Goal: Task Accomplishment & Management: Complete application form

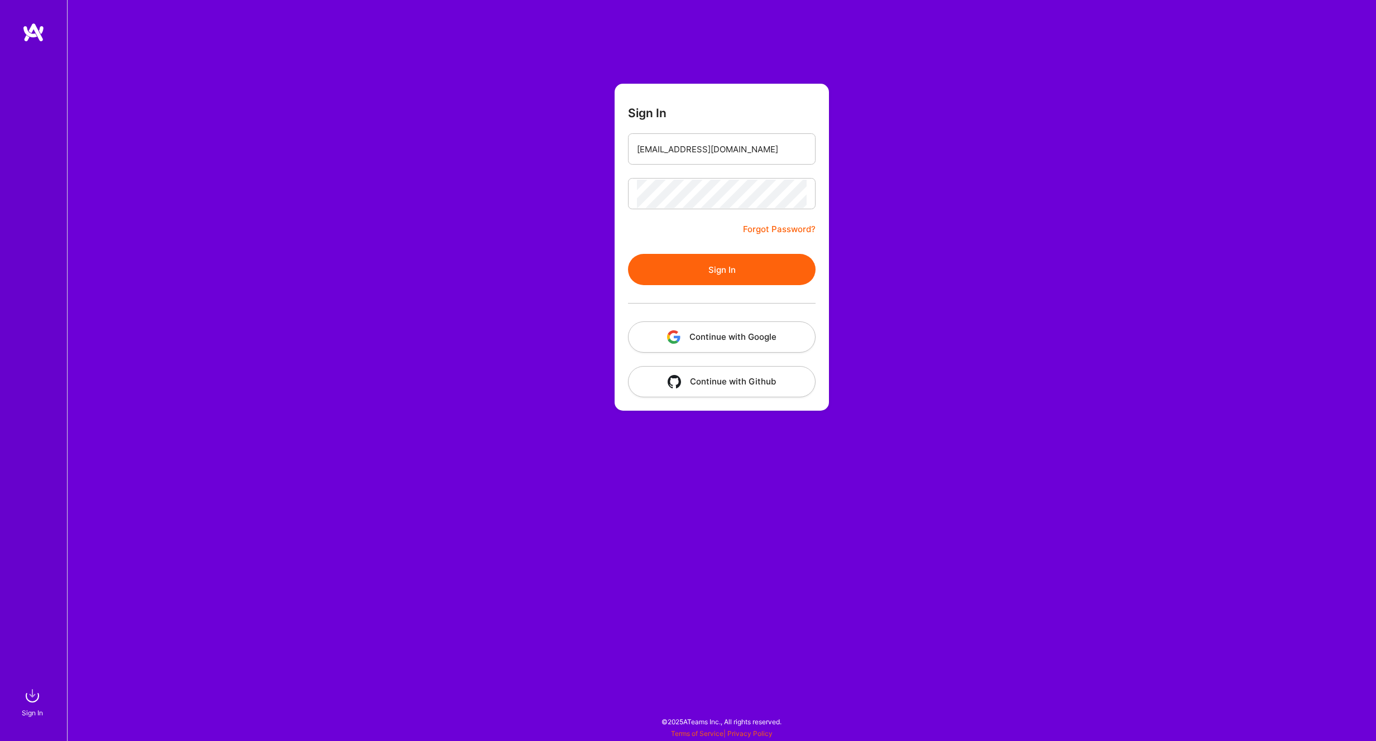
click at [696, 258] on button "Sign In" at bounding box center [721, 269] width 187 height 31
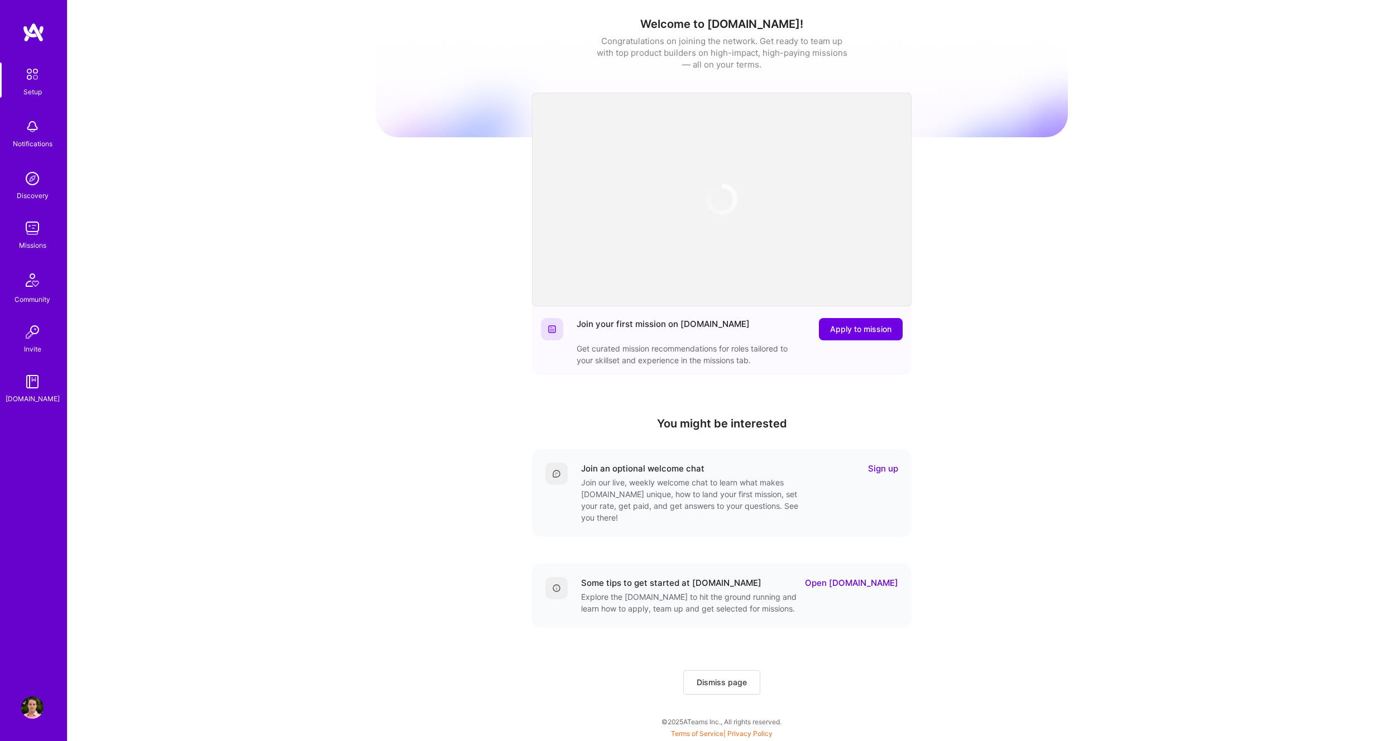
click at [50, 198] on link "Discovery" at bounding box center [32, 184] width 69 height 34
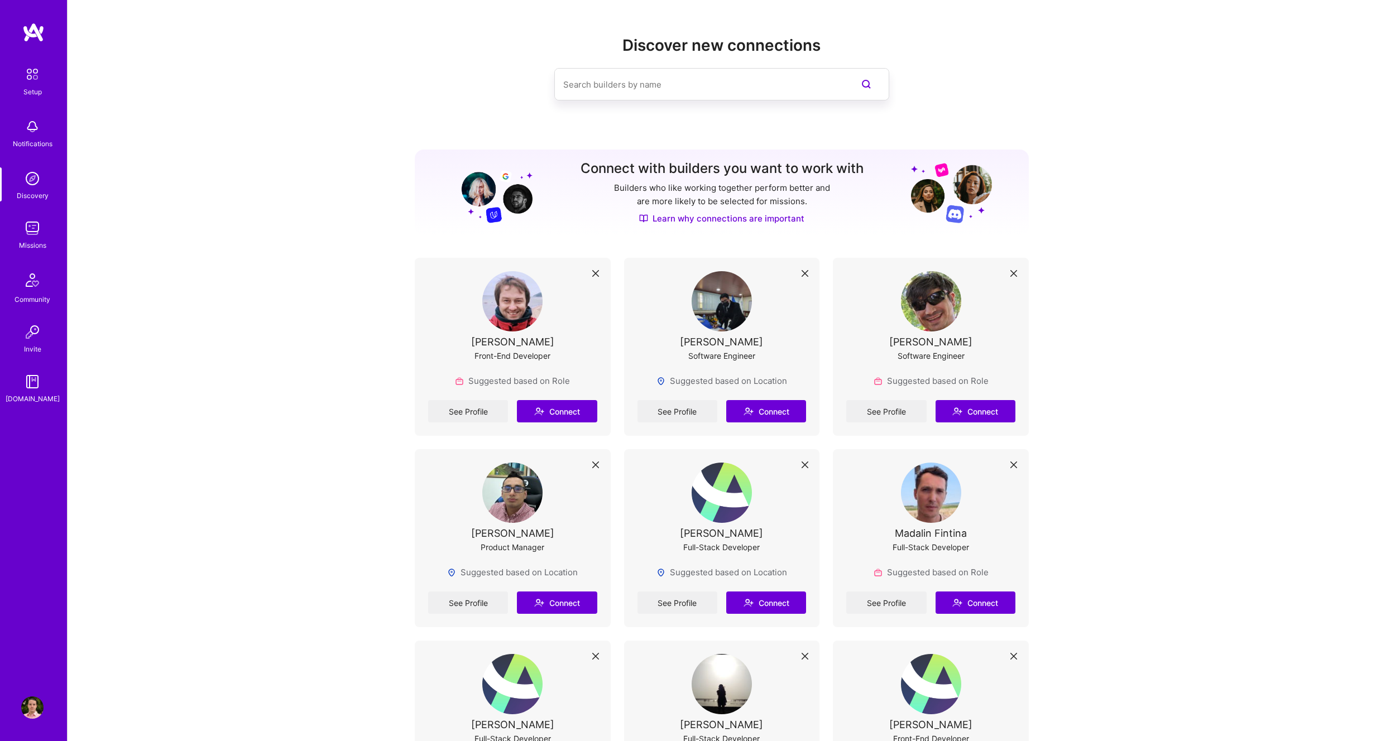
click at [42, 222] on img at bounding box center [32, 228] width 22 height 22
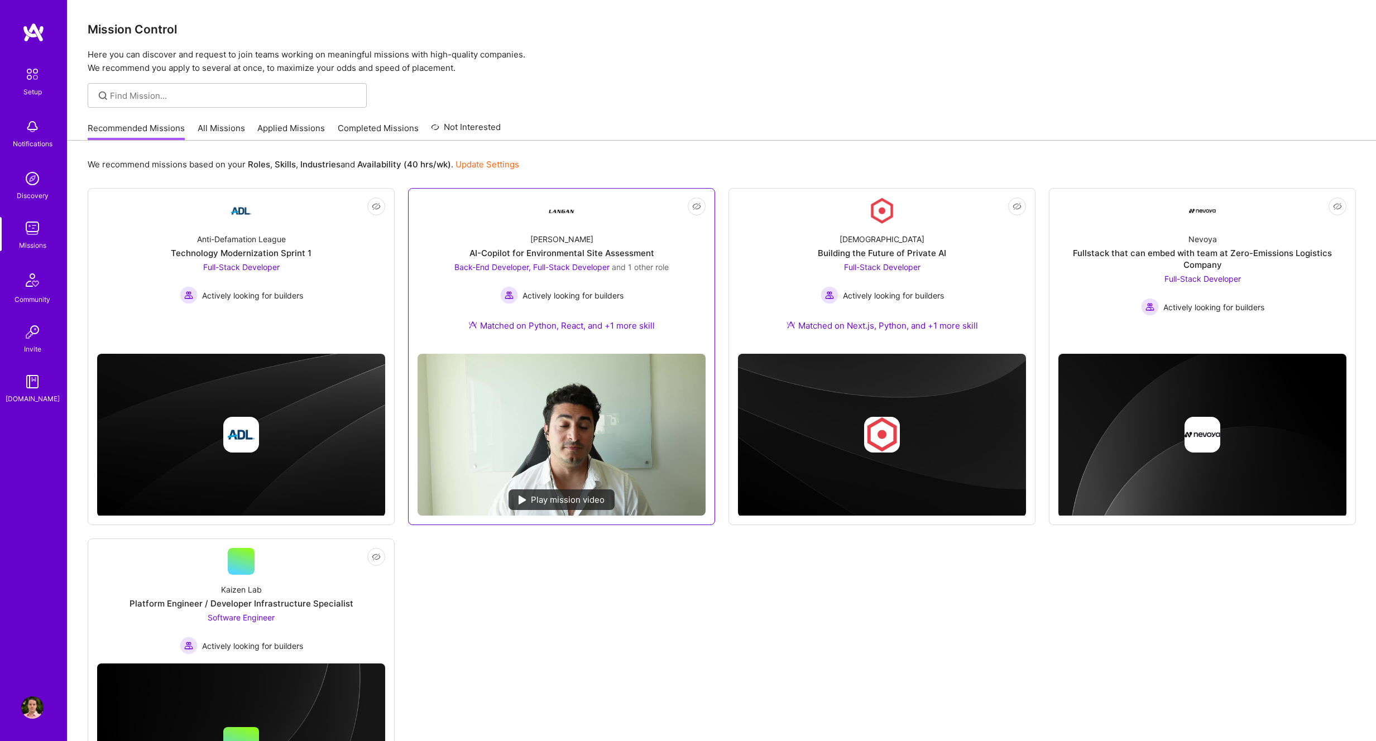
click at [549, 496] on div "Play mission video" at bounding box center [561, 499] width 106 height 21
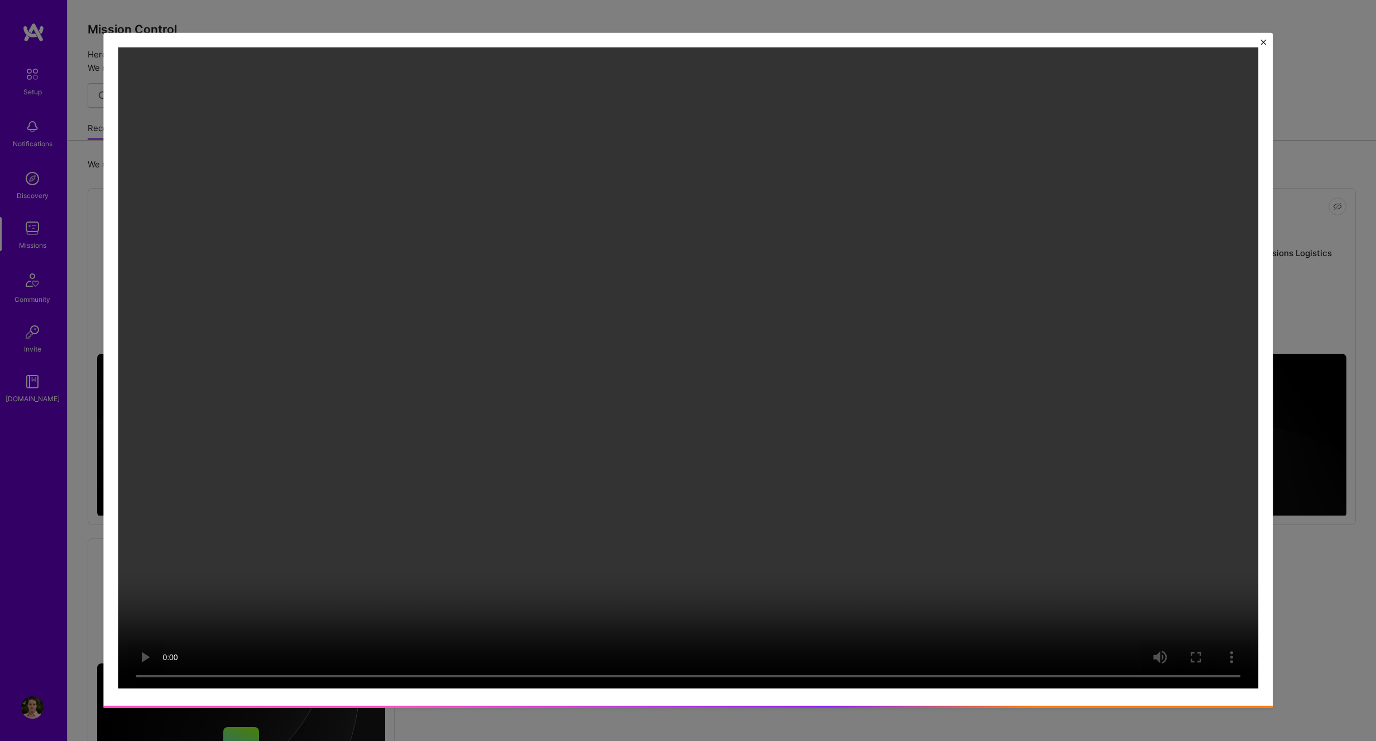
drag, startPoint x: 646, startPoint y: 324, endPoint x: 639, endPoint y: 321, distance: 7.8
click at [646, 324] on video at bounding box center [688, 367] width 1140 height 641
click at [687, 256] on video at bounding box center [688, 367] width 1140 height 641
click at [742, 239] on video at bounding box center [688, 367] width 1140 height 641
click at [682, 299] on video at bounding box center [688, 367] width 1140 height 641
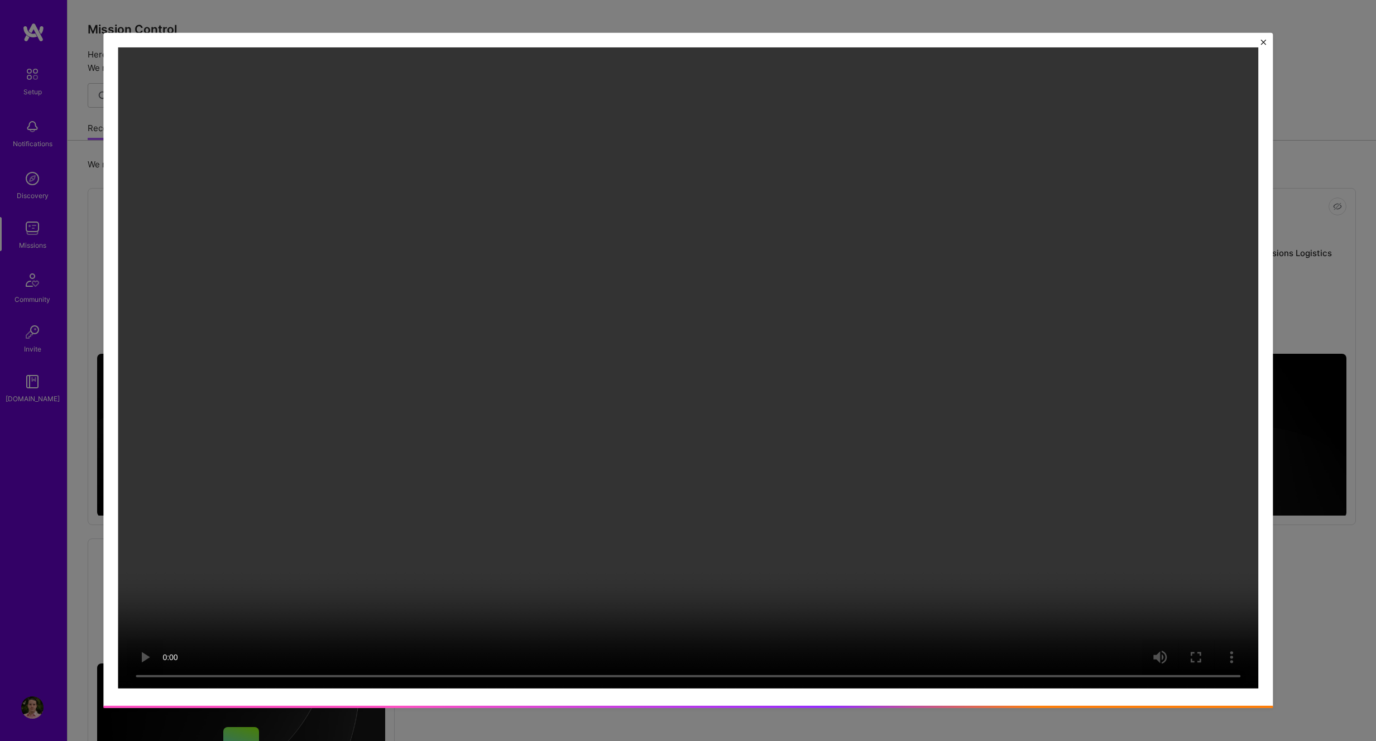
click at [700, 395] on video at bounding box center [688, 367] width 1140 height 641
click at [670, 533] on video at bounding box center [688, 367] width 1140 height 641
click at [517, 324] on video at bounding box center [688, 367] width 1140 height 641
click at [672, 86] on video at bounding box center [688, 367] width 1140 height 641
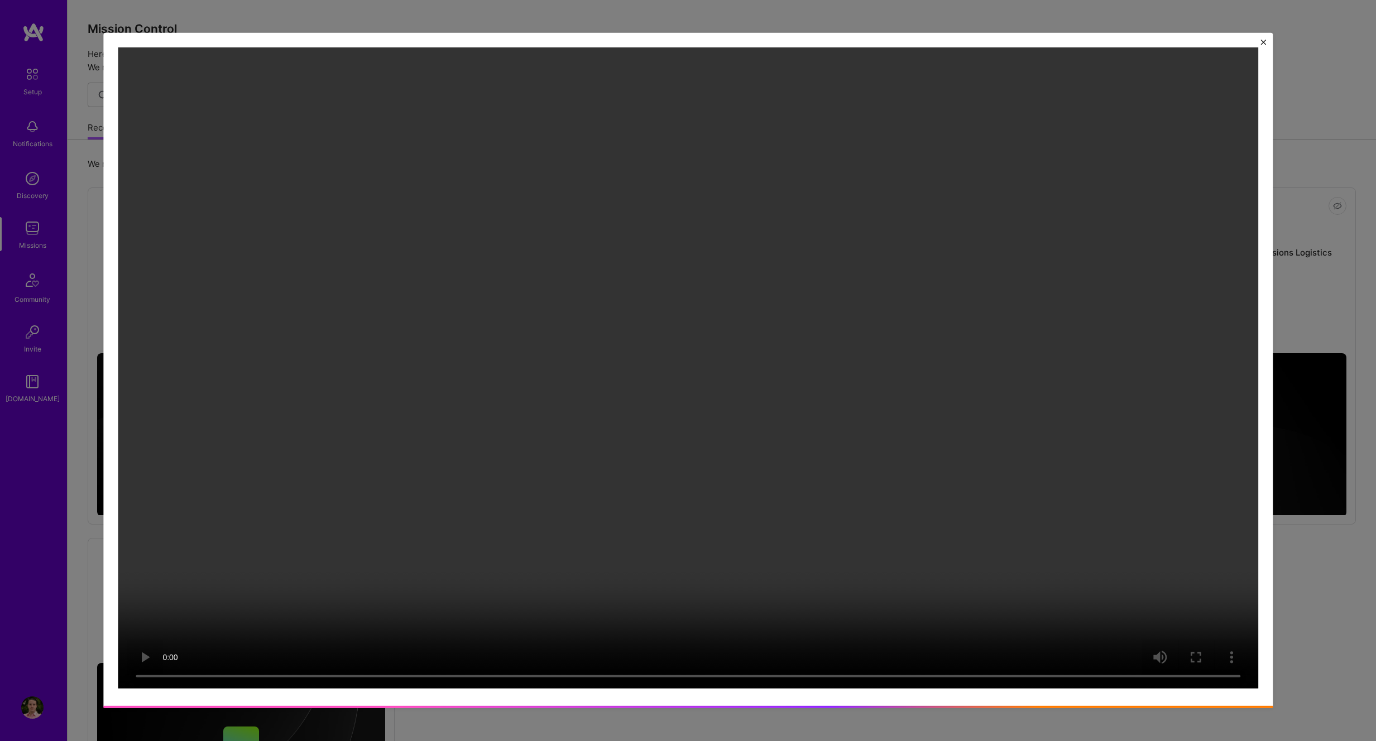
scroll to position [1, 0]
click at [599, 192] on video at bounding box center [688, 367] width 1140 height 641
click at [708, 255] on video at bounding box center [688, 367] width 1140 height 641
click at [676, 180] on video at bounding box center [688, 367] width 1140 height 641
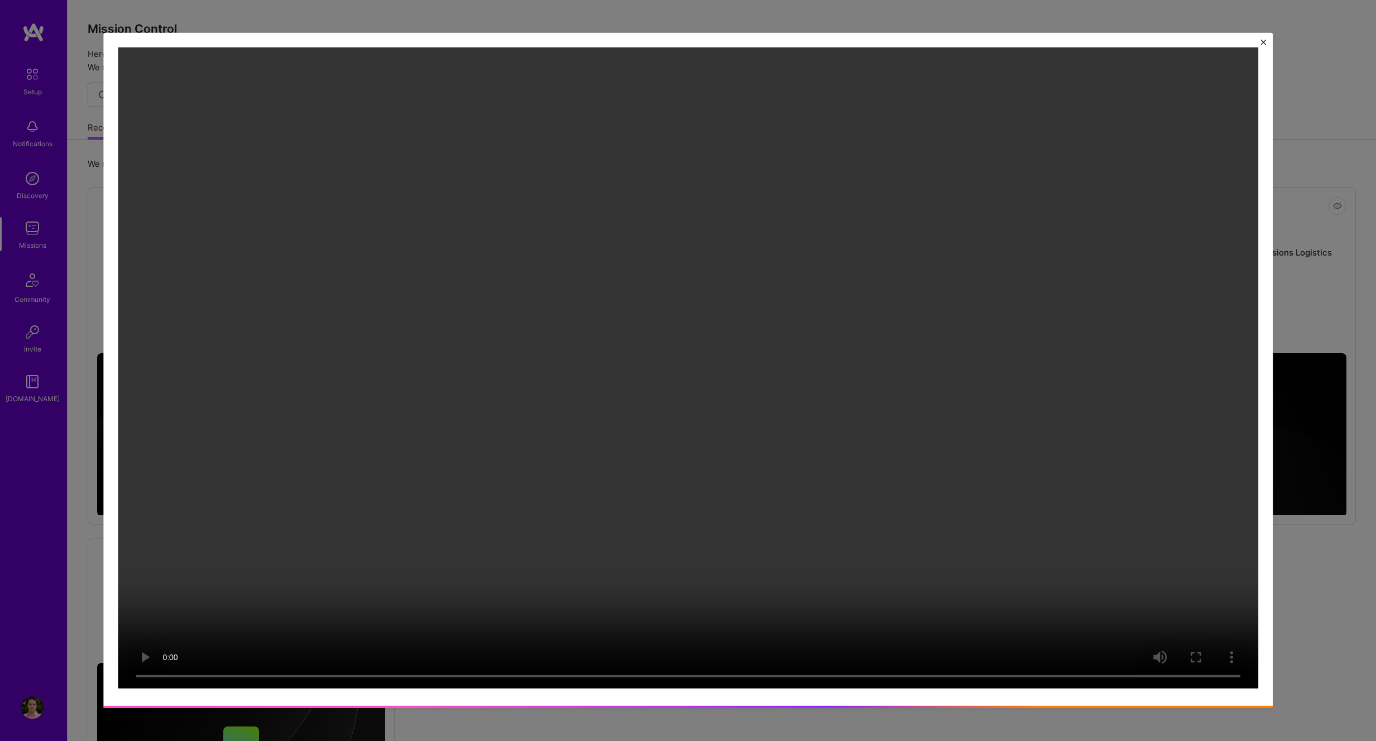
click at [643, 276] on video at bounding box center [688, 367] width 1140 height 641
click at [657, 150] on video at bounding box center [688, 367] width 1140 height 641
click at [695, 7] on div at bounding box center [688, 370] width 1376 height 741
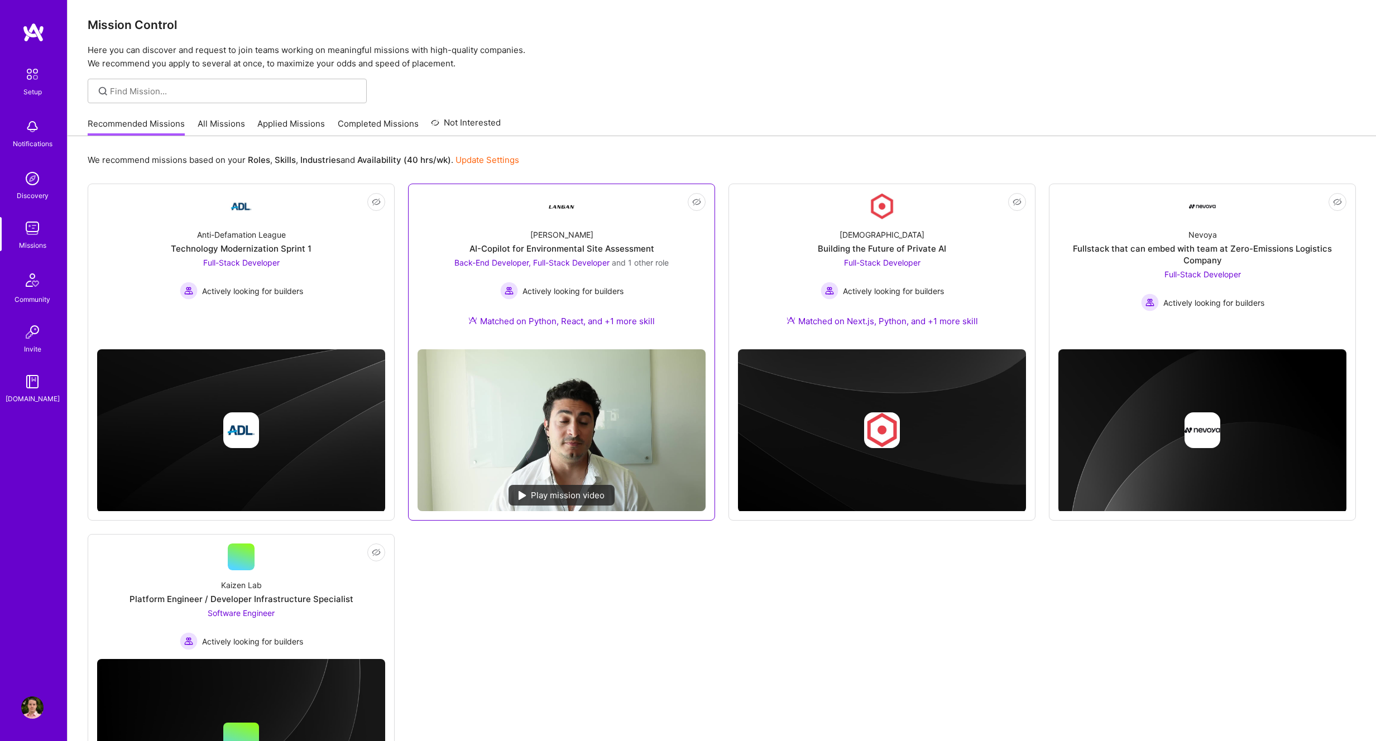
click at [600, 237] on div "[PERSON_NAME]-Copilot for Environmental Site Assessment Back-End Developer, Ful…" at bounding box center [561, 280] width 288 height 121
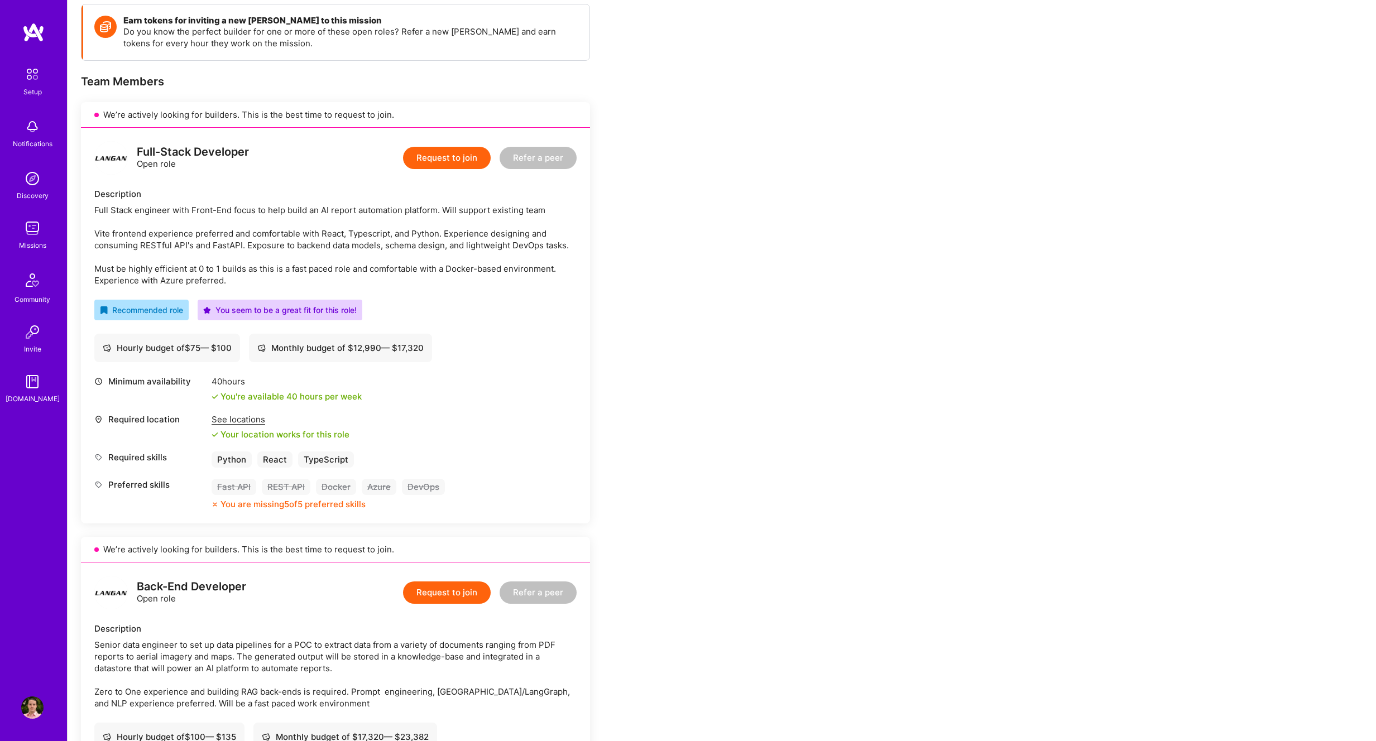
scroll to position [161, 0]
drag, startPoint x: 281, startPoint y: 206, endPoint x: 429, endPoint y: 204, distance: 148.4
click at [430, 204] on div "Full Stack engineer with Front-End focus to help build an AI report automation …" at bounding box center [335, 243] width 482 height 82
drag, startPoint x: 453, startPoint y: 209, endPoint x: 435, endPoint y: 200, distance: 19.2
click at [536, 209] on div "Full Stack engineer with Front-End focus to help build an AI report automation …" at bounding box center [335, 243] width 482 height 82
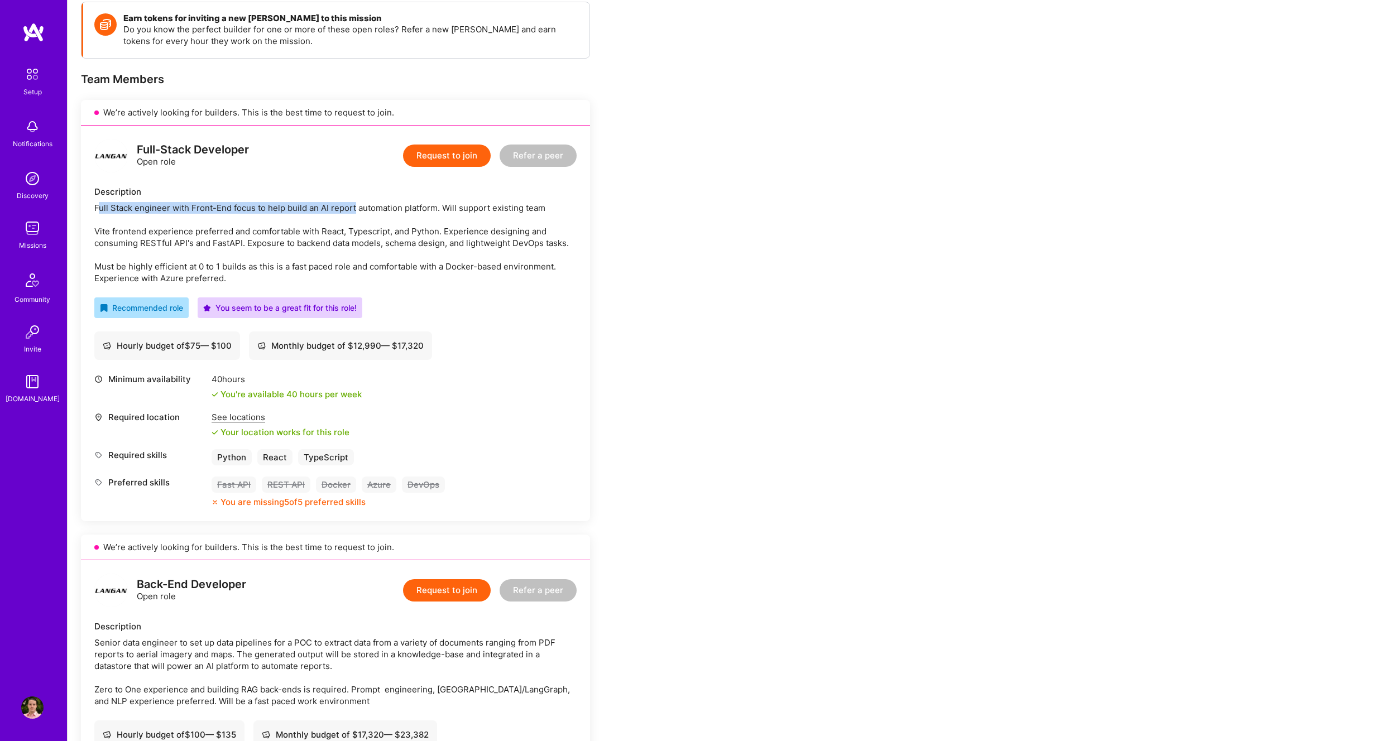
drag, startPoint x: 98, startPoint y: 208, endPoint x: 355, endPoint y: 209, distance: 257.3
click at [355, 209] on div "Full Stack engineer with Front-End focus to help build an AI report automation …" at bounding box center [335, 243] width 482 height 82
drag, startPoint x: 426, startPoint y: 210, endPoint x: 111, endPoint y: 210, distance: 315.3
click at [112, 210] on div "Full Stack engineer with Front-End focus to help build an AI report automation …" at bounding box center [335, 243] width 482 height 82
drag, startPoint x: 136, startPoint y: 233, endPoint x: 367, endPoint y: 230, distance: 231.0
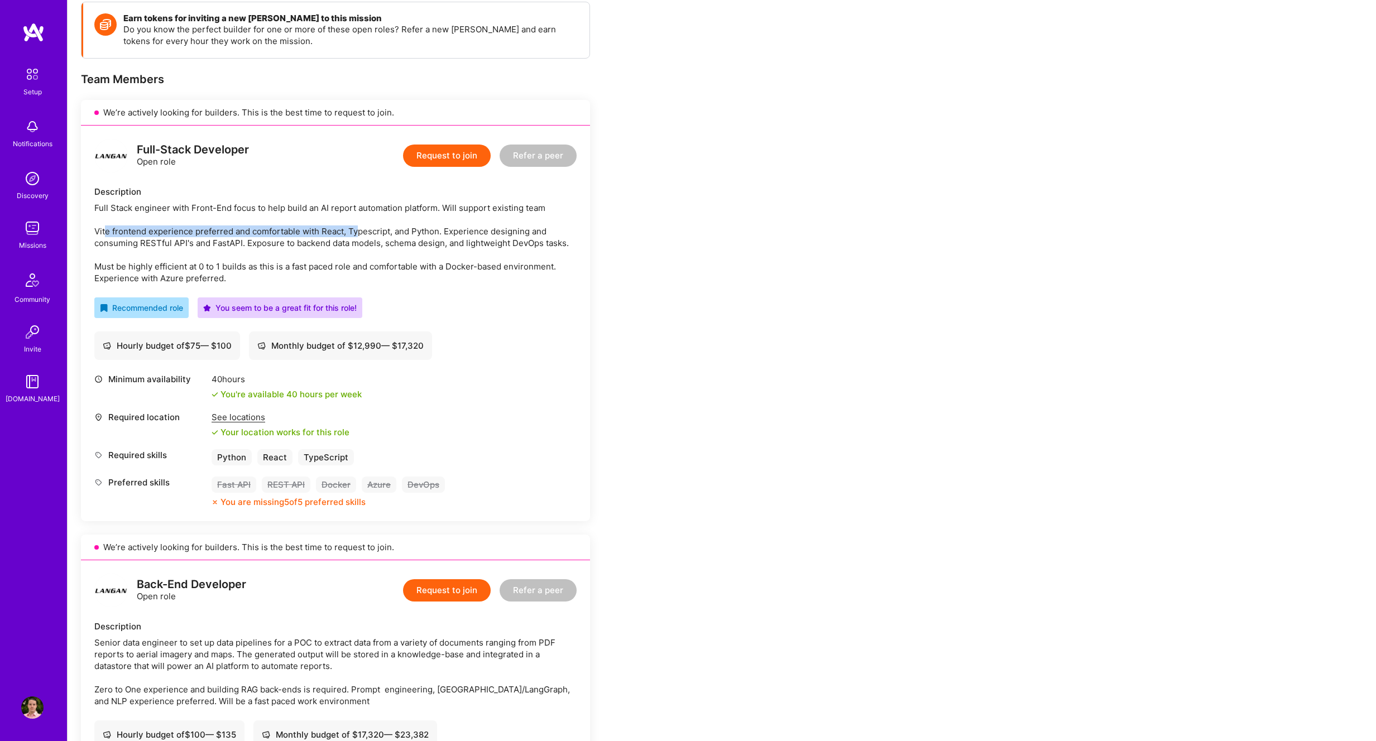
click at [359, 230] on div "Full Stack engineer with Front-End focus to help build an AI report automation …" at bounding box center [335, 243] width 482 height 82
drag, startPoint x: 487, startPoint y: 235, endPoint x: 254, endPoint y: 244, distance: 233.4
click at [230, 244] on div "Full Stack engineer with Front-End focus to help build an AI report automation …" at bounding box center [335, 243] width 482 height 82
drag, startPoint x: 265, startPoint y: 243, endPoint x: 454, endPoint y: 242, distance: 189.2
click at [454, 242] on div "Full Stack engineer with Front-End focus to help build an AI report automation …" at bounding box center [335, 243] width 482 height 82
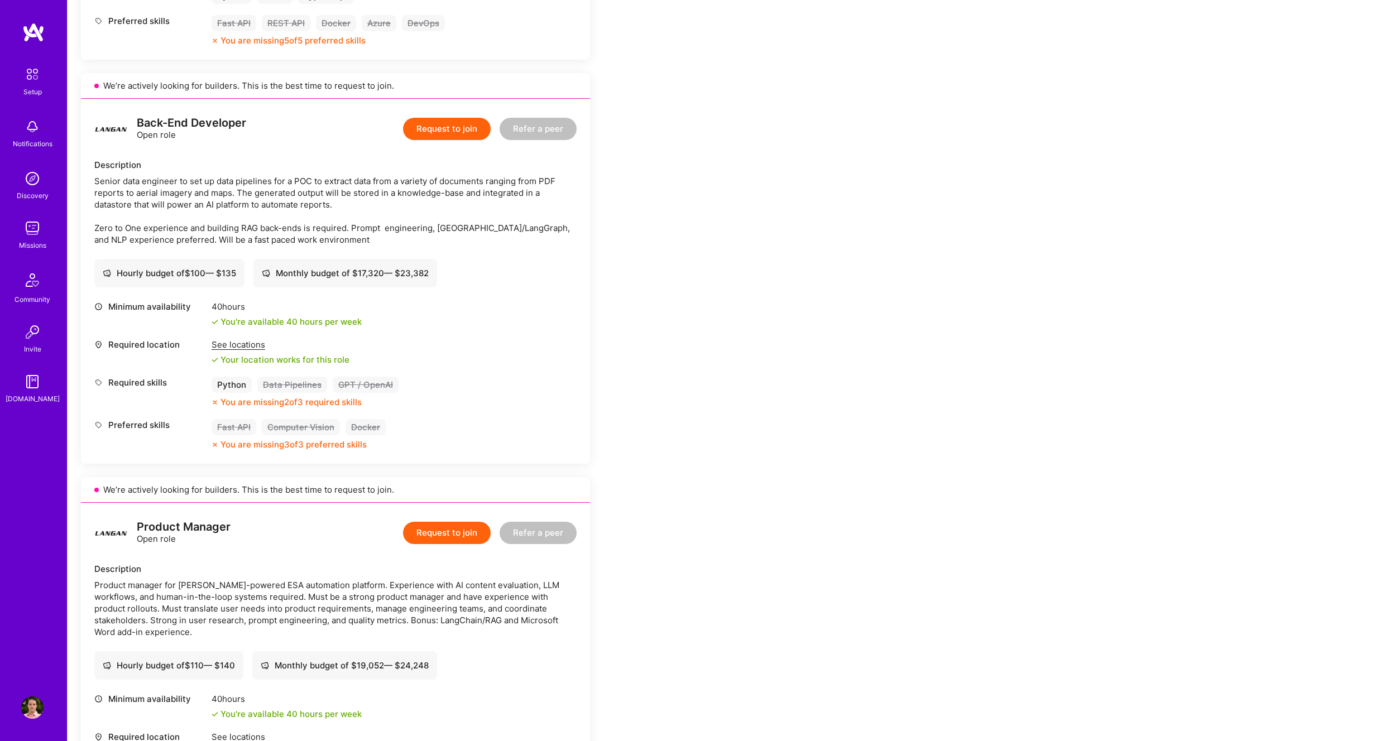
scroll to position [621, 0]
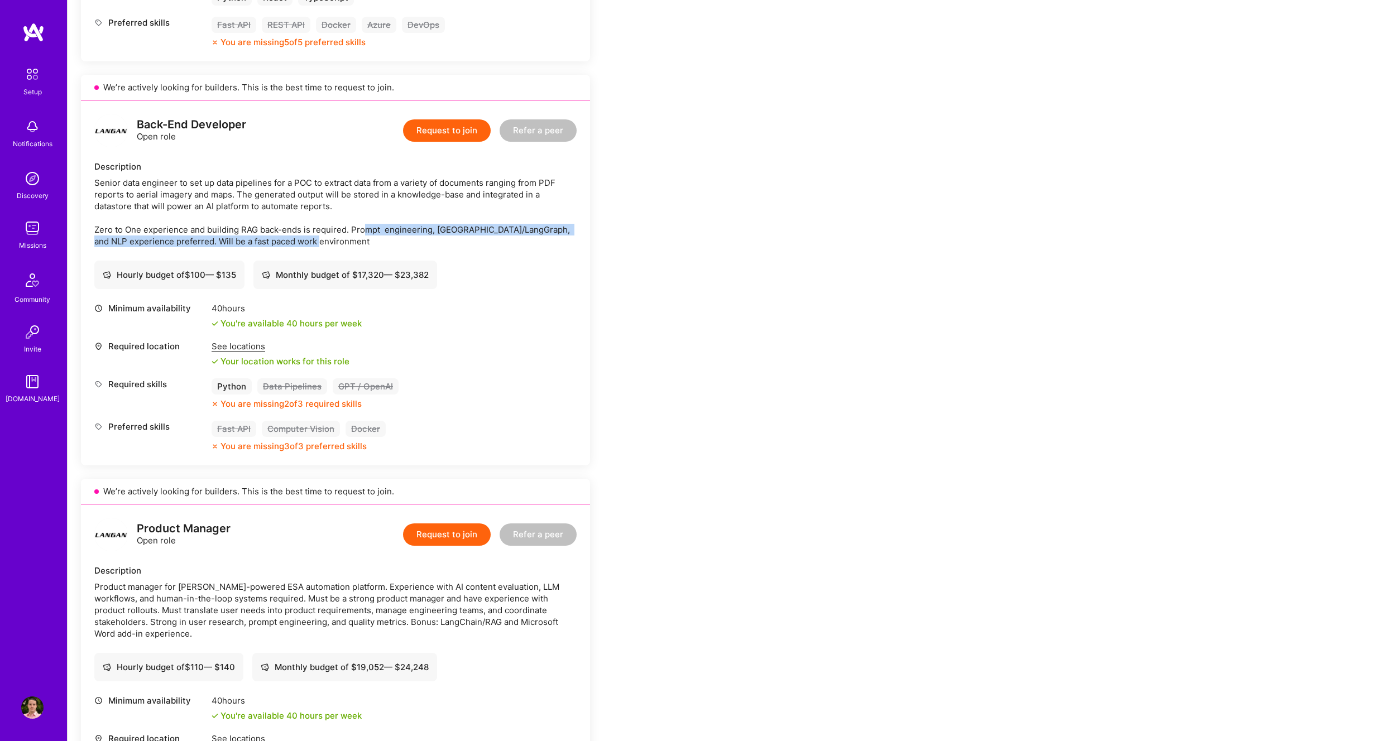
drag, startPoint x: 395, startPoint y: 233, endPoint x: 319, endPoint y: 243, distance: 76.6
click at [319, 243] on div "Senior data engineer to set up data pipelines for a POC to extract data from a …" at bounding box center [335, 212] width 482 height 70
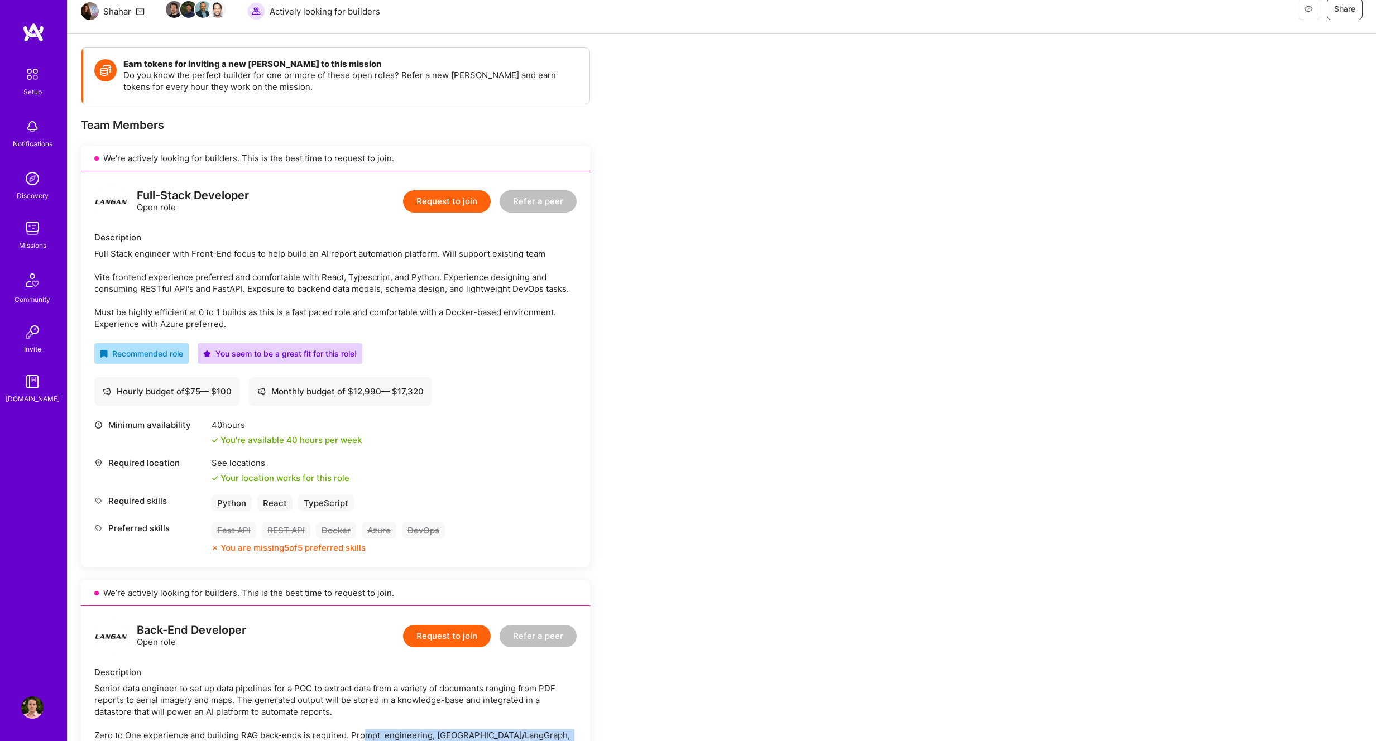
scroll to position [117, 0]
drag, startPoint x: 112, startPoint y: 290, endPoint x: 231, endPoint y: 288, distance: 119.4
click at [231, 288] on div "Full Stack engineer with Front-End focus to help build an AI report automation …" at bounding box center [335, 288] width 482 height 82
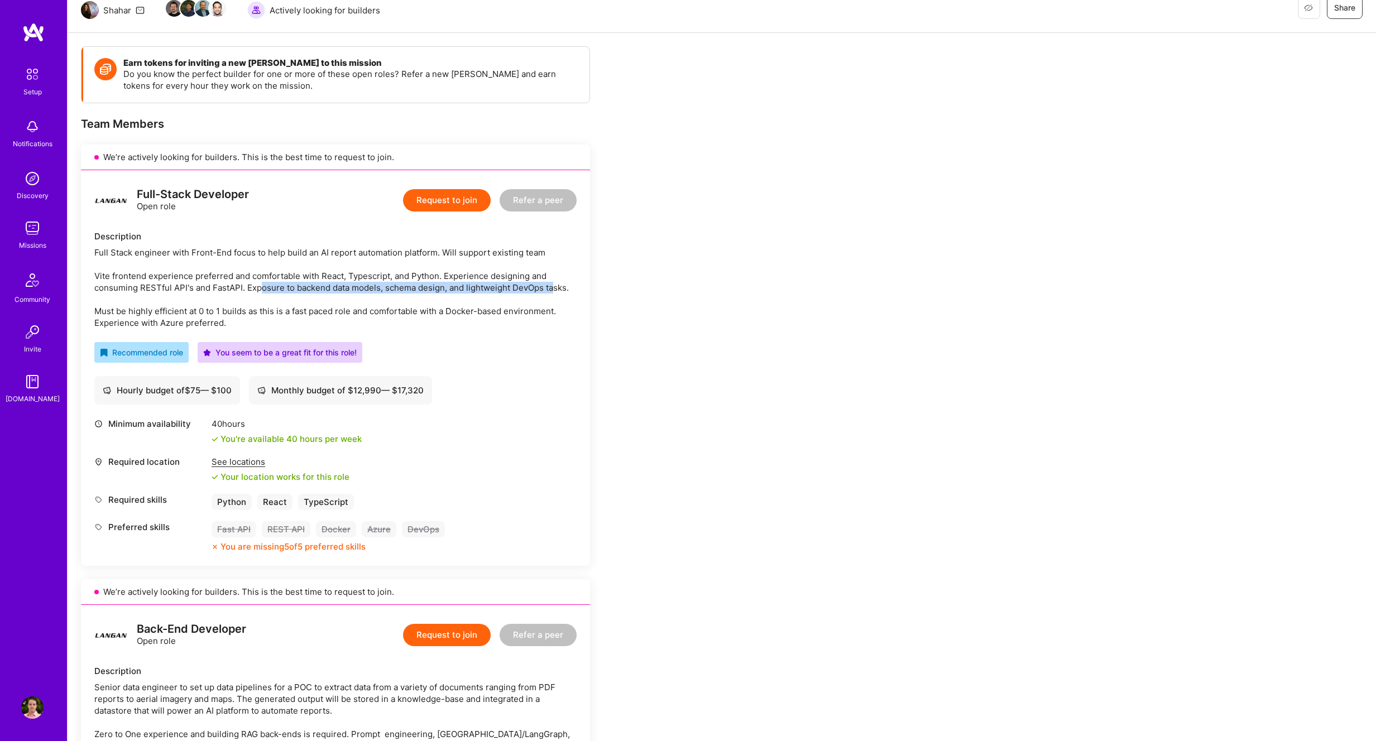
drag, startPoint x: 261, startPoint y: 290, endPoint x: 555, endPoint y: 288, distance: 294.1
click at [555, 288] on div "Full Stack engineer with Front-End focus to help build an AI report automation …" at bounding box center [335, 288] width 482 height 82
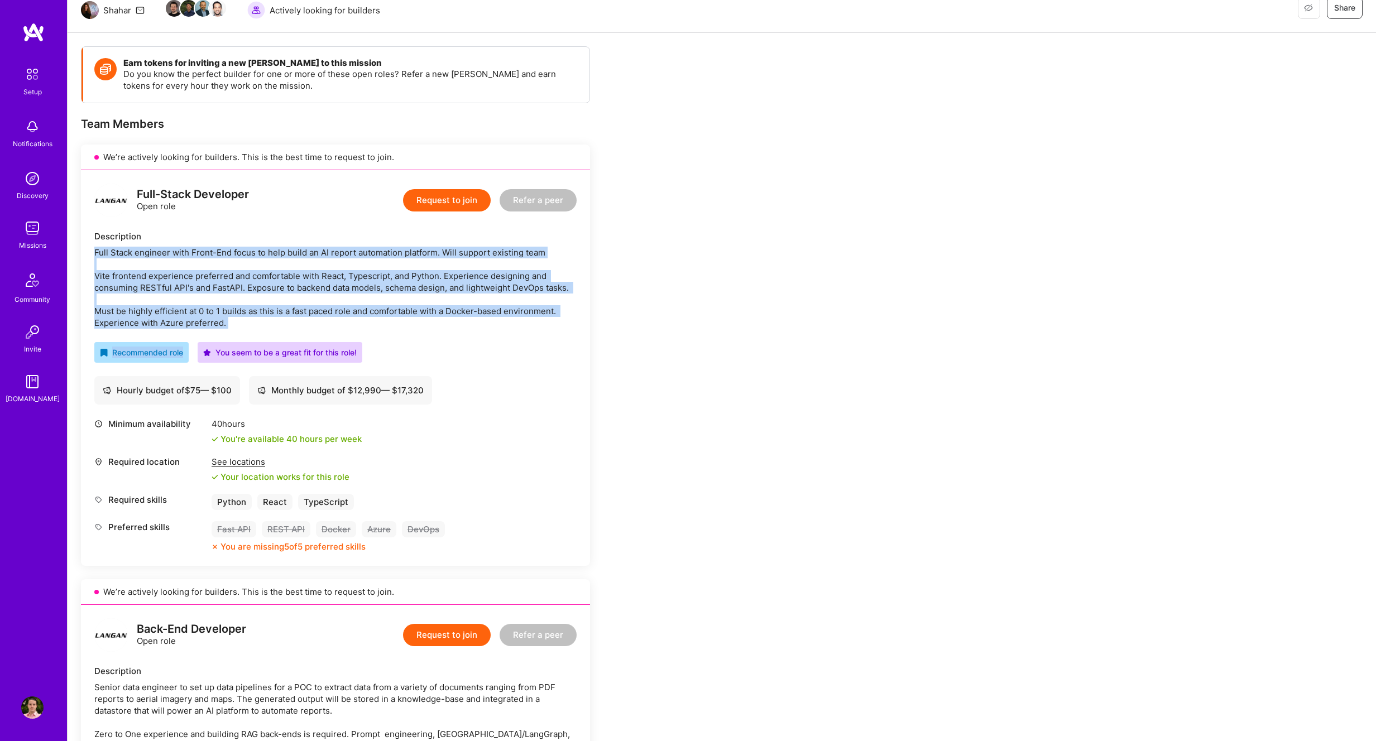
drag, startPoint x: 251, startPoint y: 329, endPoint x: 94, endPoint y: 248, distance: 176.0
click at [92, 248] on div "Full-Stack Developer Open role Request to join Refer a peer Description Full St…" at bounding box center [335, 368] width 509 height 396
copy div "Full Stack engineer with Front-End focus to help build an AI report automation …"
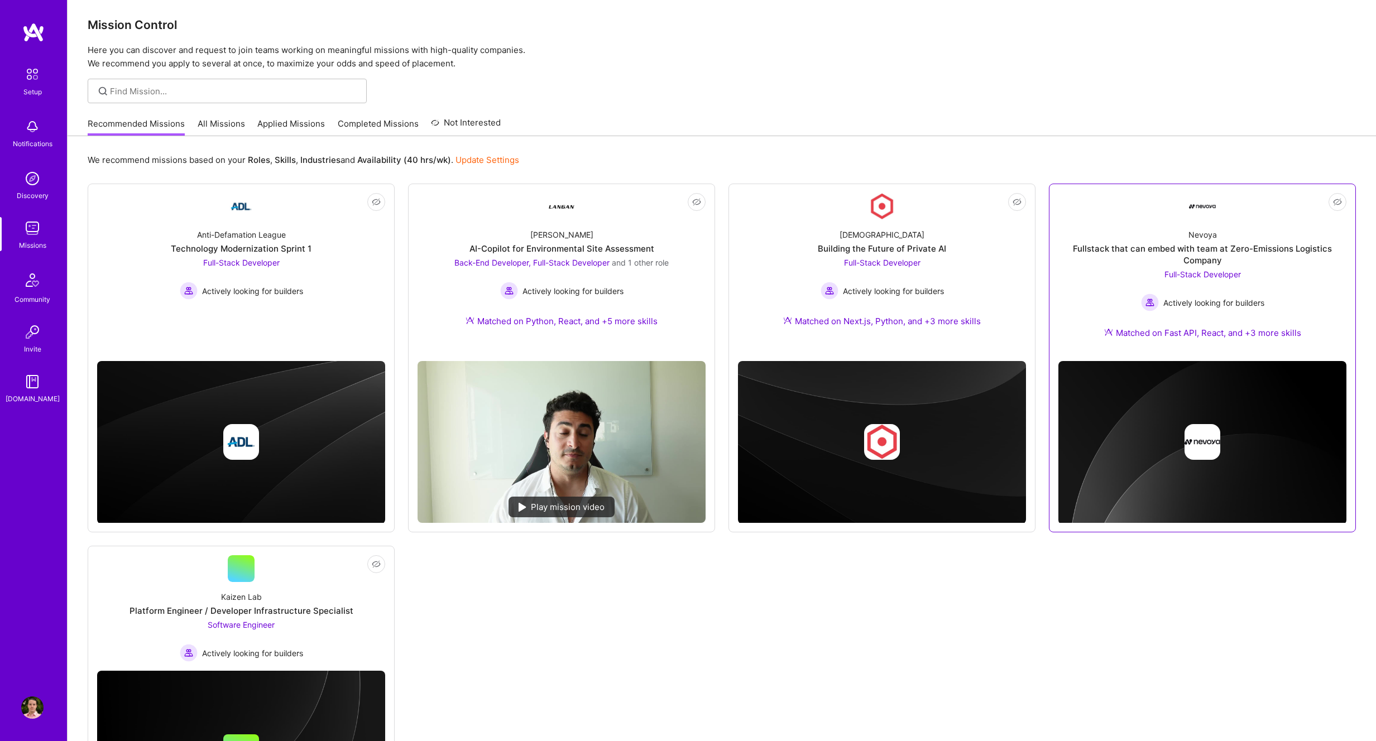
scroll to position [5, 0]
click at [1276, 273] on div "Nevoya Fullstack that can embed with team at Zero-Emissions Logistics Company F…" at bounding box center [1202, 285] width 288 height 132
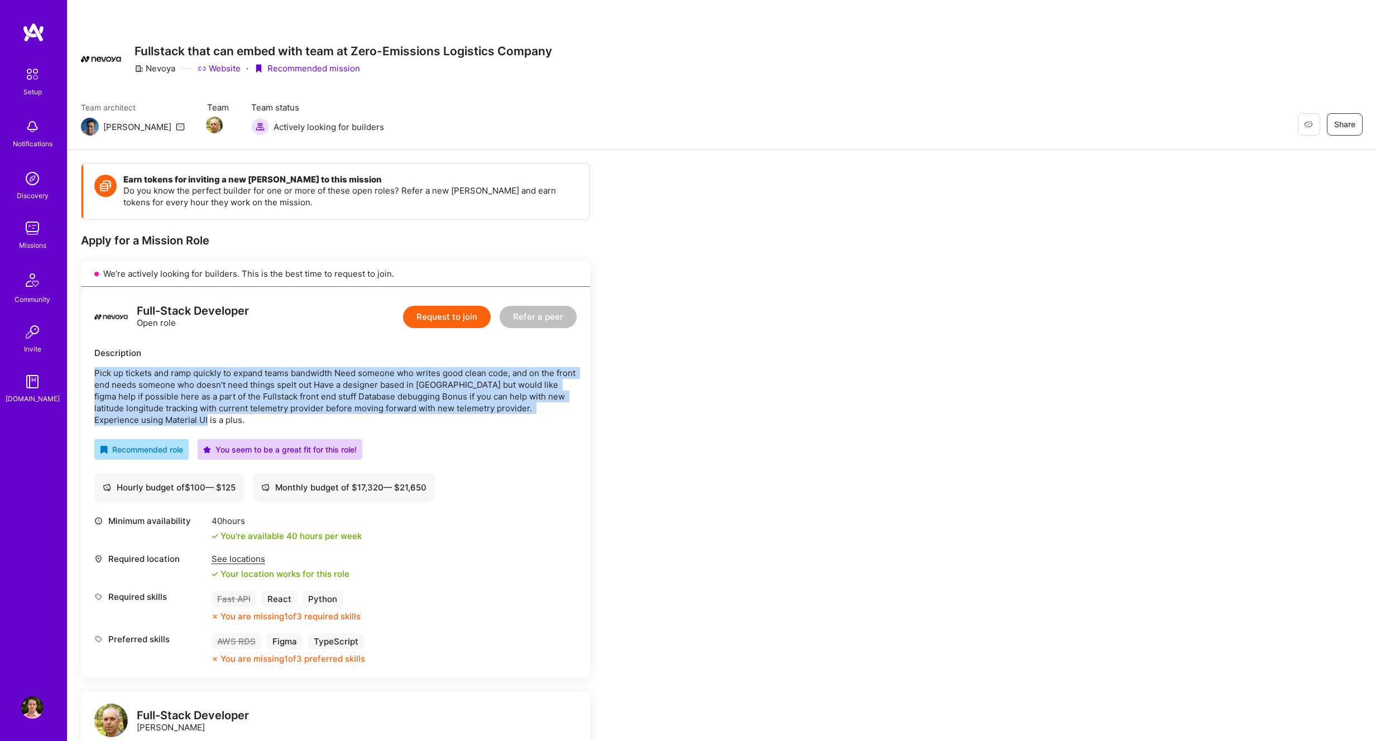
drag, startPoint x: 172, startPoint y: 420, endPoint x: 78, endPoint y: 371, distance: 106.3
click at [76, 371] on div "Earn tokens for inviting a new A.Teamer to this mission Do you know the perfect…" at bounding box center [722, 718] width 1308 height 1137
click at [450, 317] on button "Request to join" at bounding box center [447, 317] width 88 height 22
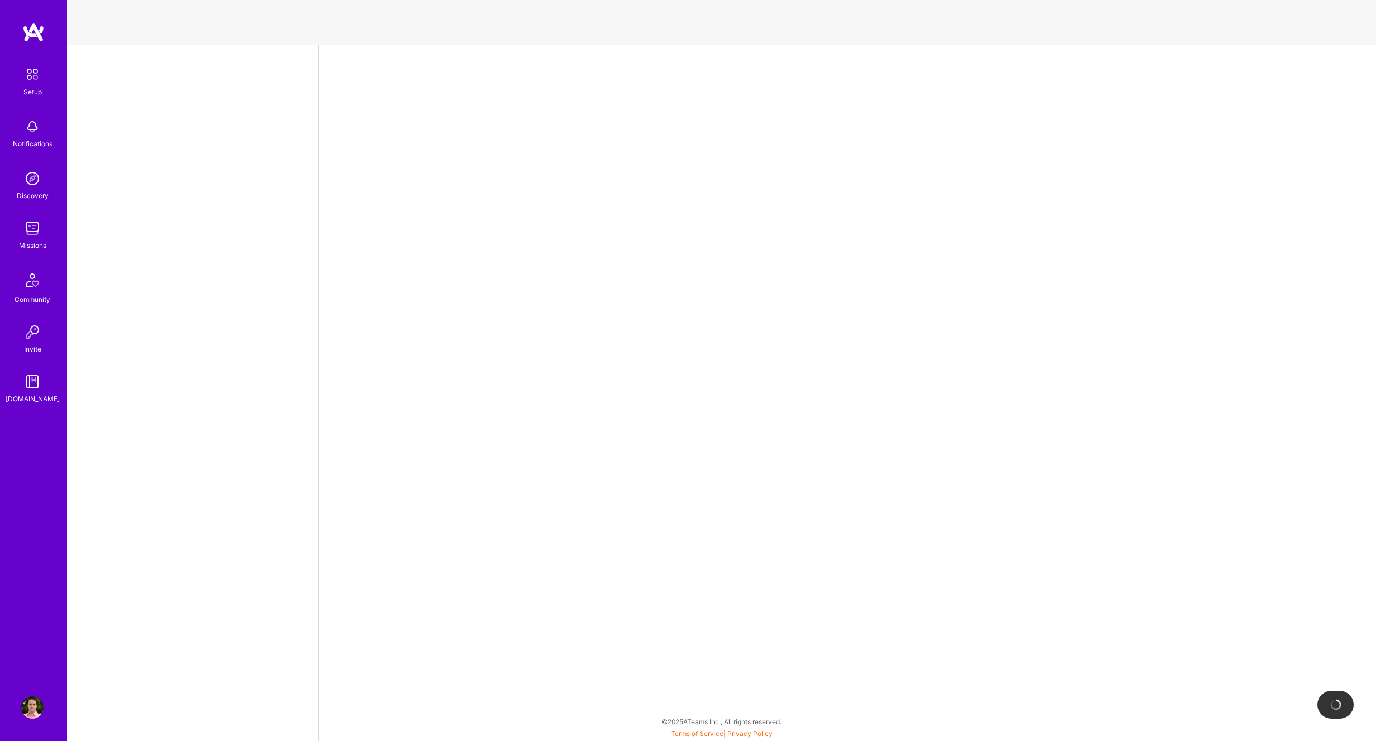
select select "NI"
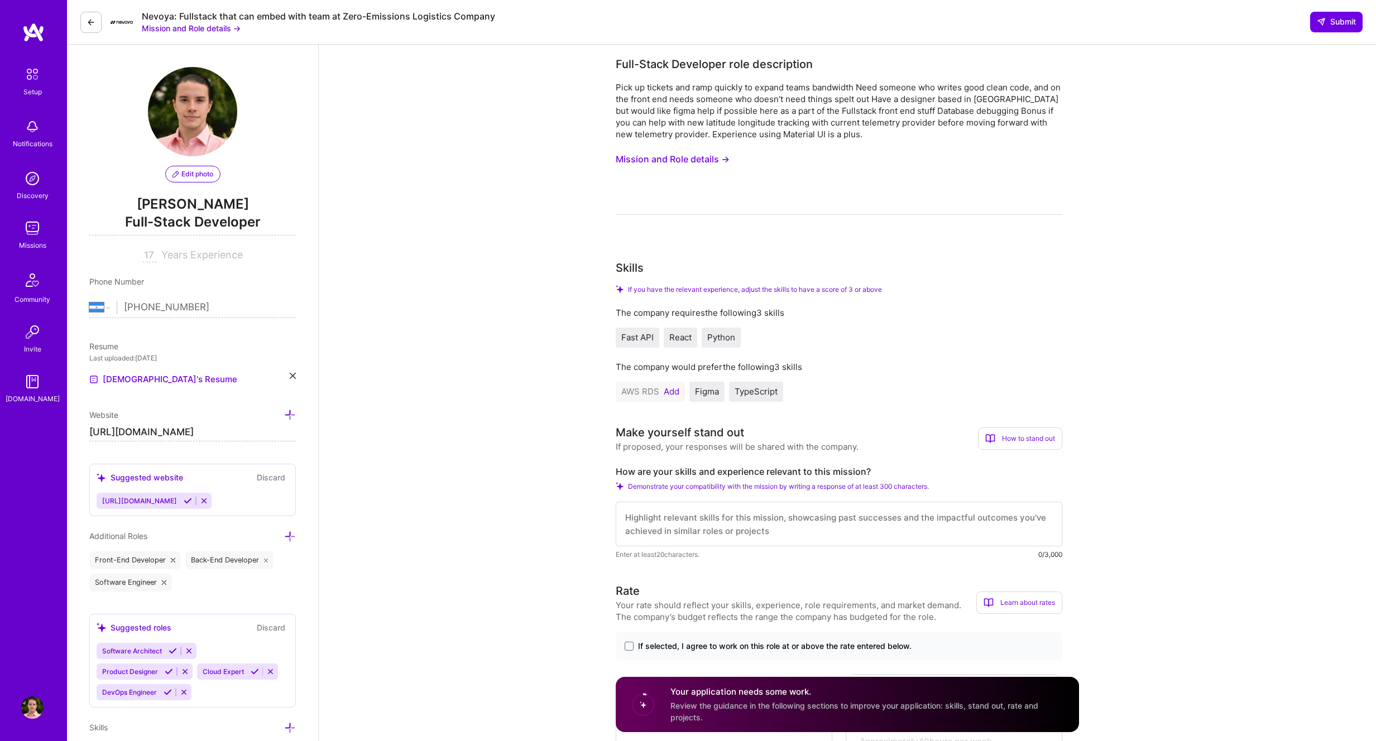
click at [644, 339] on span "Fast API" at bounding box center [637, 337] width 32 height 11
click at [672, 393] on button "Add" at bounding box center [671, 391] width 16 height 9
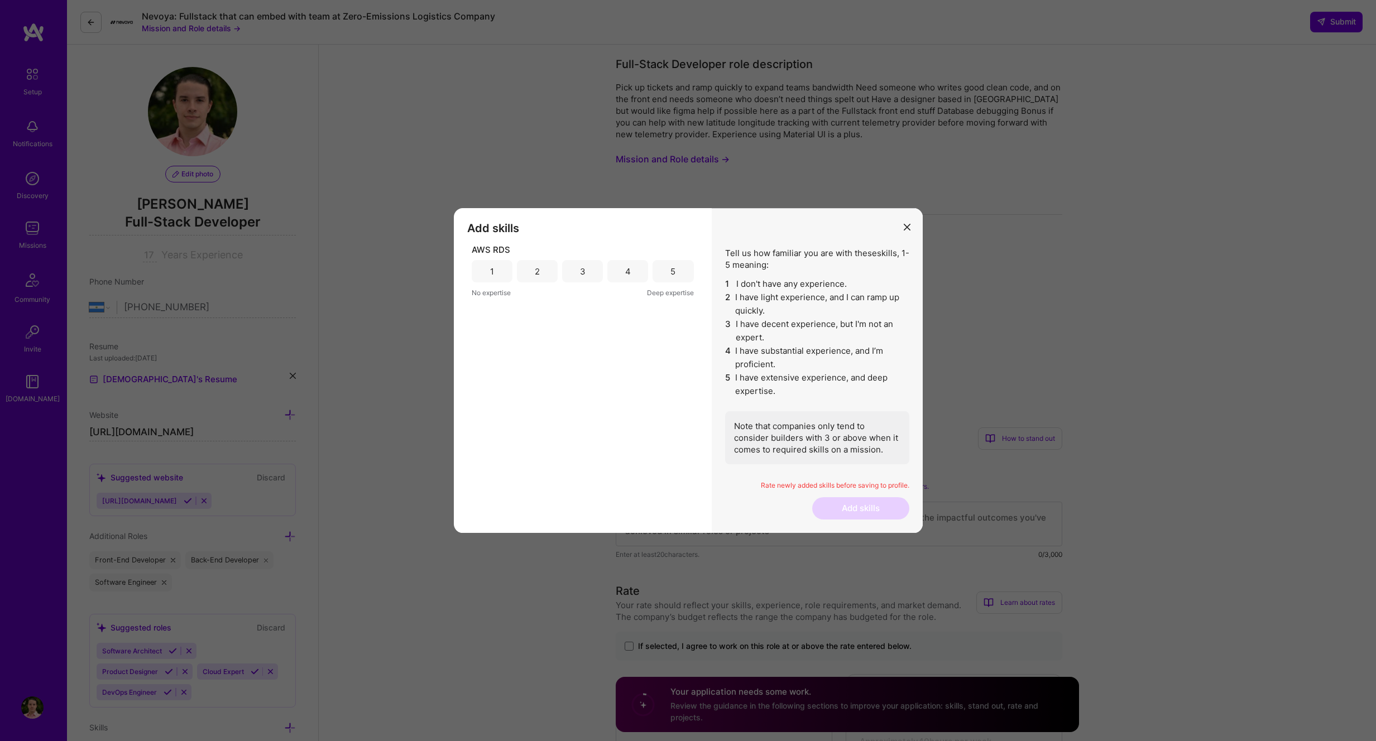
click at [631, 271] on div "4" at bounding box center [627, 271] width 41 height 22
click at [854, 502] on button "Add skills" at bounding box center [860, 508] width 97 height 22
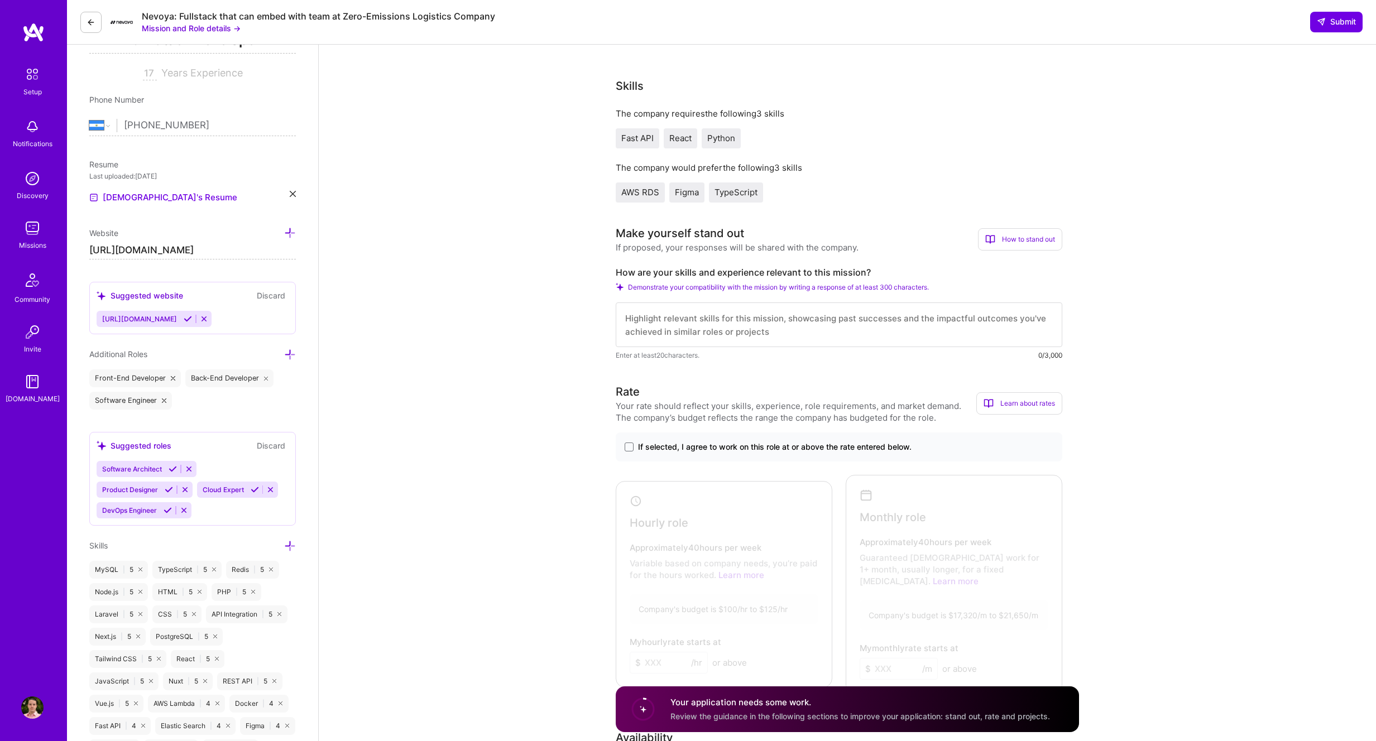
scroll to position [1, 0]
click at [686, 451] on span "If selected, I agree to work on this role at or above the rate entered below." at bounding box center [774, 446] width 273 height 11
click at [0, 0] on input "If selected, I agree to work on this role at or above the rate entered below." at bounding box center [0, 0] width 0 height 0
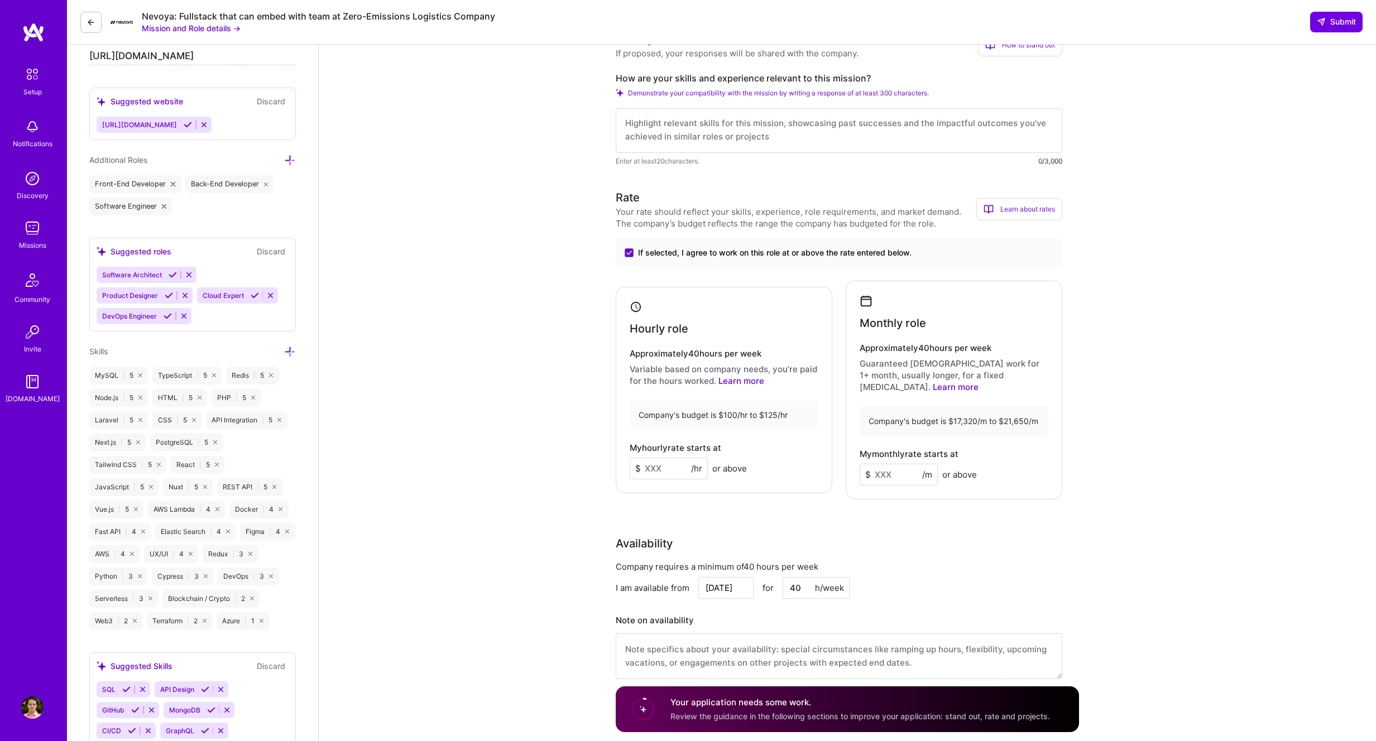
scroll to position [389, 0]
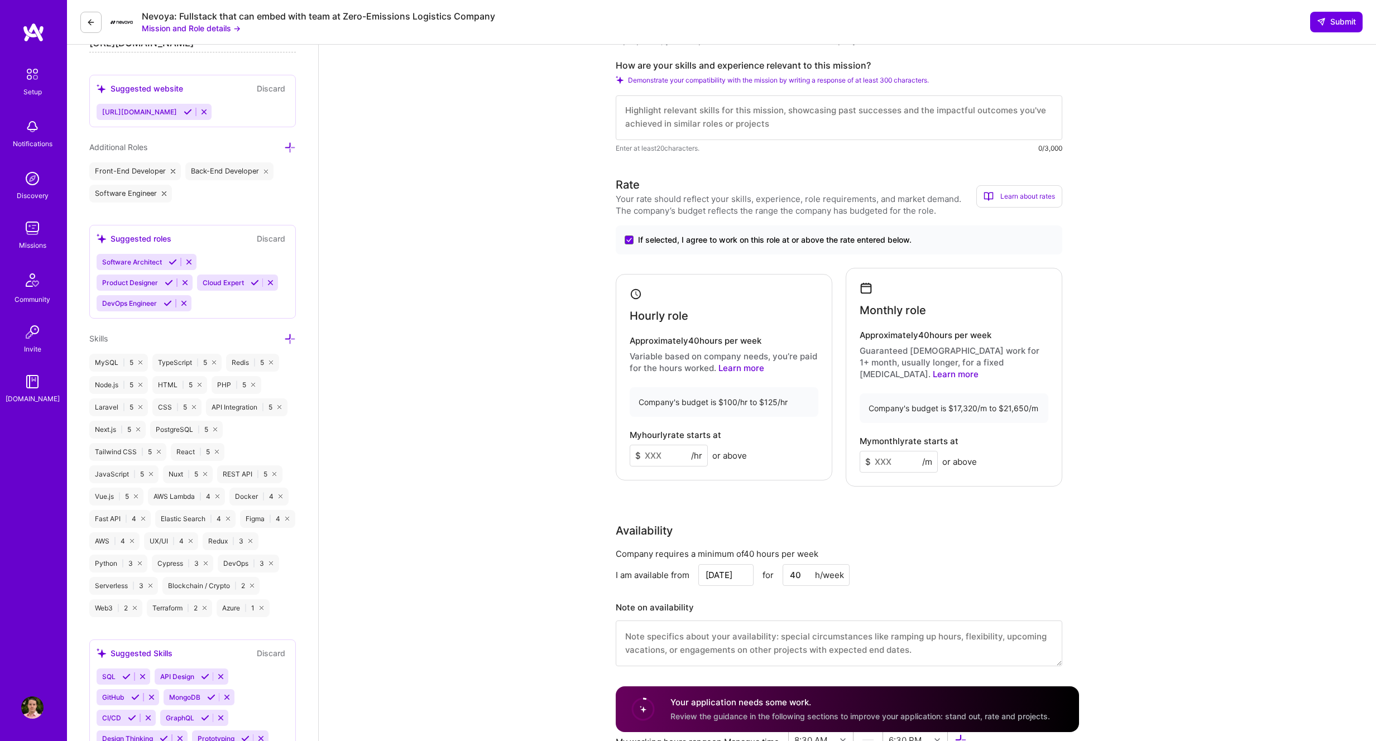
click at [656, 456] on input at bounding box center [668, 456] width 78 height 22
type input "100"
click at [895, 451] on input at bounding box center [898, 462] width 78 height 22
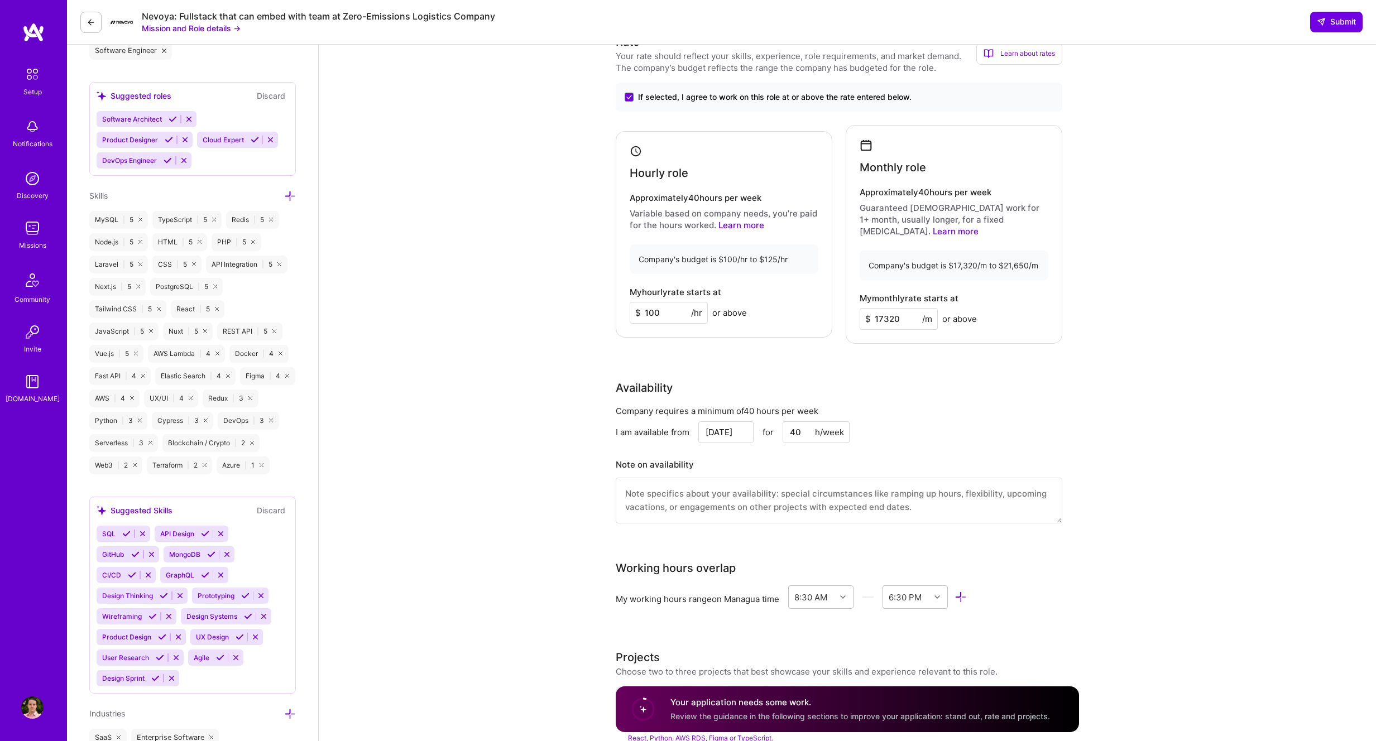
scroll to position [533, 0]
type input "17320"
click at [747, 482] on textarea at bounding box center [838, 499] width 446 height 46
click at [735, 420] on input "[DATE]" at bounding box center [725, 431] width 55 height 22
click at [781, 494] on textarea at bounding box center [838, 499] width 446 height 46
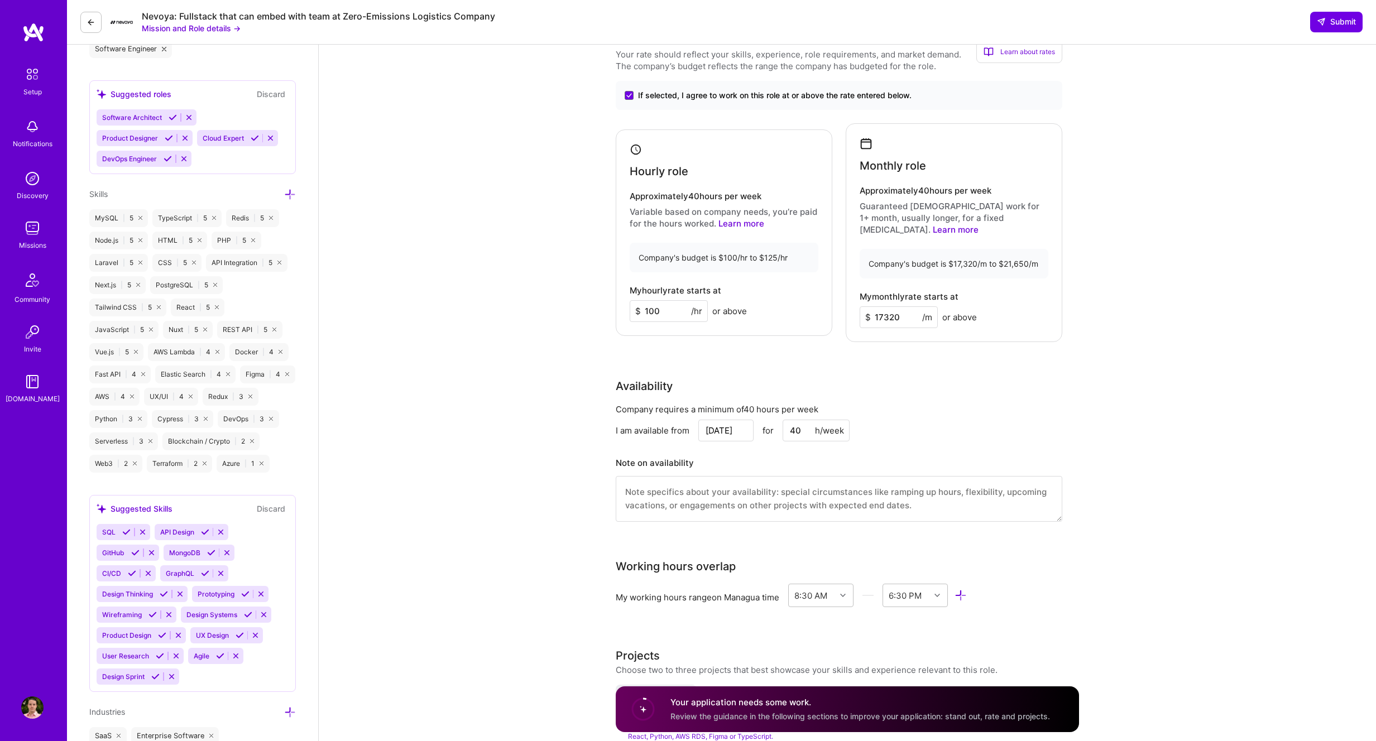
click at [800, 420] on input "40" at bounding box center [815, 431] width 67 height 22
drag, startPoint x: 781, startPoint y: 420, endPoint x: 767, endPoint y: 419, distance: 14.6
click at [767, 420] on div "Aug 13 for 40 h/week" at bounding box center [773, 431] width 151 height 22
type input "20"
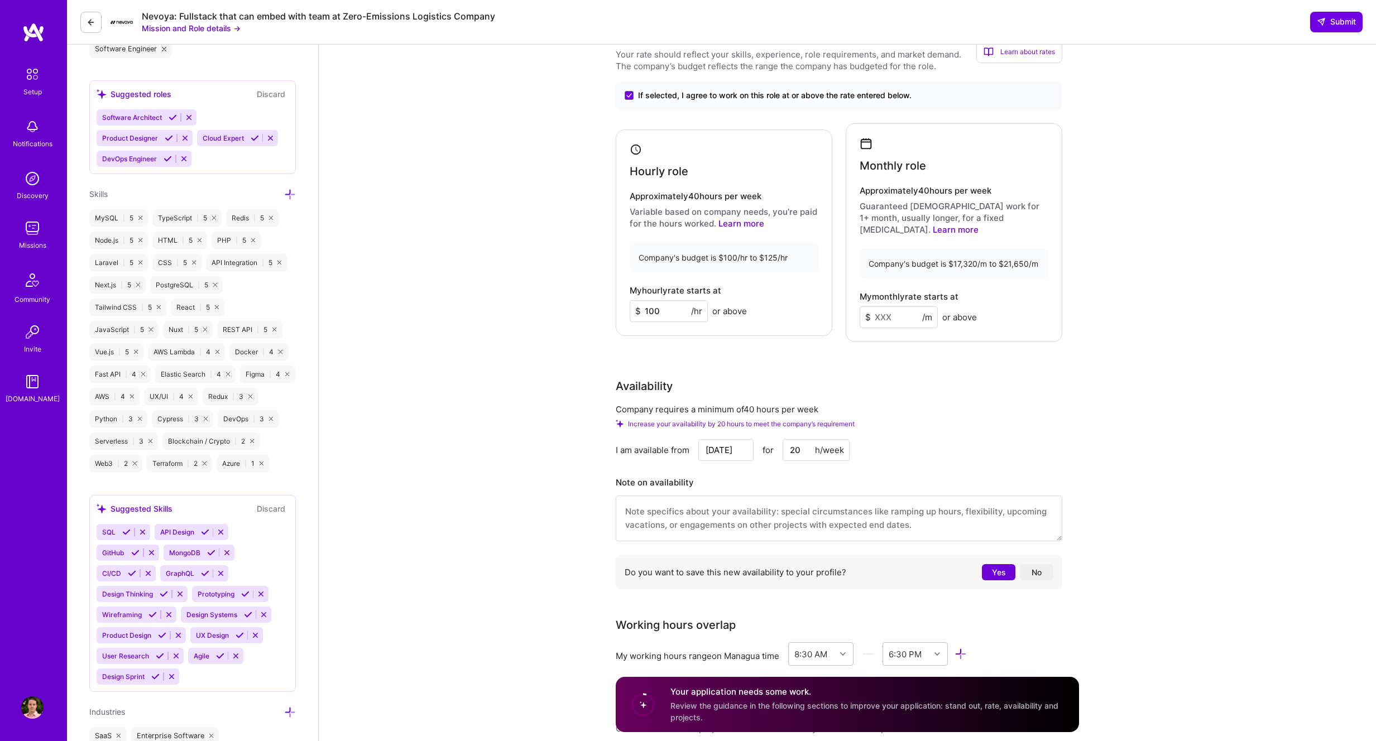
type input "20"
click at [709, 498] on textarea at bounding box center [838, 519] width 446 height 46
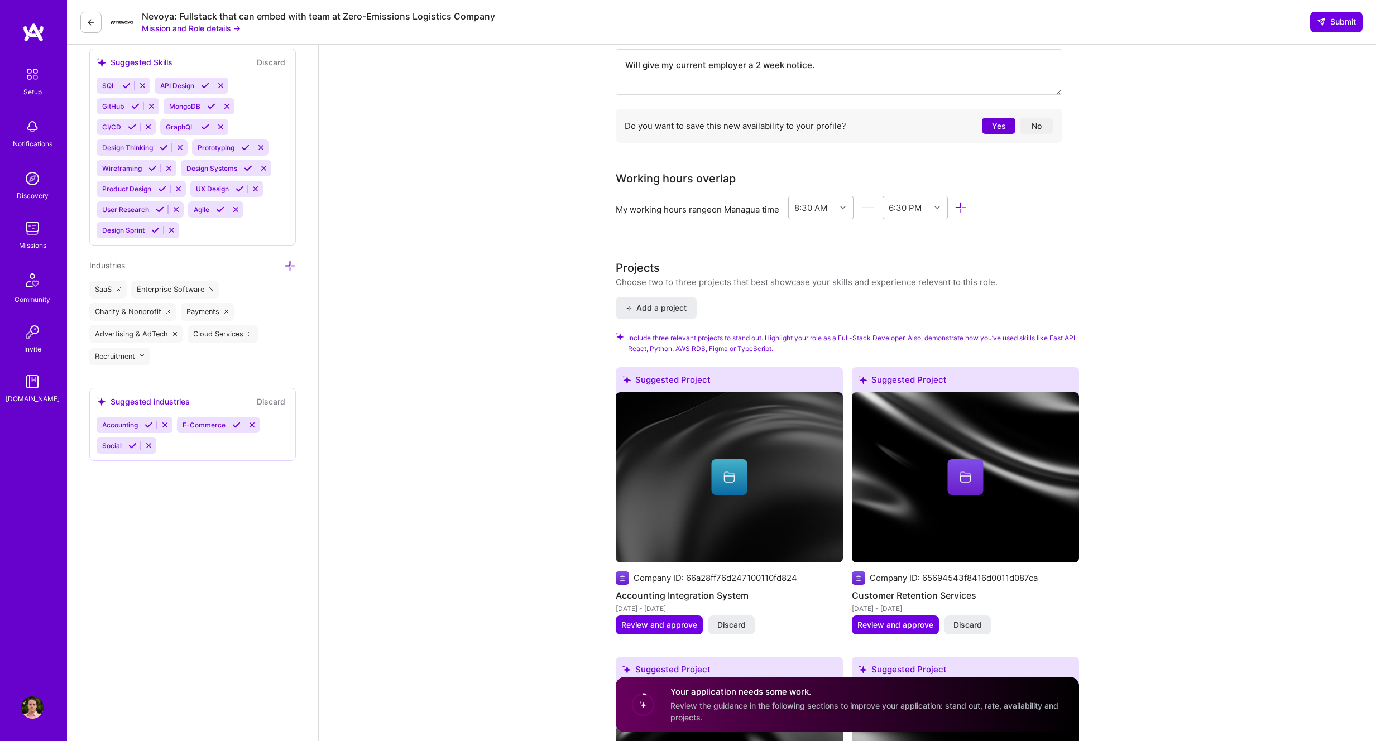
scroll to position [1175, 0]
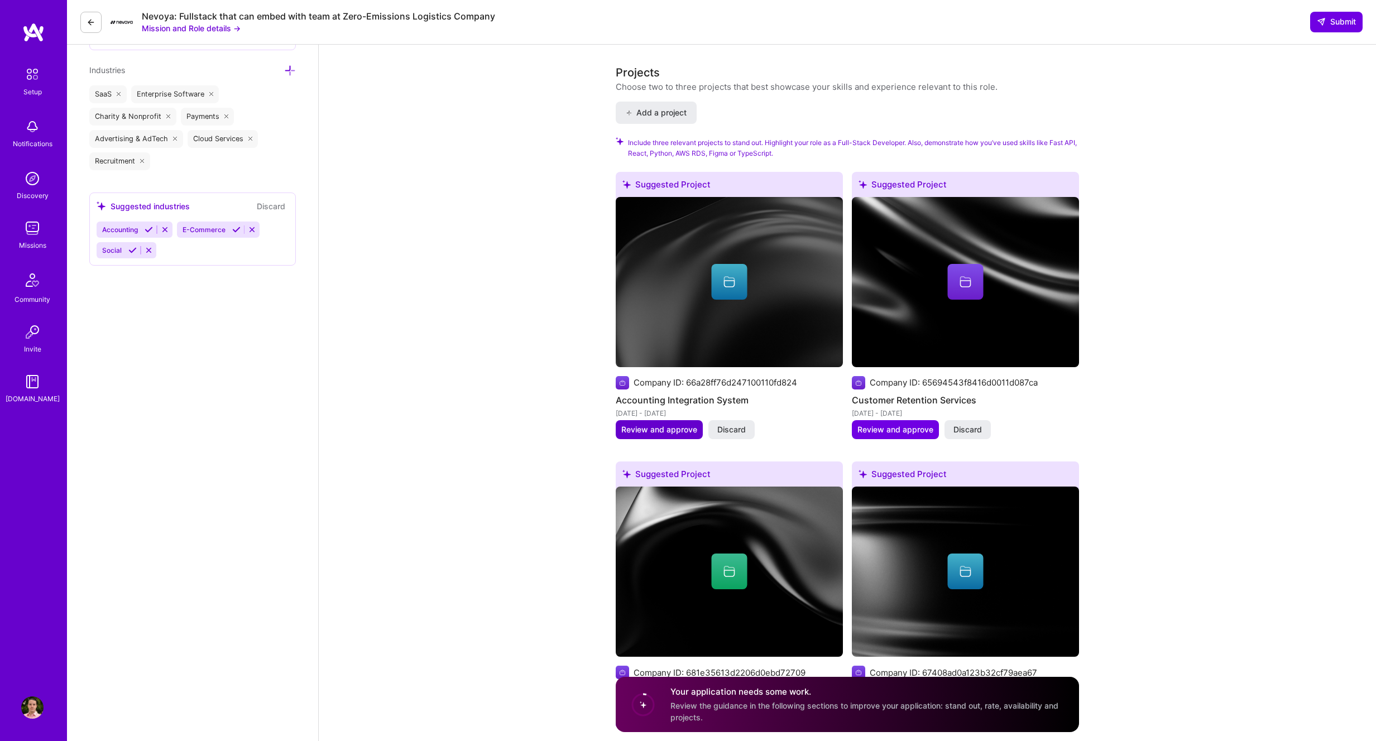
type textarea "Will give my current employer a 2 week notice."
click at [680, 424] on span "Review and approve" at bounding box center [659, 429] width 76 height 11
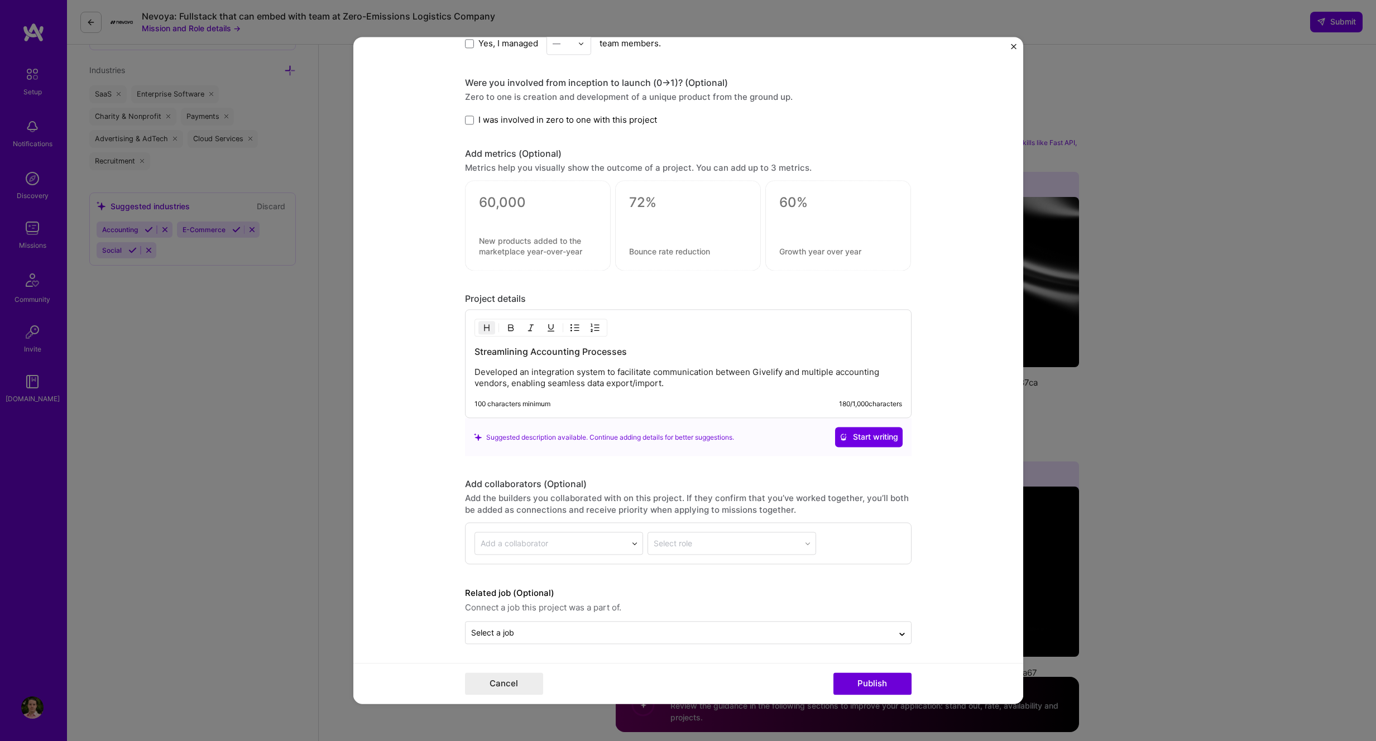
scroll to position [835, 0]
click at [718, 384] on p "Developed an integration system to facilitate communication between Givelify an…" at bounding box center [687, 377] width 427 height 22
click at [235, 97] on div "Editing suggested project This project is suggested based on your LinkedIn, res…" at bounding box center [688, 370] width 1376 height 741
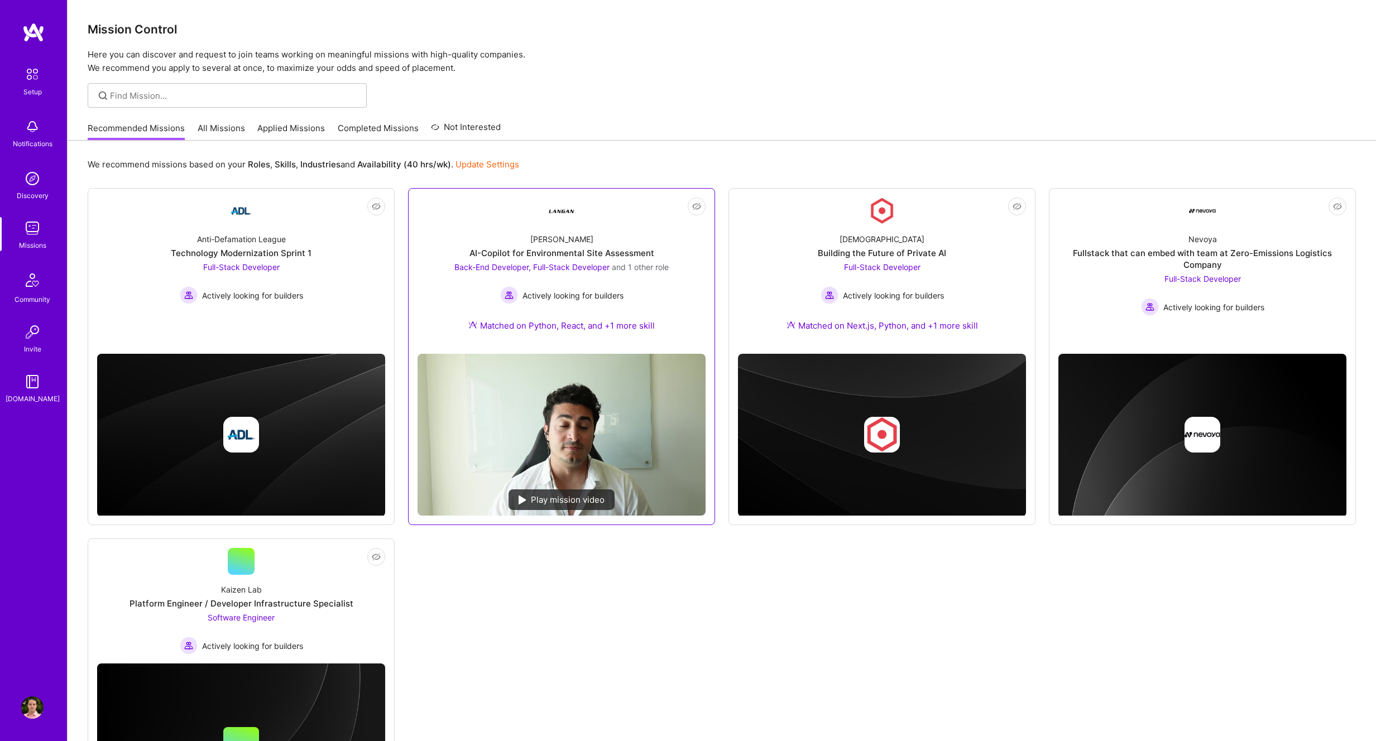
click at [666, 251] on div "[PERSON_NAME]-Copilot for Environmental Site Assessment Back-End Developer, Ful…" at bounding box center [561, 284] width 288 height 121
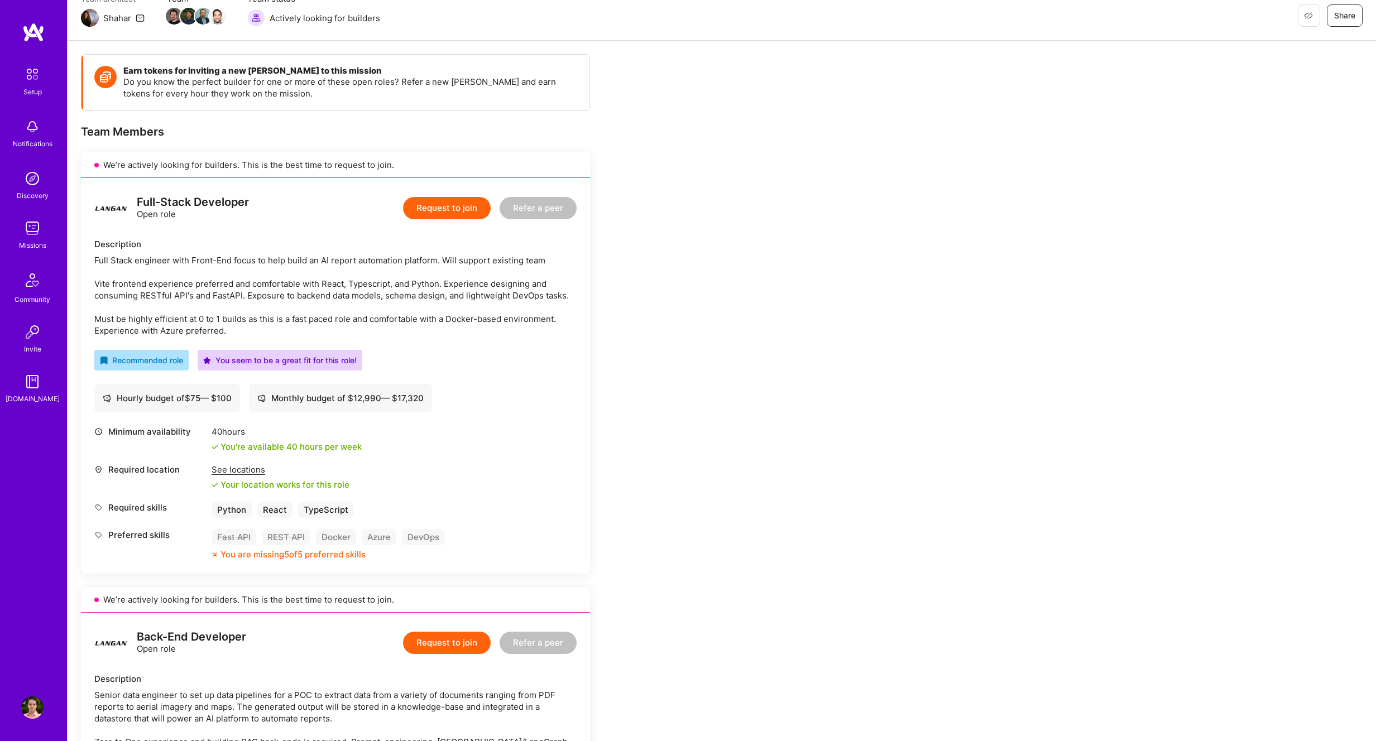
scroll to position [106, 0]
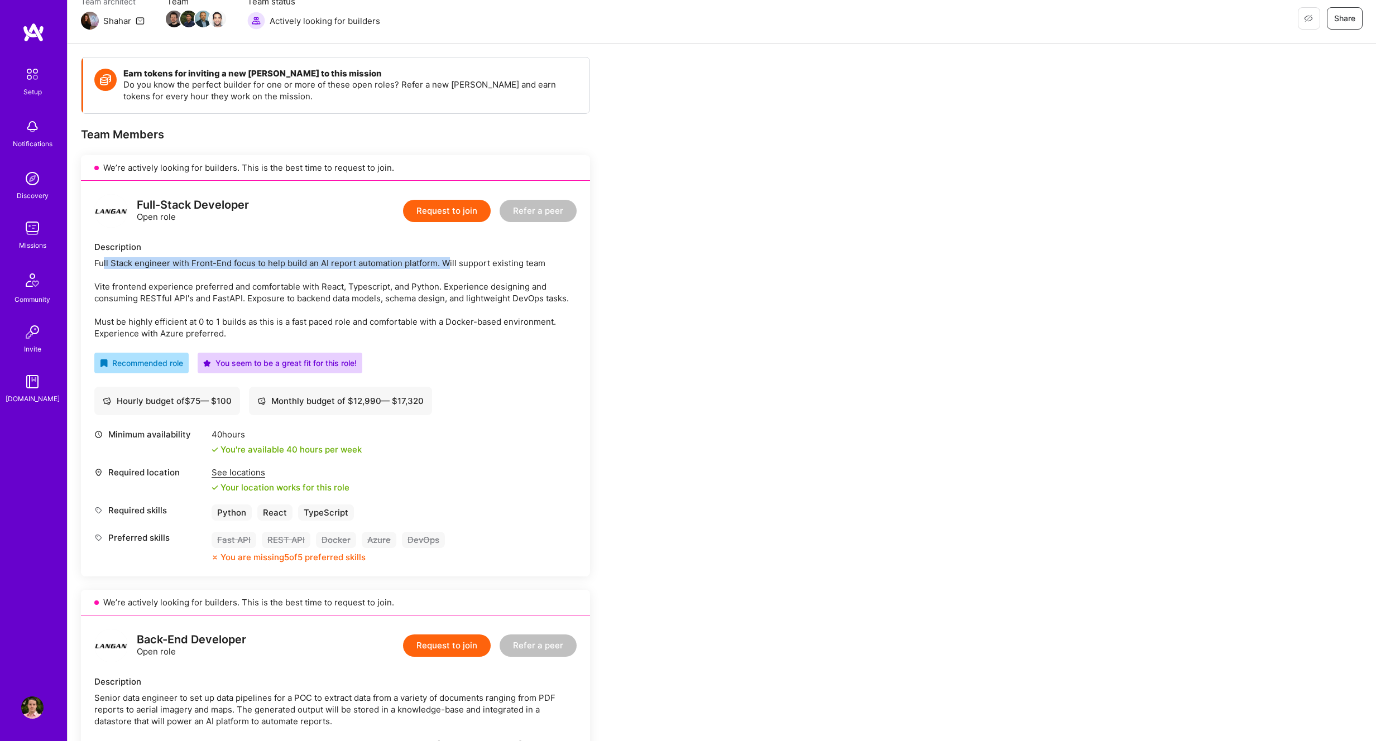
drag, startPoint x: 122, startPoint y: 261, endPoint x: 446, endPoint y: 265, distance: 323.7
click at [446, 265] on div "Full Stack engineer with Front-End focus to help build an AI report automation …" at bounding box center [335, 298] width 482 height 82
drag, startPoint x: 489, startPoint y: 265, endPoint x: 225, endPoint y: 265, distance: 263.9
click at [225, 265] on div "Full Stack engineer with Front-End focus to help build an AI report automation …" at bounding box center [335, 298] width 482 height 82
drag, startPoint x: 134, startPoint y: 284, endPoint x: 160, endPoint y: 284, distance: 25.7
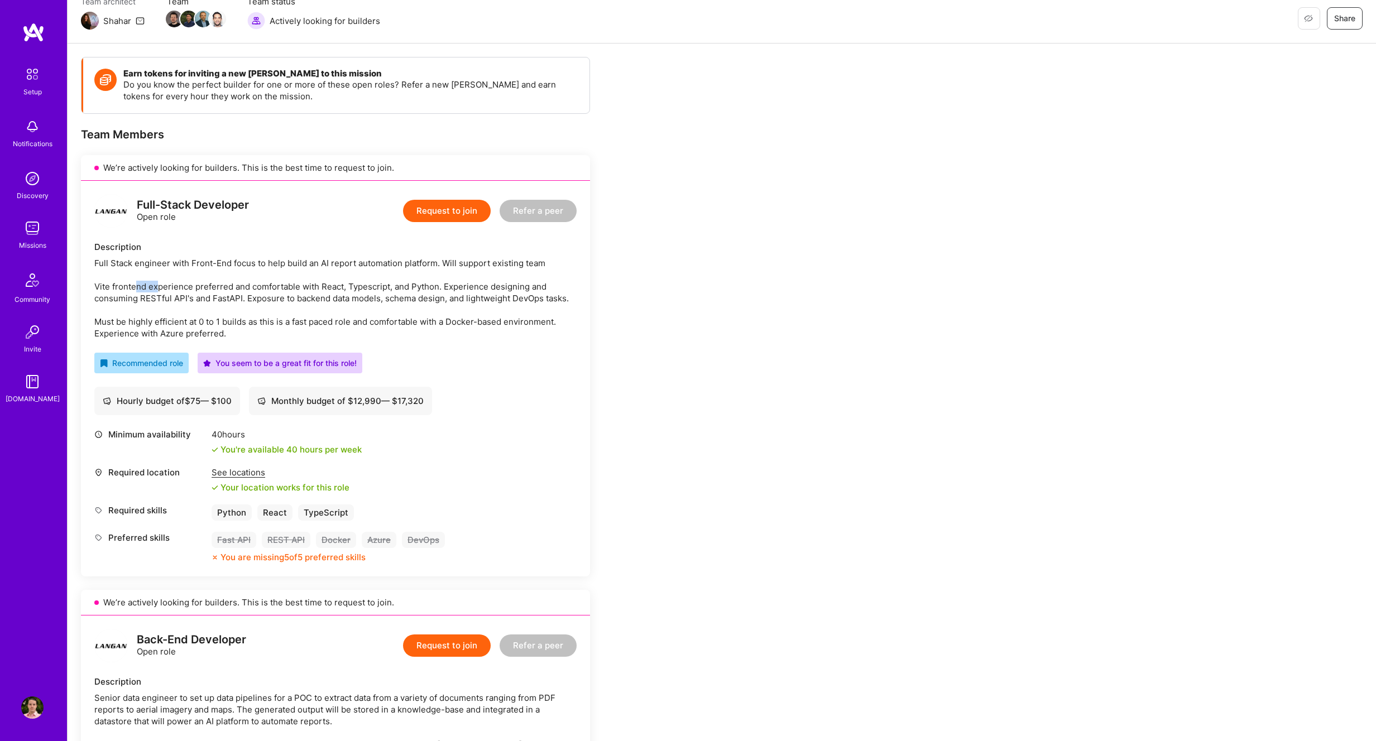
click at [160, 284] on div "Full Stack engineer with Front-End focus to help build an AI report automation …" at bounding box center [335, 298] width 482 height 82
click at [164, 288] on div "Full Stack engineer with Front-End focus to help build an AI report automation …" at bounding box center [335, 298] width 482 height 82
drag, startPoint x: 161, startPoint y: 288, endPoint x: 118, endPoint y: 287, distance: 43.0
click at [118, 287] on div "Full Stack engineer with Front-End focus to help build an AI report automation …" at bounding box center [335, 298] width 482 height 82
click at [122, 288] on div "Full Stack engineer with Front-End focus to help build an AI report automation …" at bounding box center [335, 298] width 482 height 82
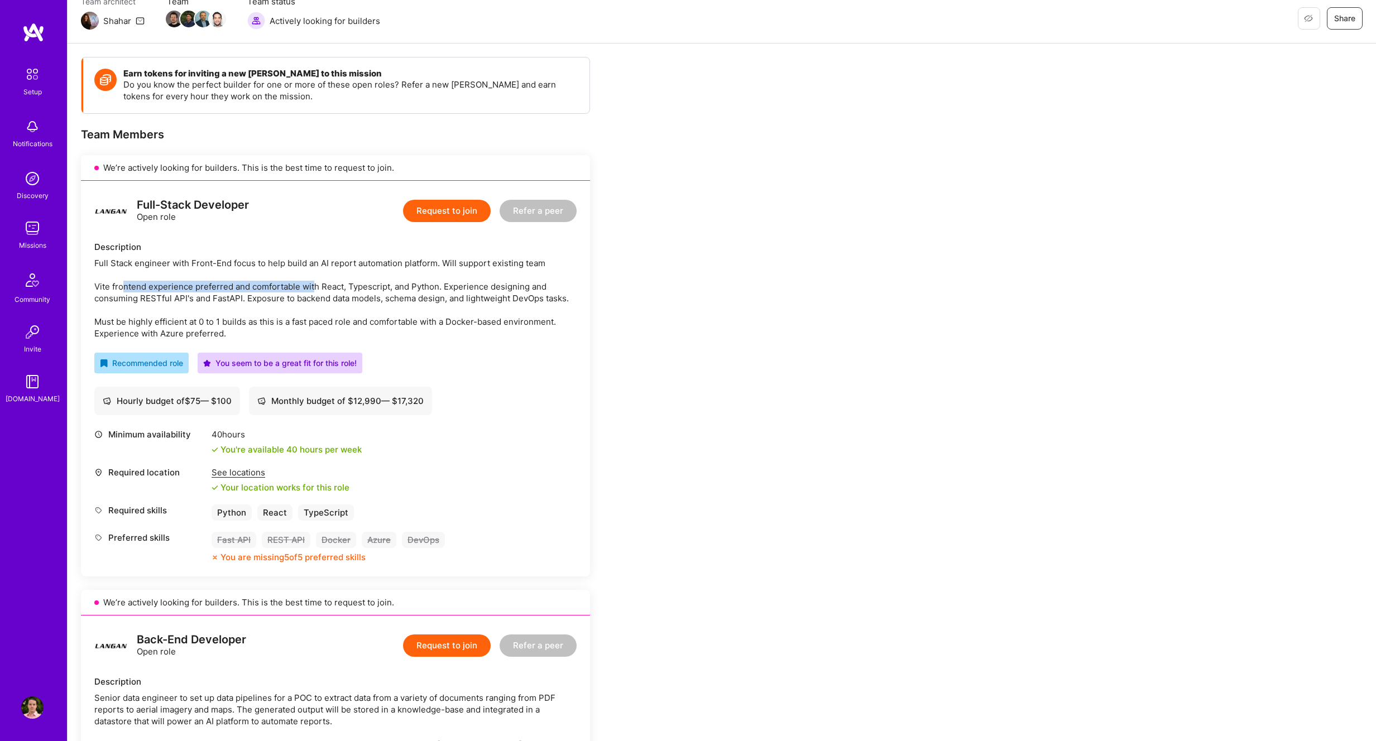
drag, startPoint x: 122, startPoint y: 287, endPoint x: 353, endPoint y: 286, distance: 231.0
click at [316, 287] on div "Full Stack engineer with Front-End focus to help build an AI report automation …" at bounding box center [335, 298] width 482 height 82
drag, startPoint x: 401, startPoint y: 287, endPoint x: 461, endPoint y: 287, distance: 60.8
click at [461, 287] on div "Full Stack engineer with Front-End focus to help build an AI report automation …" at bounding box center [335, 298] width 482 height 82
drag, startPoint x: 459, startPoint y: 288, endPoint x: 268, endPoint y: 294, distance: 190.9
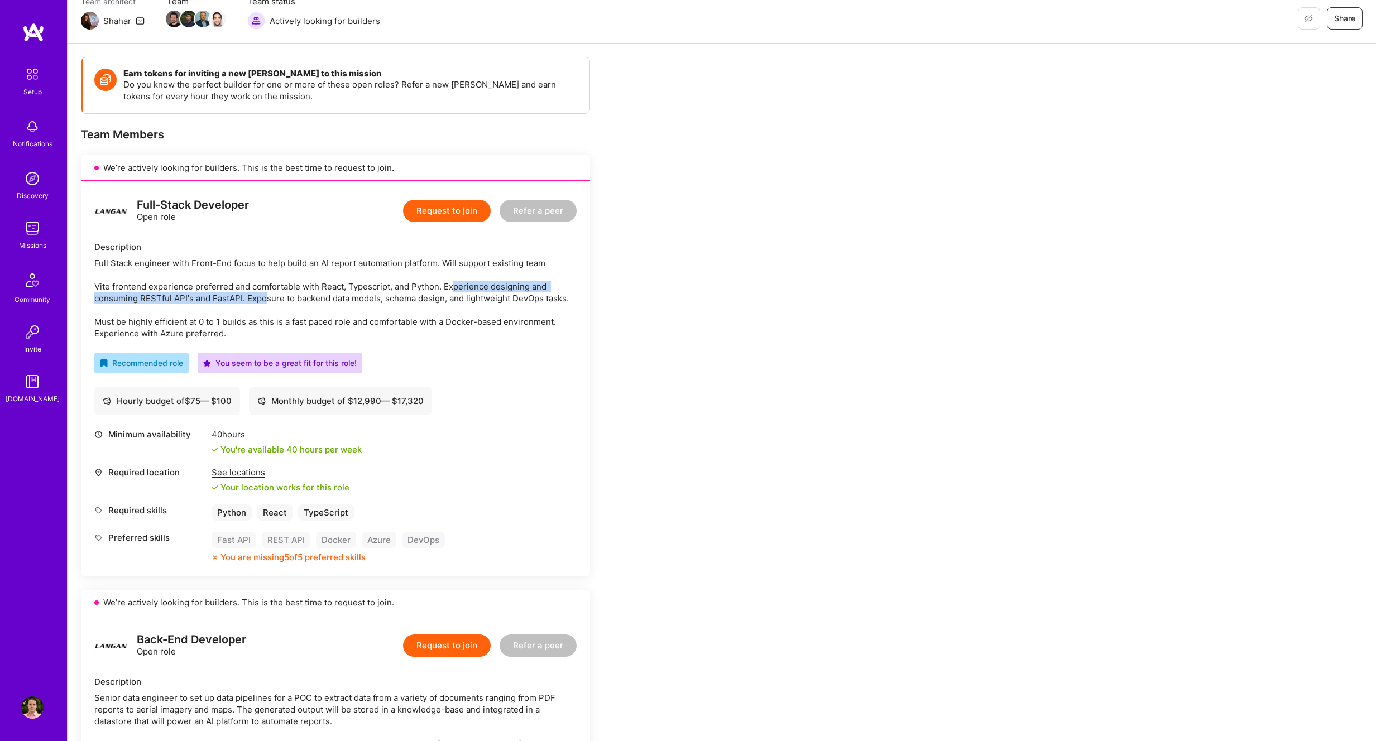
click at [267, 294] on div "Full Stack engineer with Front-End focus to help build an AI report automation …" at bounding box center [335, 298] width 482 height 82
click at [270, 296] on div "Full Stack engineer with Front-End focus to help build an AI report automation …" at bounding box center [335, 298] width 482 height 82
drag, startPoint x: 265, startPoint y: 296, endPoint x: 372, endPoint y: 295, distance: 107.1
click at [372, 295] on div "Full Stack engineer with Front-End focus to help build an AI report automation …" at bounding box center [335, 298] width 482 height 82
drag, startPoint x: 393, startPoint y: 298, endPoint x: 522, endPoint y: 295, distance: 128.9
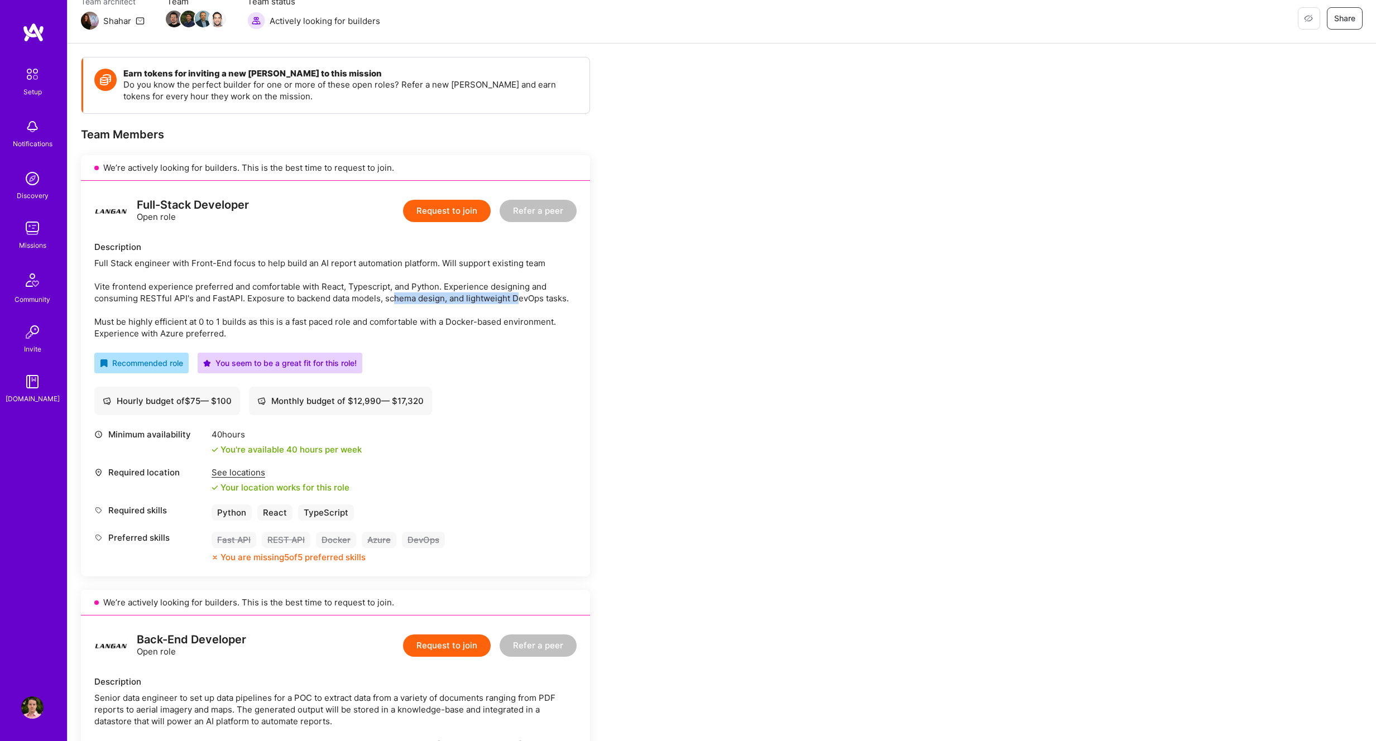
click at [522, 295] on div "Full Stack engineer with Front-End focus to help build an AI report automation …" at bounding box center [335, 298] width 482 height 82
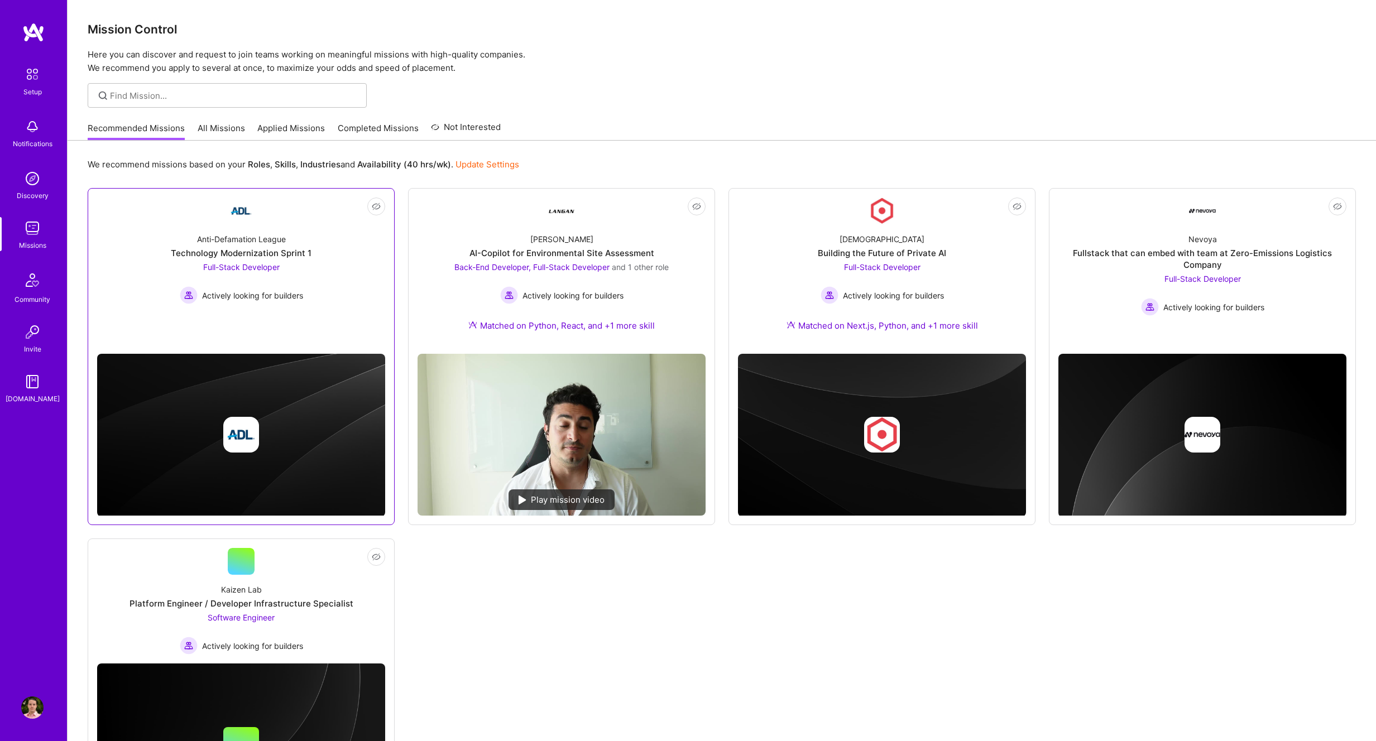
click at [321, 306] on link "Not Interested Anti-Defamation League Technology Modernization Sprint 1 Full-St…" at bounding box center [241, 271] width 288 height 147
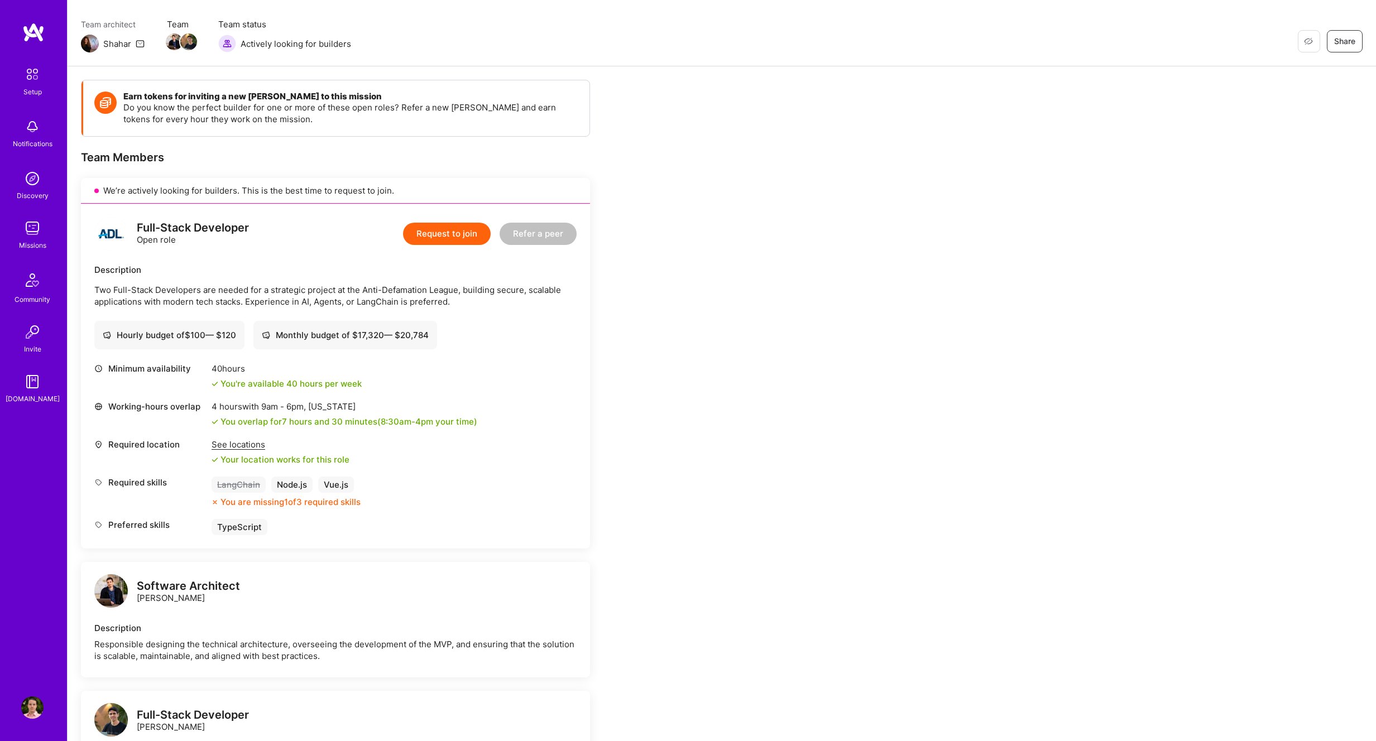
scroll to position [84, 0]
drag, startPoint x: 191, startPoint y: 305, endPoint x: 319, endPoint y: 299, distance: 128.0
click at [319, 298] on p "Two Full-Stack Developers are needed for a strategic project at the Anti-Defama…" at bounding box center [335, 294] width 482 height 23
drag, startPoint x: 347, startPoint y: 305, endPoint x: 273, endPoint y: 304, distance: 73.1
click at [274, 304] on p "Two Full-Stack Developers are needed for a strategic project at the Anti-Defama…" at bounding box center [335, 294] width 482 height 23
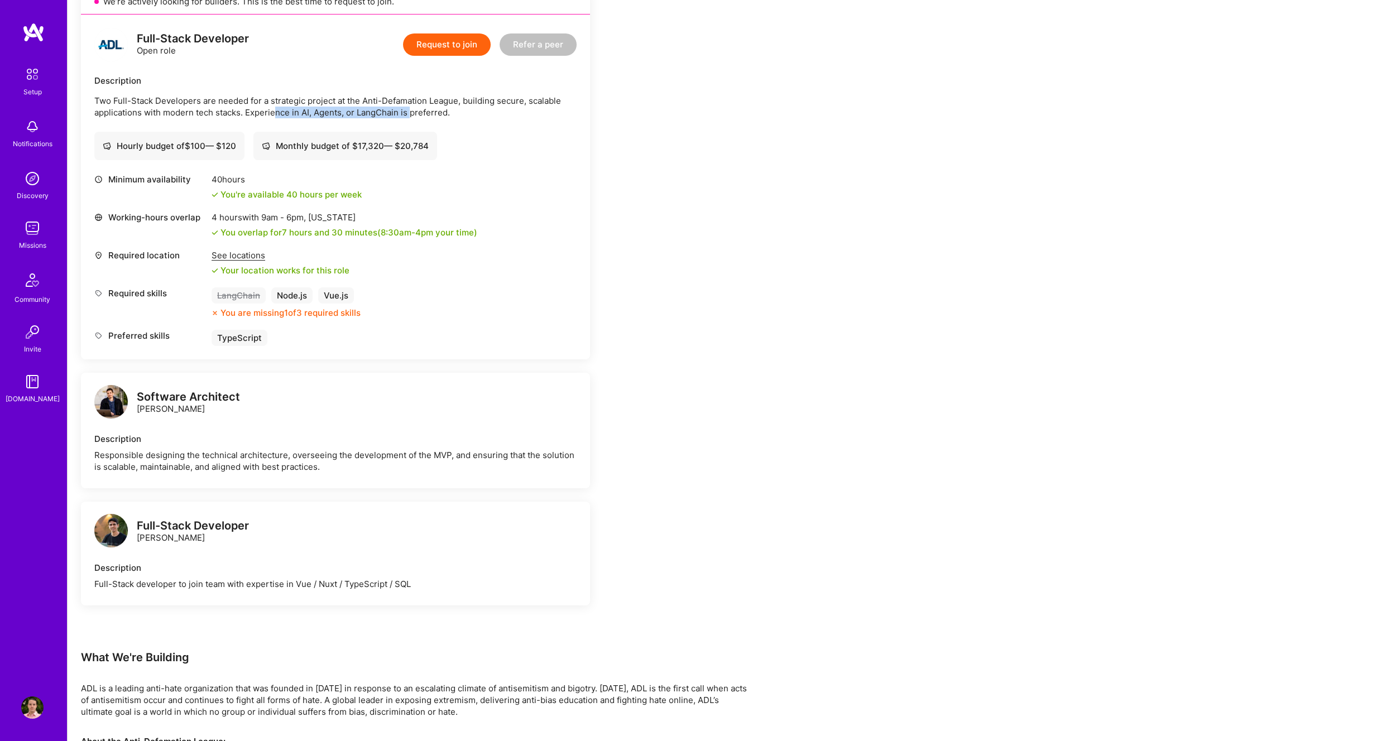
scroll to position [275, 0]
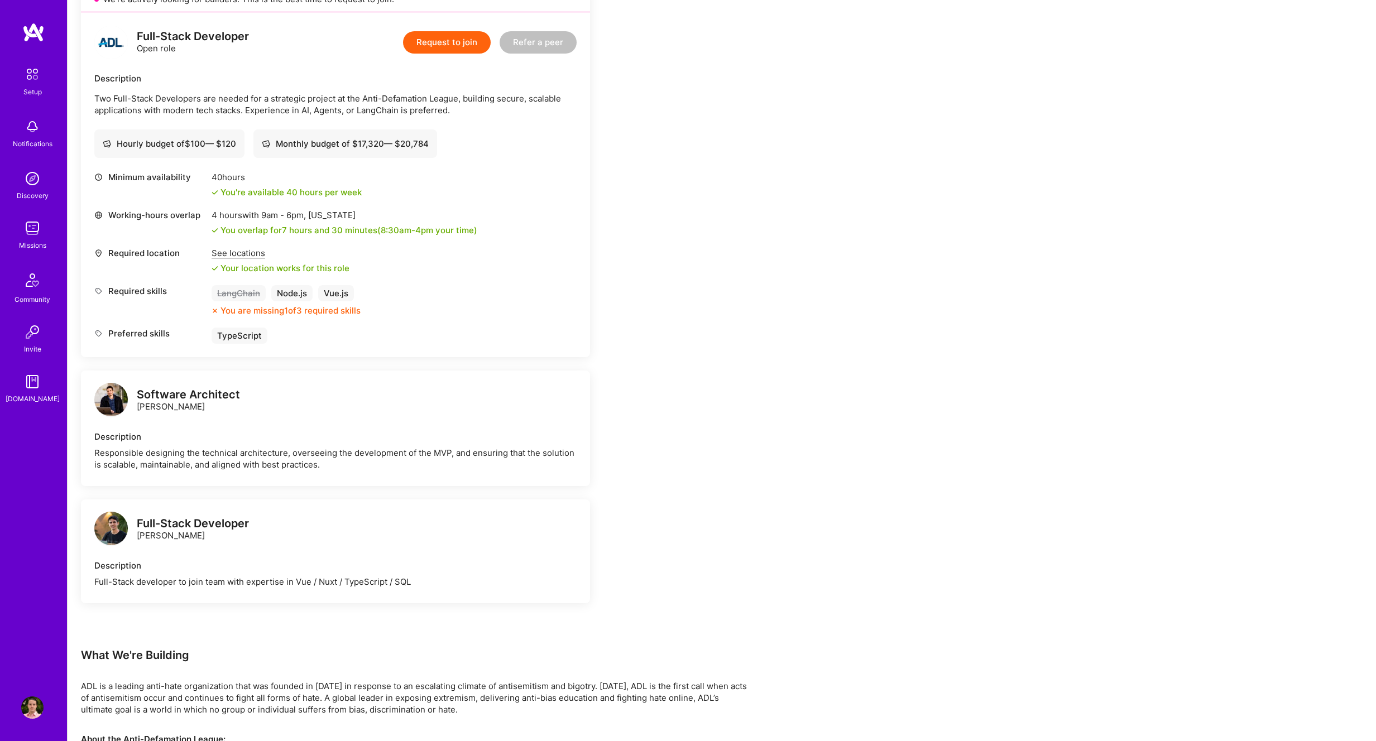
click at [247, 562] on div "Description" at bounding box center [335, 566] width 482 height 12
drag, startPoint x: 128, startPoint y: 583, endPoint x: 242, endPoint y: 583, distance: 113.8
click at [242, 583] on div "Full-Stack developer to join team with expertise in Vue / Nuxt / TypeScript / S…" at bounding box center [335, 582] width 482 height 12
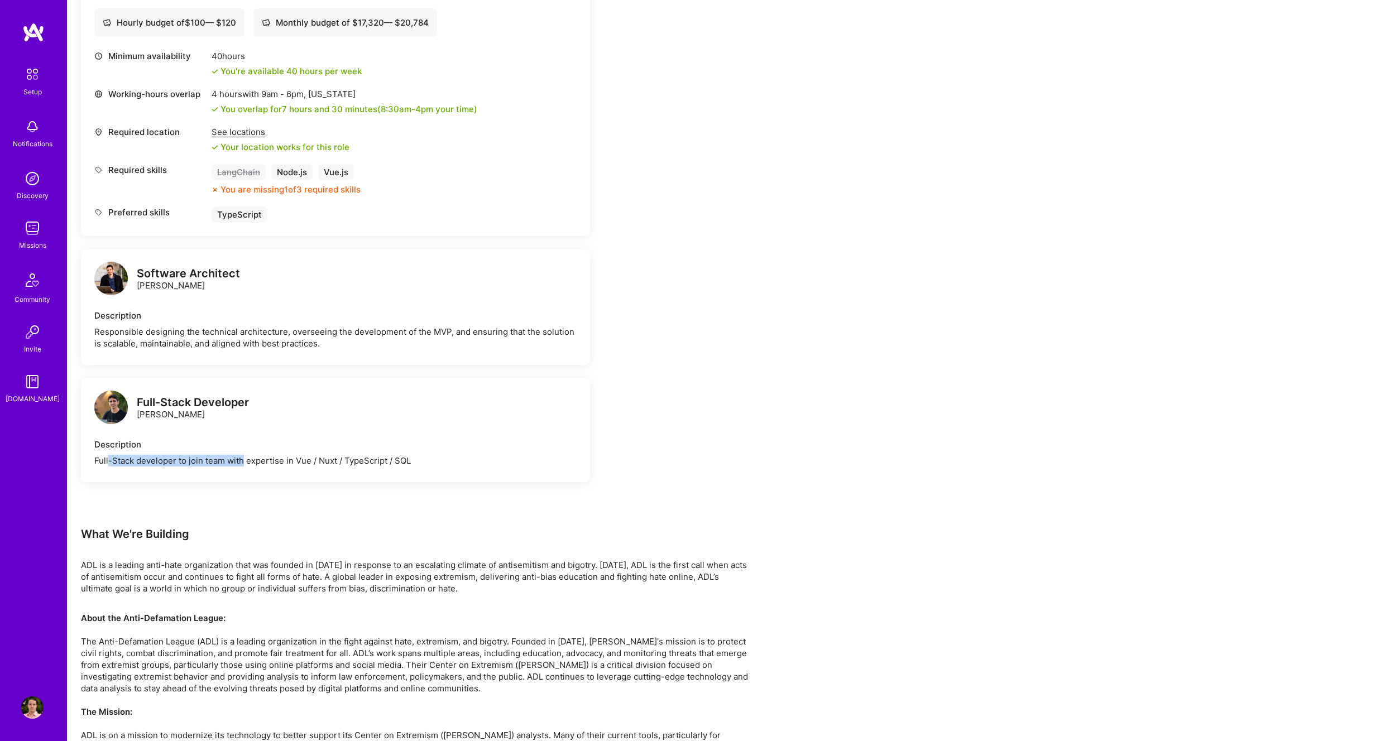
scroll to position [395, 0]
drag, startPoint x: 388, startPoint y: 464, endPoint x: 164, endPoint y: 462, distance: 223.8
click at [164, 462] on div "Full-Stack developer to join team with expertise in Vue / Nuxt / TypeScript / S…" at bounding box center [335, 462] width 482 height 12
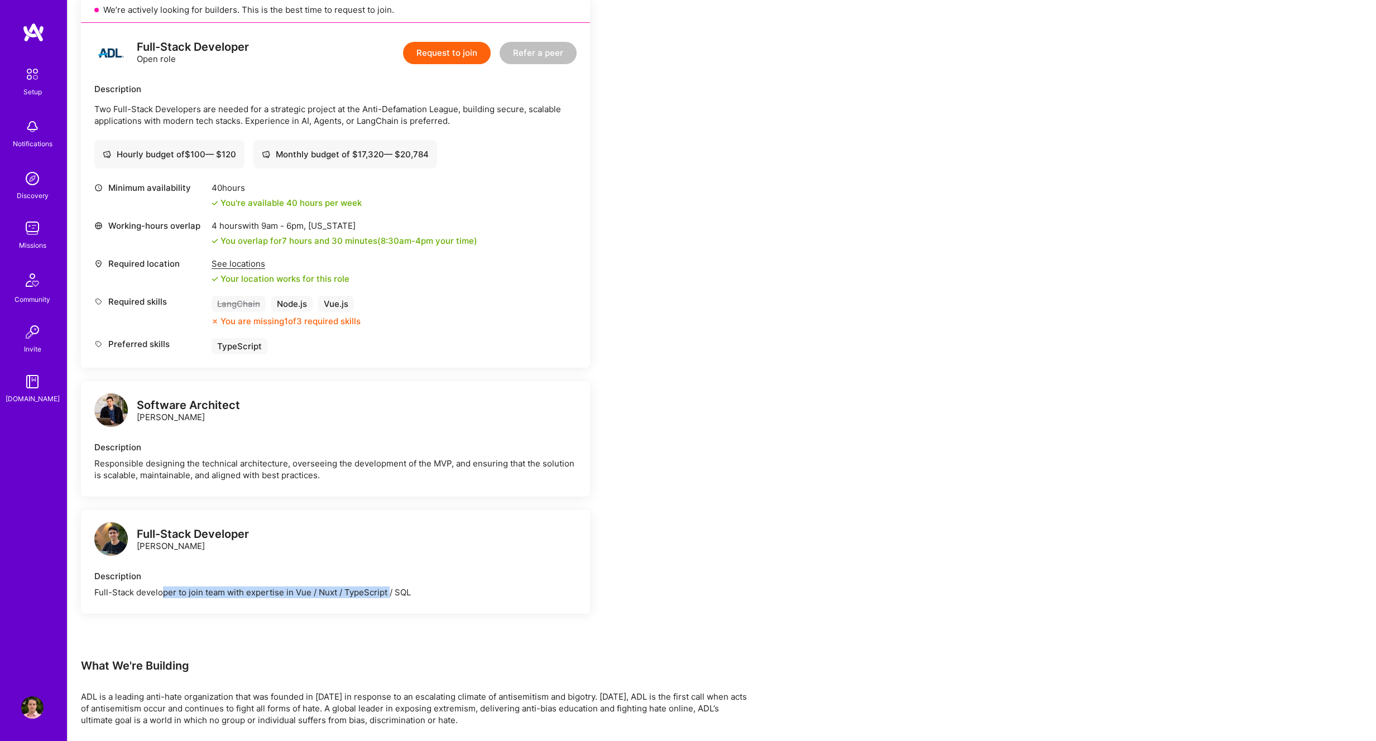
scroll to position [270, 0]
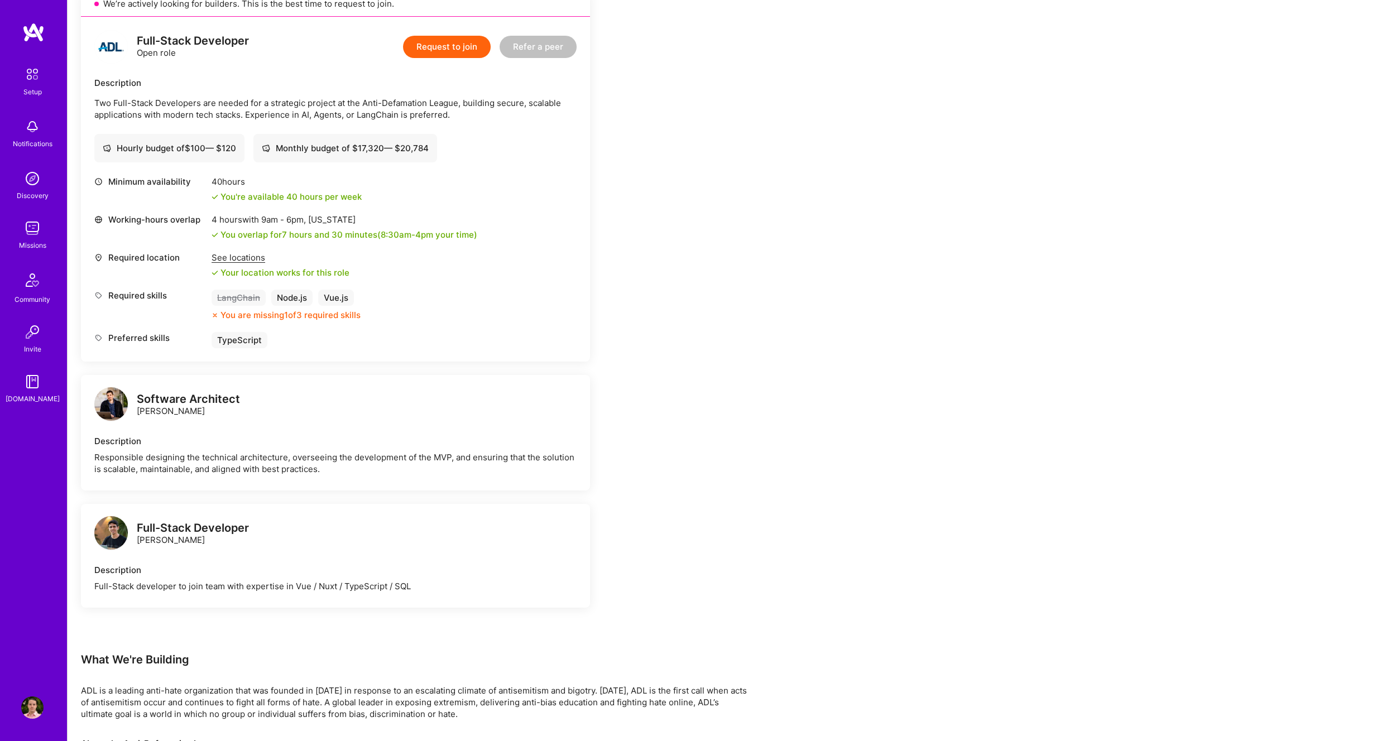
click at [154, 397] on div "Software Architect" at bounding box center [188, 399] width 103 height 12
click at [178, 535] on div "Full-Stack Developer [PERSON_NAME]" at bounding box center [193, 533] width 112 height 23
drag, startPoint x: 153, startPoint y: 540, endPoint x: 190, endPoint y: 540, distance: 36.8
click at [190, 540] on div "Full-Stack Developer [PERSON_NAME]" at bounding box center [193, 533] width 112 height 23
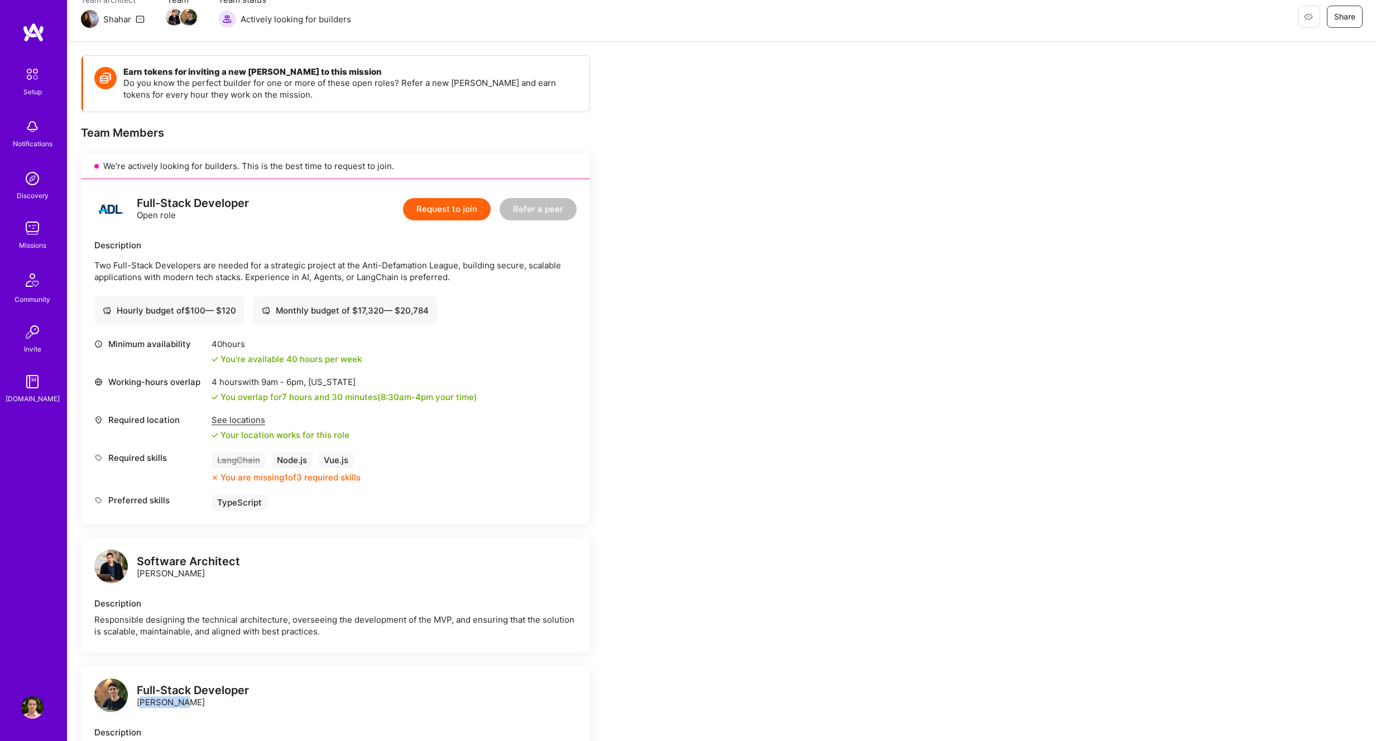
scroll to position [128, 0]
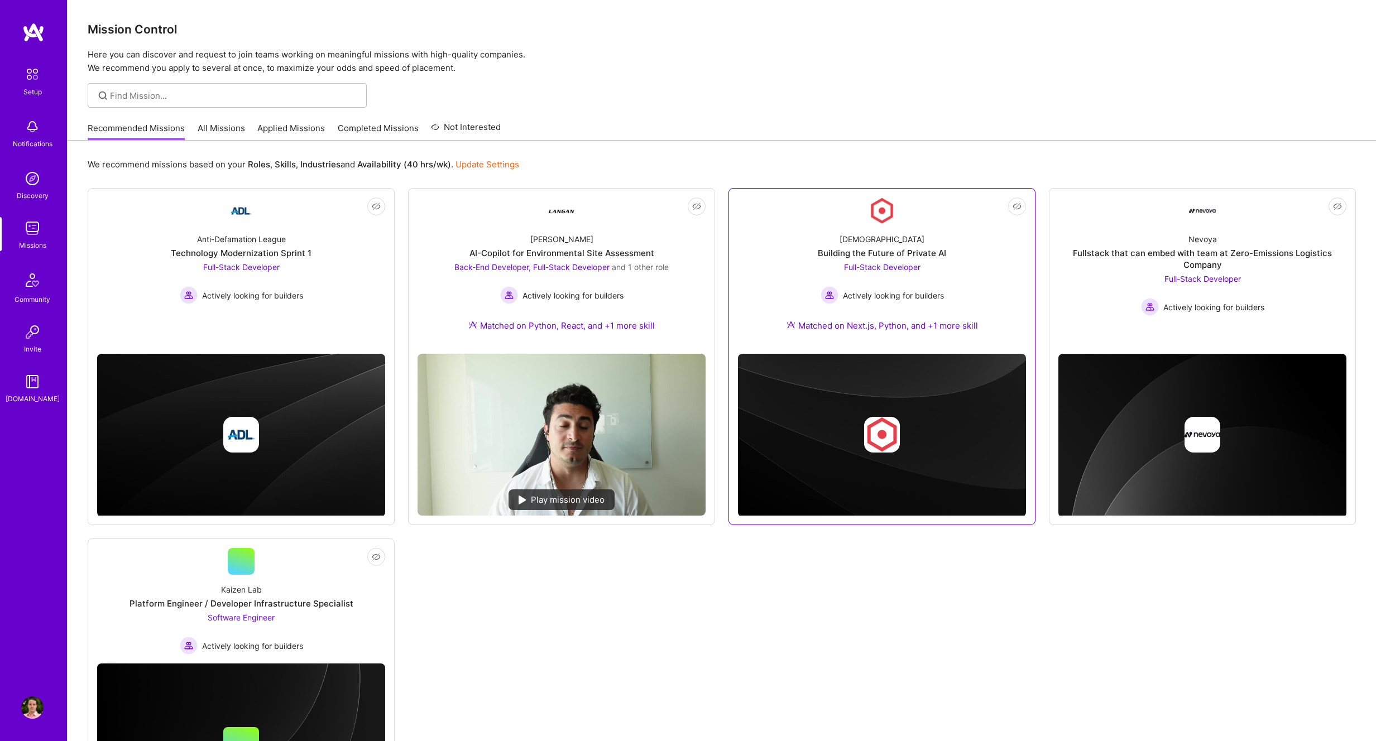
click at [860, 334] on div "[DEMOGRAPHIC_DATA] Building the Future of Private AI Full-Stack Developer Activ…" at bounding box center [882, 284] width 288 height 121
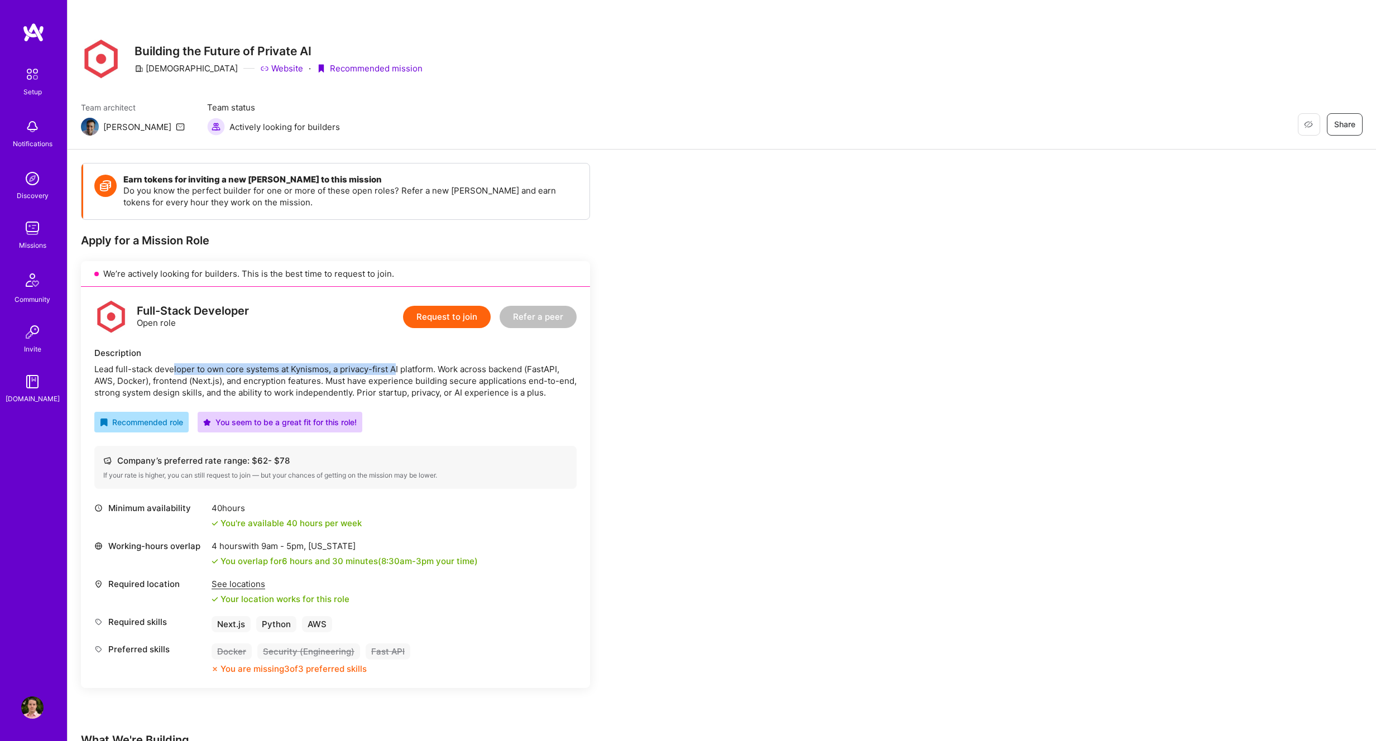
drag, startPoint x: 177, startPoint y: 373, endPoint x: 395, endPoint y: 374, distance: 218.2
click at [395, 374] on div "Lead full-stack developer to own core systems at Kynismos, a privacy-first AI p…" at bounding box center [335, 380] width 482 height 35
drag, startPoint x: 531, startPoint y: 372, endPoint x: 357, endPoint y: 377, distance: 174.7
click at [357, 377] on div "Lead full-stack developer to own core systems at Kynismos, a privacy-first AI p…" at bounding box center [335, 380] width 482 height 35
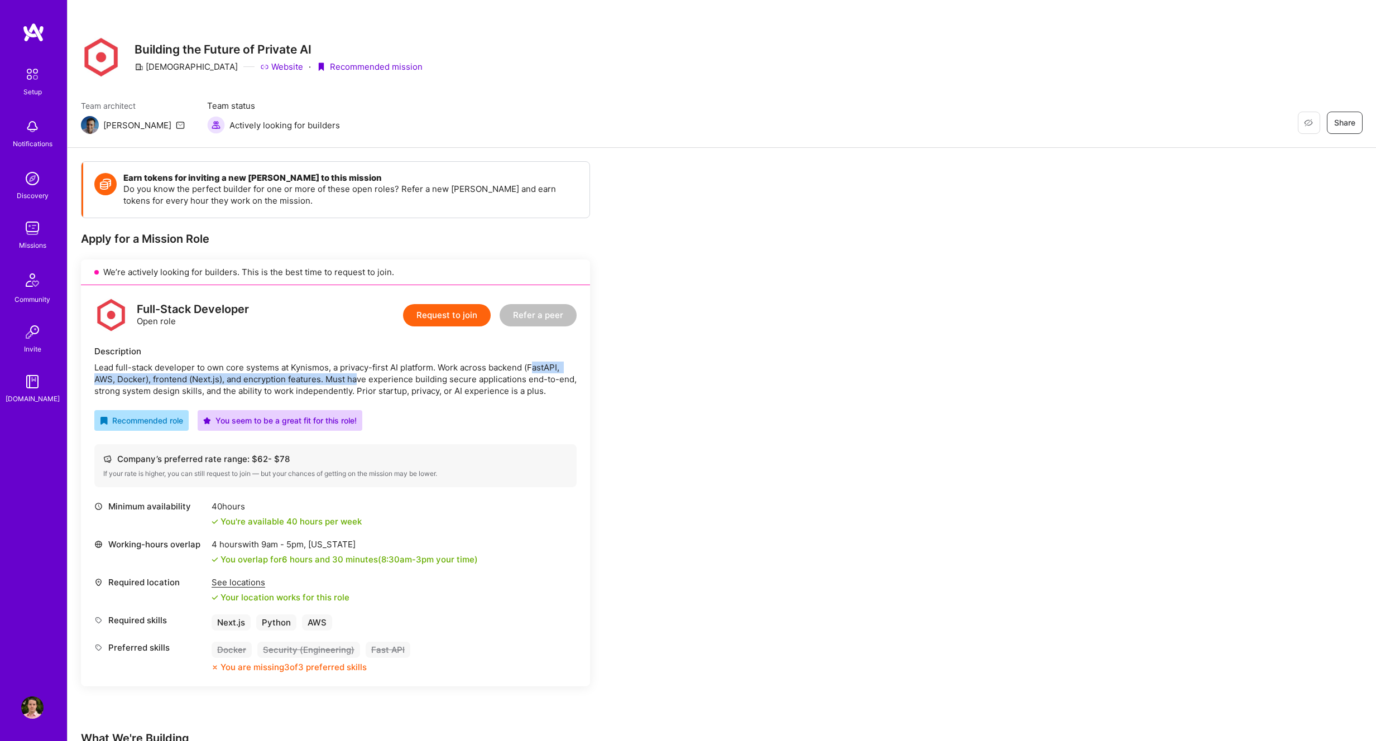
click at [200, 381] on div "Lead full-stack developer to own core systems at Kynismos, a privacy-first AI p…" at bounding box center [335, 379] width 482 height 35
drag, startPoint x: 242, startPoint y: 379, endPoint x: 435, endPoint y: 377, distance: 193.1
click at [435, 377] on div "Lead full-stack developer to own core systems at Kynismos, a privacy-first AI p…" at bounding box center [335, 379] width 482 height 35
drag, startPoint x: 538, startPoint y: 376, endPoint x: 389, endPoint y: 371, distance: 149.1
click at [389, 371] on div "Lead full-stack developer to own core systems at Kynismos, a privacy-first AI p…" at bounding box center [335, 379] width 482 height 35
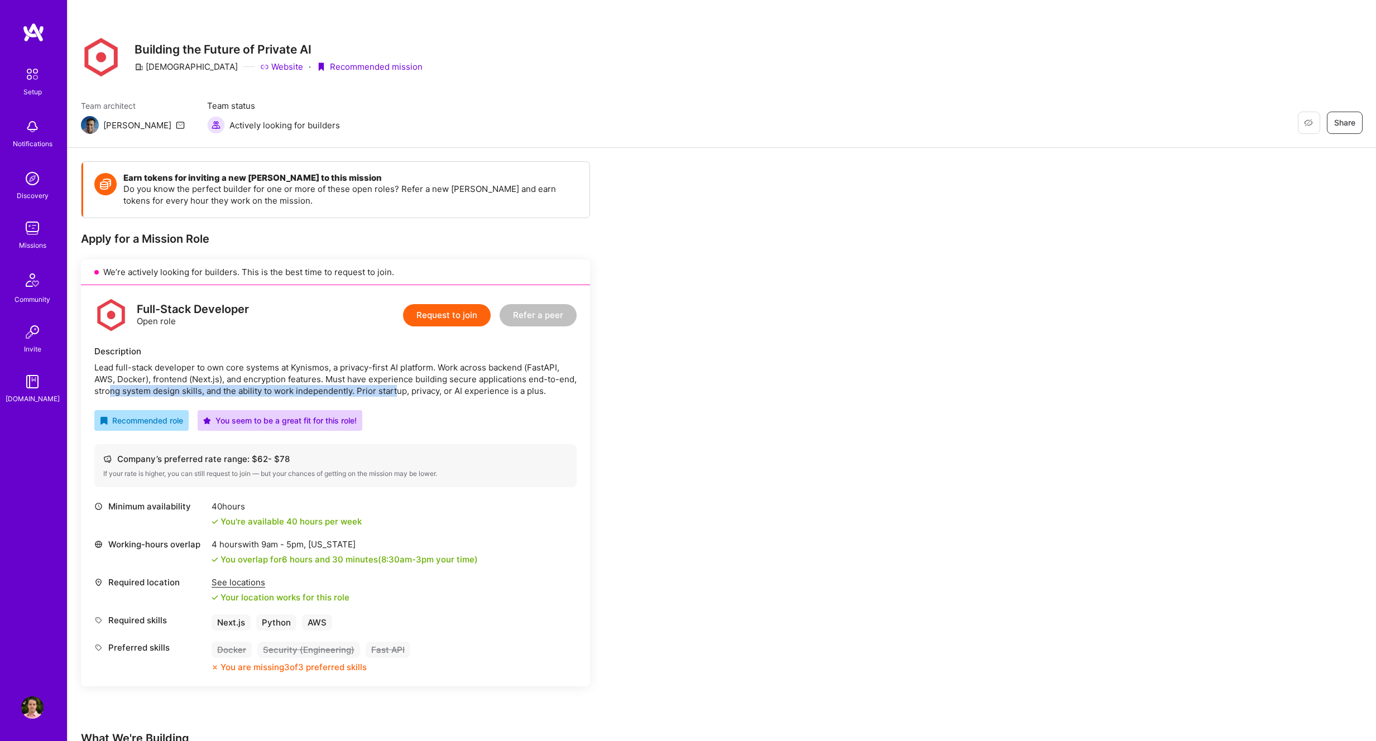
drag, startPoint x: 111, startPoint y: 389, endPoint x: 398, endPoint y: 388, distance: 286.8
click at [398, 388] on div "Lead full-stack developer to own core systems at Kynismos, a privacy-first AI p…" at bounding box center [335, 379] width 482 height 35
drag, startPoint x: 431, startPoint y: 386, endPoint x: 351, endPoint y: 381, distance: 80.0
click at [355, 381] on div "Lead full-stack developer to own core systems at Kynismos, a privacy-first AI p…" at bounding box center [335, 379] width 482 height 35
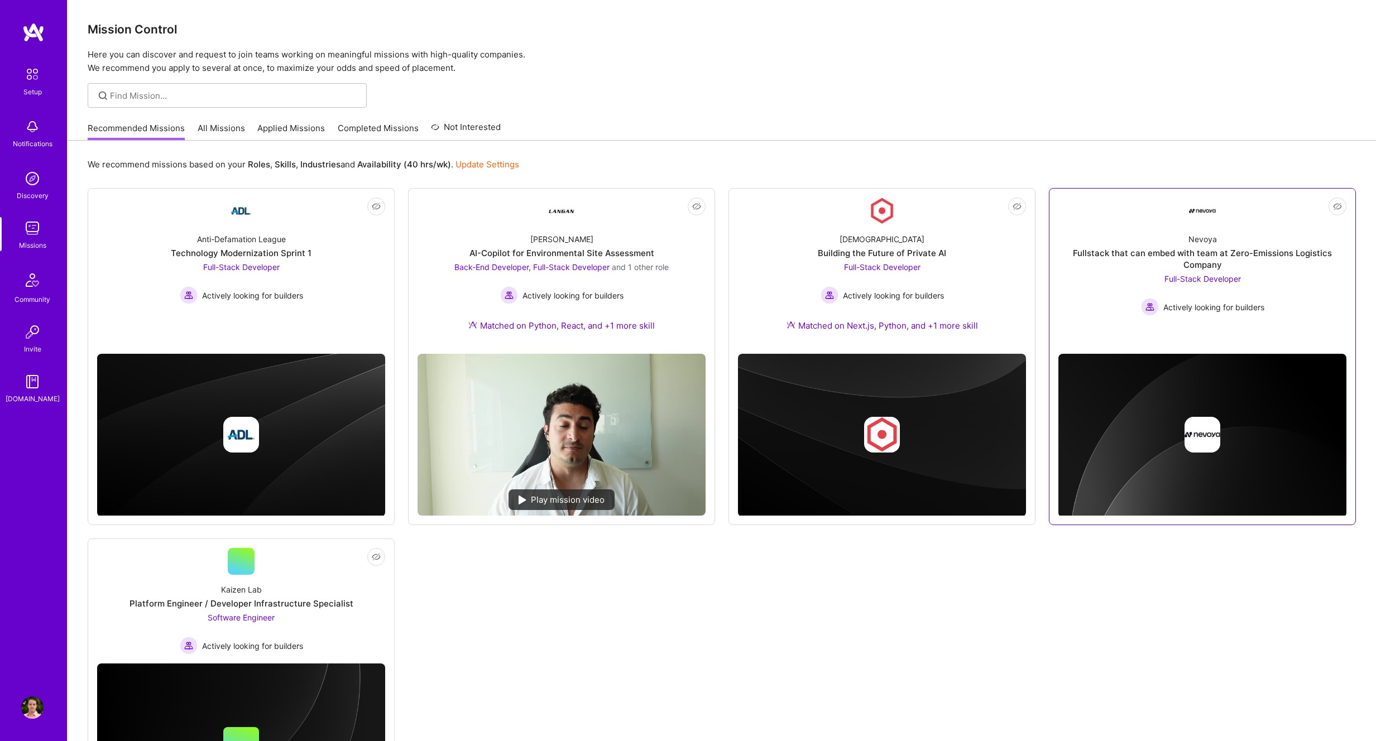
click at [1237, 328] on link "Not Interested Nevoya Fullstack that can embed with team at Zero-Emissions Logi…" at bounding box center [1202, 271] width 288 height 147
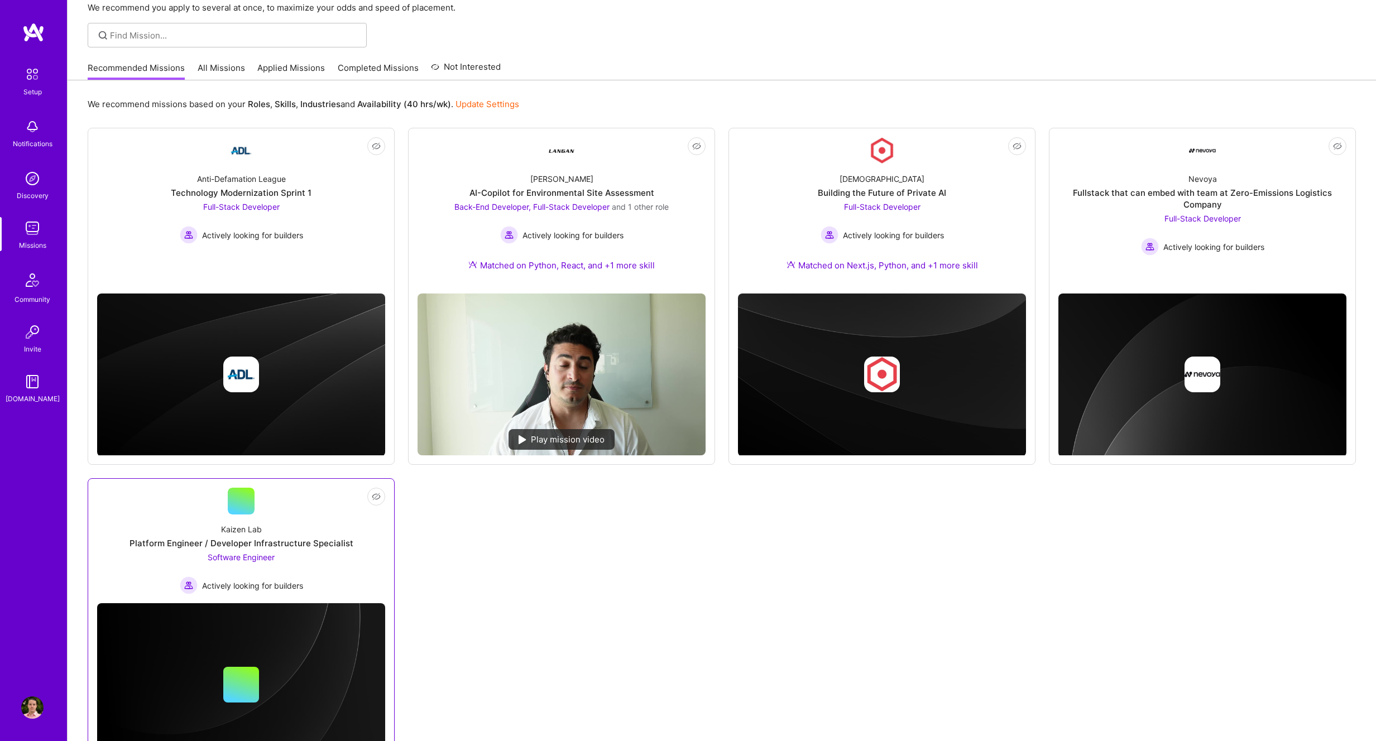
scroll to position [121, 0]
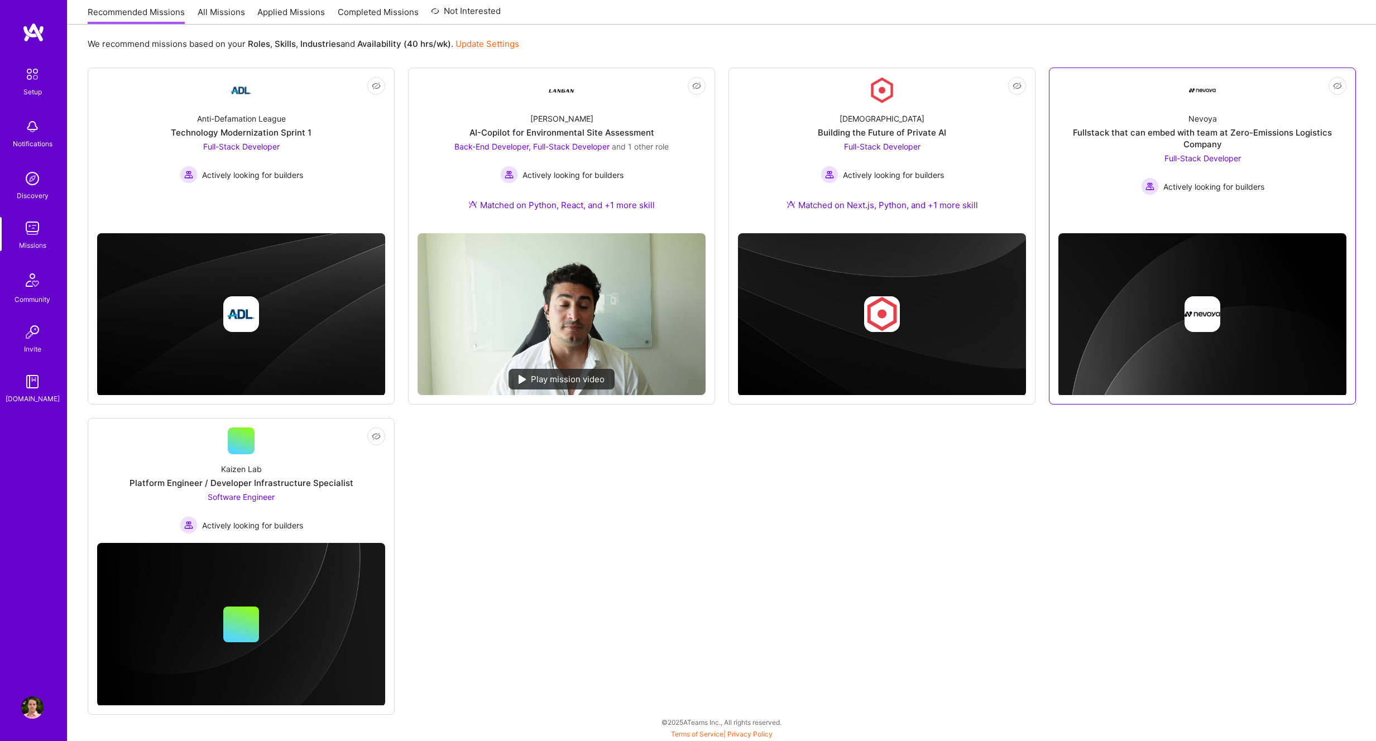
click at [1290, 196] on link "Not Interested Nevoya Fullstack that can embed with team at Zero-Emissions Logi…" at bounding box center [1202, 150] width 288 height 147
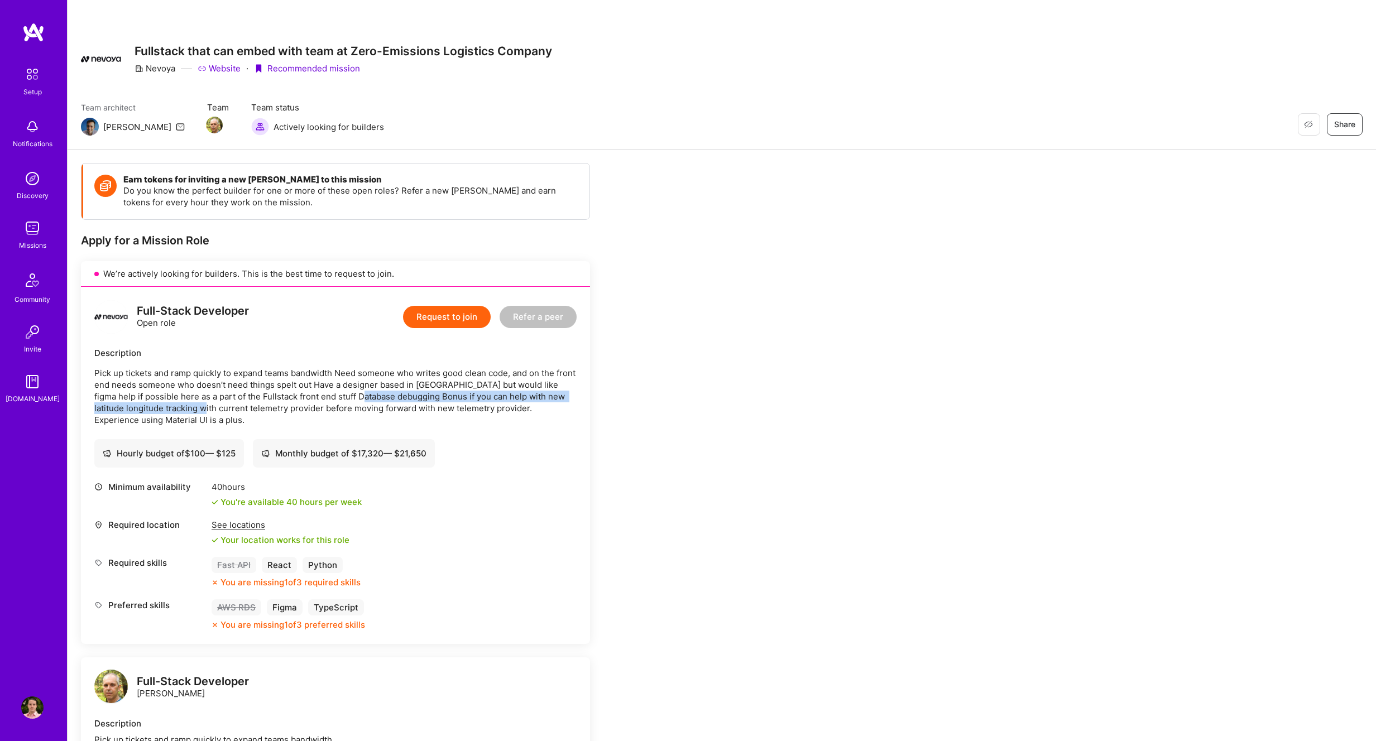
drag, startPoint x: 371, startPoint y: 396, endPoint x: 217, endPoint y: 412, distance: 154.9
click at [216, 412] on p "Pick up tickets and ramp quickly to expand teams bandwidth Need someone who wri…" at bounding box center [335, 396] width 482 height 59
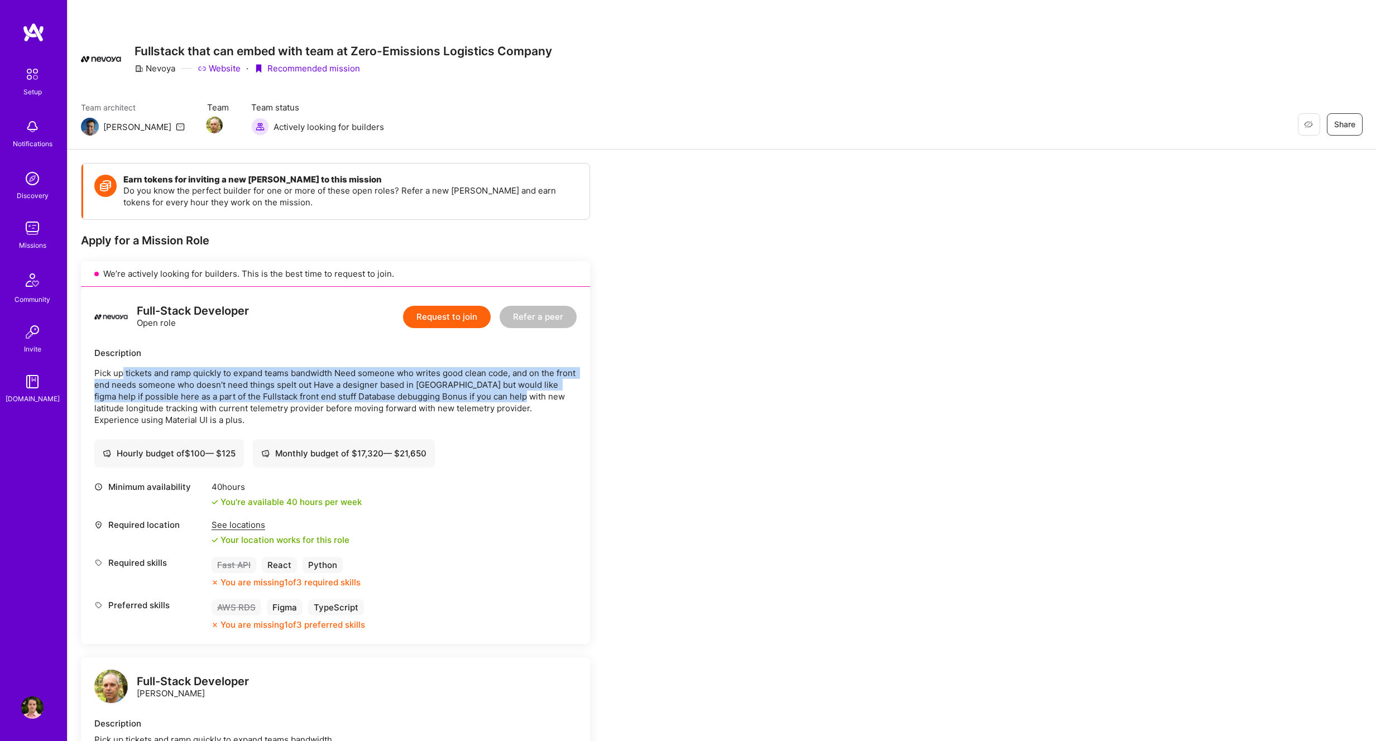
drag, startPoint x: 132, startPoint y: 373, endPoint x: 521, endPoint y: 398, distance: 389.8
click at [521, 398] on p "Pick up tickets and ramp quickly to expand teams bandwidth Need someone who wri…" at bounding box center [335, 396] width 482 height 59
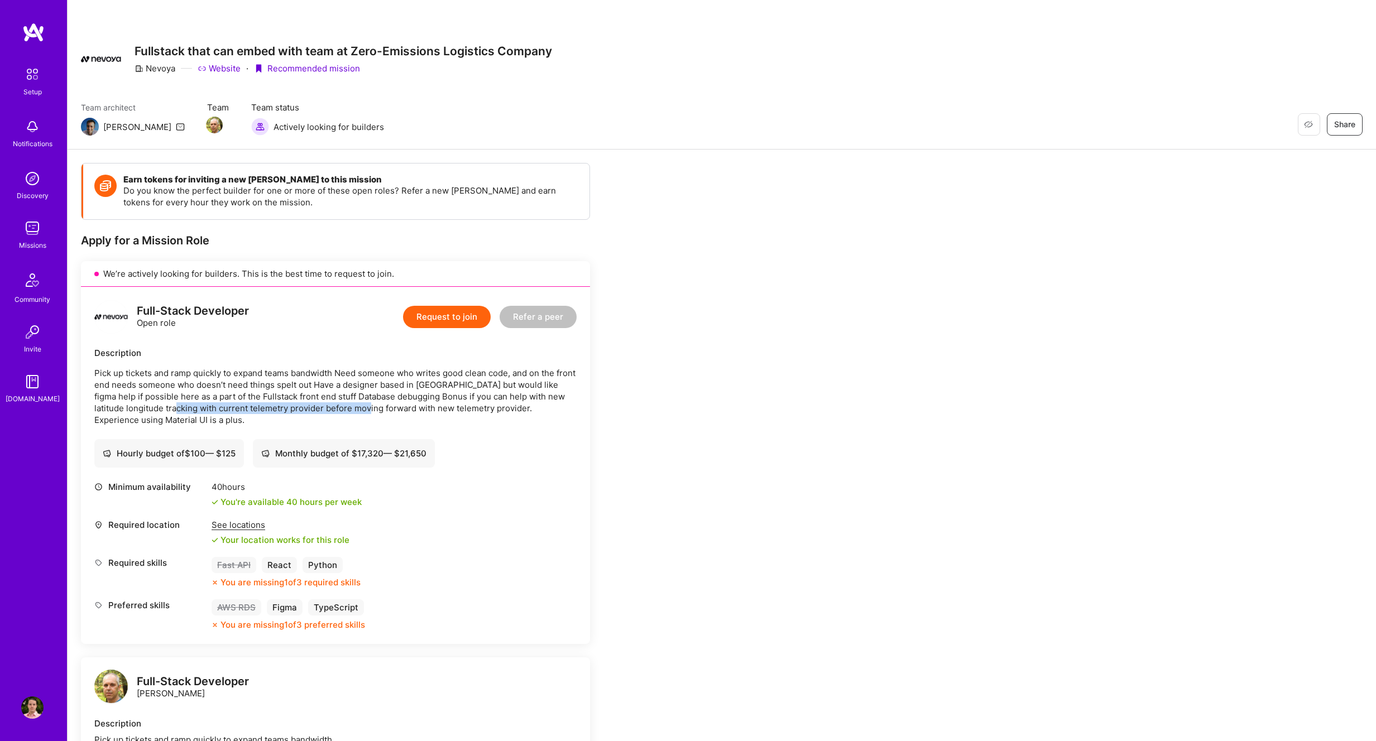
drag, startPoint x: 278, startPoint y: 410, endPoint x: 381, endPoint y: 408, distance: 103.2
click at [381, 408] on p "Pick up tickets and ramp quickly to expand teams bandwidth Need someone who wri…" at bounding box center [335, 396] width 482 height 59
drag, startPoint x: 489, startPoint y: 407, endPoint x: 249, endPoint y: 405, distance: 240.5
click at [249, 405] on p "Pick up tickets and ramp quickly to expand teams bandwidth Need someone who wri…" at bounding box center [335, 396] width 482 height 59
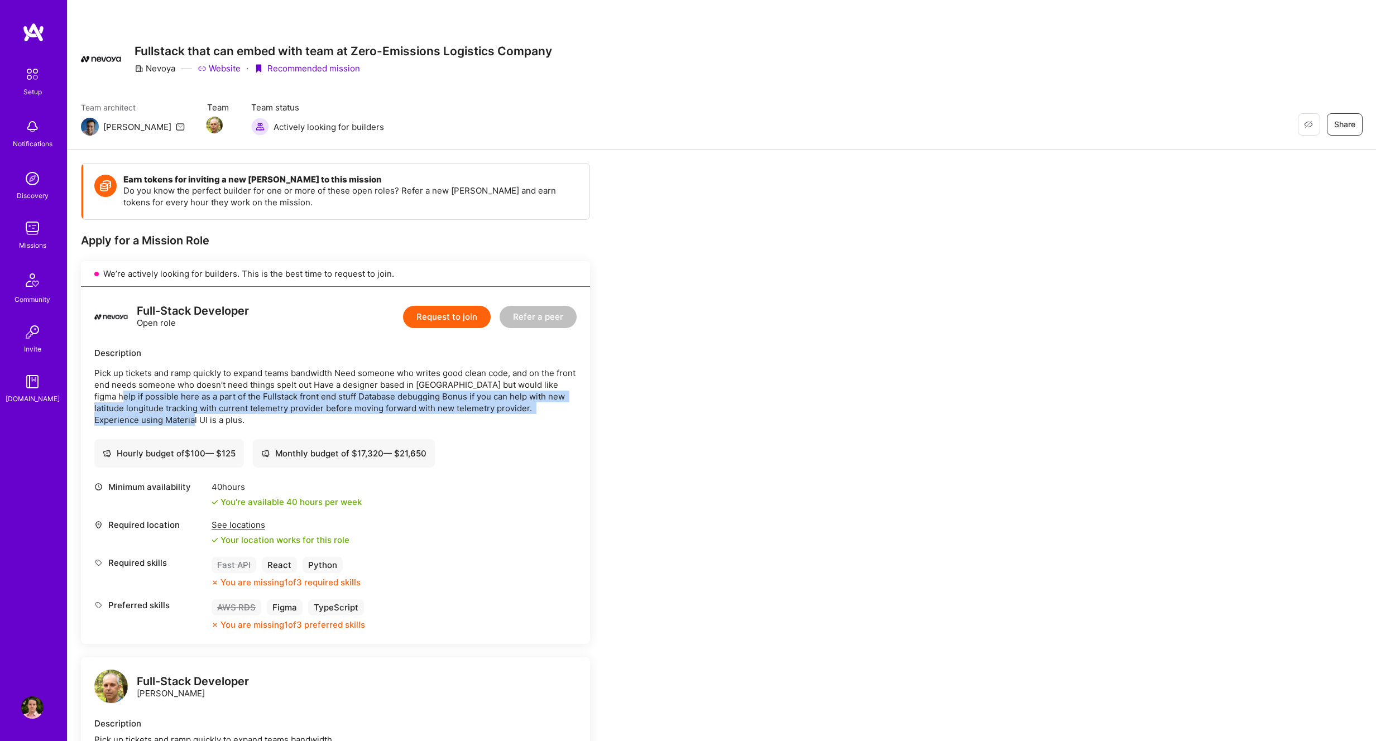
drag, startPoint x: 151, startPoint y: 420, endPoint x: 112, endPoint y: 397, distance: 44.5
click at [112, 398] on p "Pick up tickets and ramp quickly to expand teams bandwidth Need someone who wri…" at bounding box center [335, 396] width 482 height 59
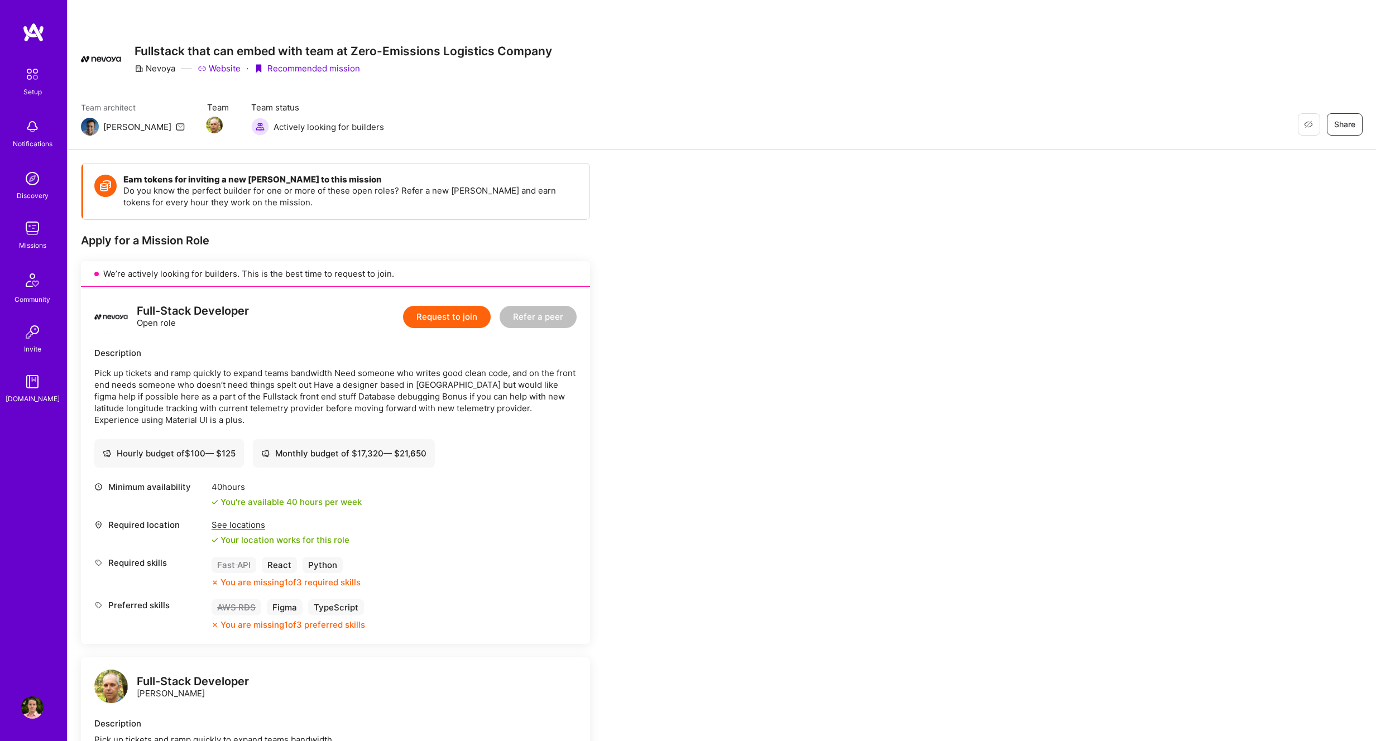
click at [124, 379] on p "Pick up tickets and ramp quickly to expand teams bandwidth Need someone who wri…" at bounding box center [335, 396] width 482 height 59
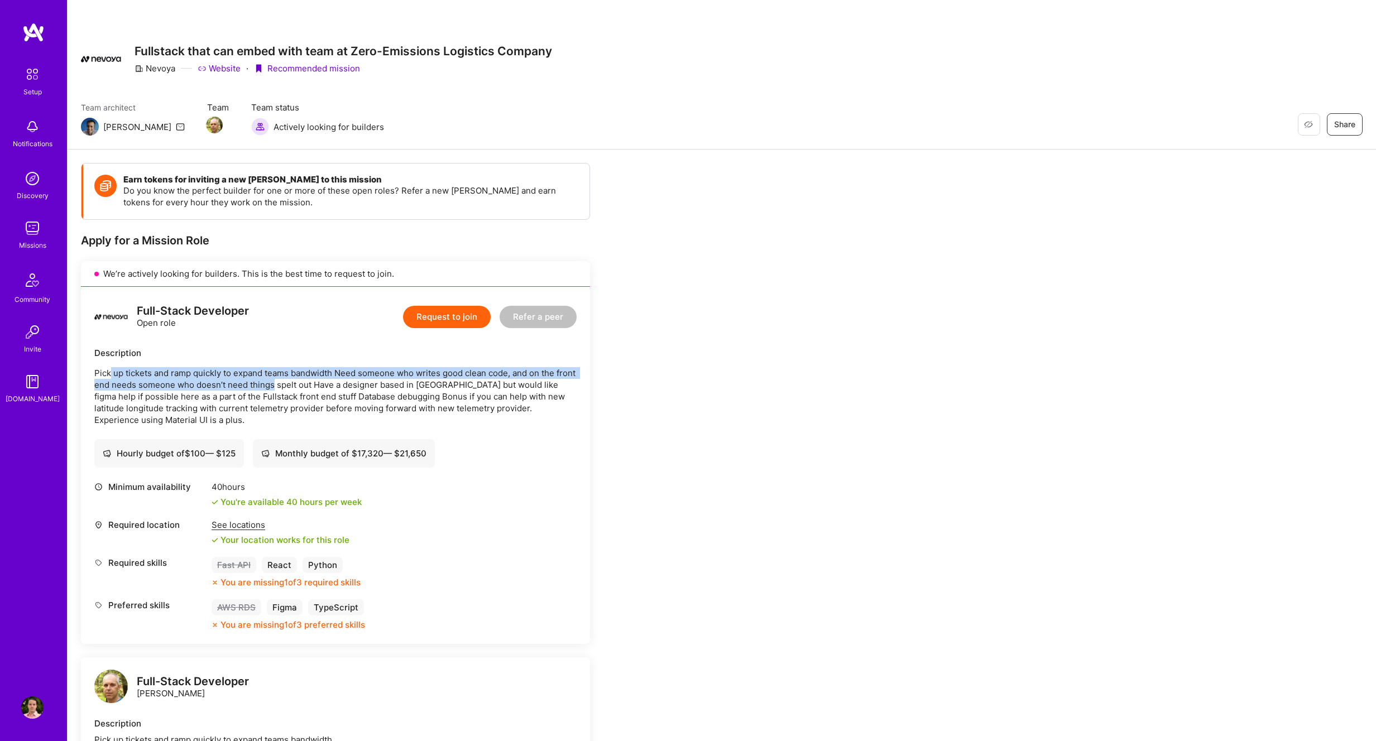
drag, startPoint x: 110, startPoint y: 370, endPoint x: 296, endPoint y: 389, distance: 186.3
click at [296, 389] on p "Pick up tickets and ramp quickly to expand teams bandwidth Need someone who wri…" at bounding box center [335, 396] width 482 height 59
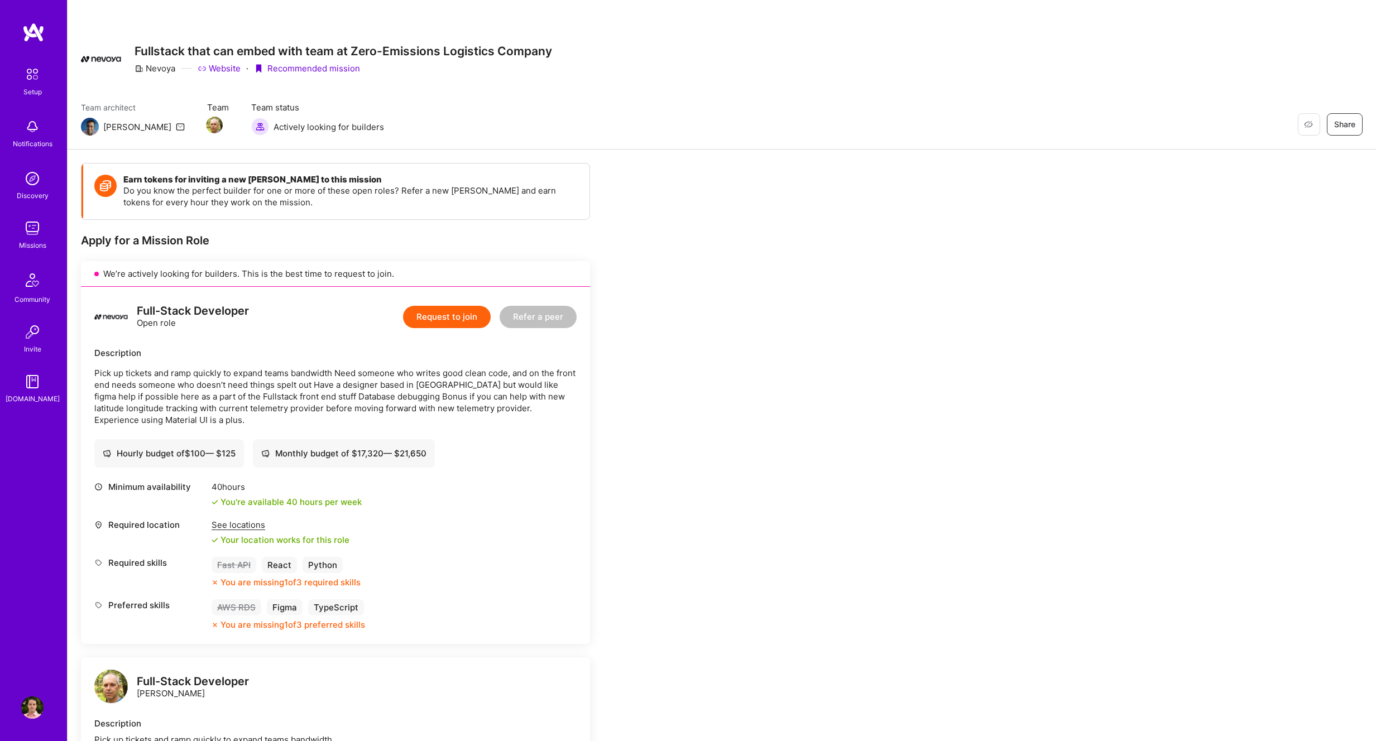
click at [373, 395] on p "Pick up tickets and ramp quickly to expand teams bandwidth Need someone who wri…" at bounding box center [335, 396] width 482 height 59
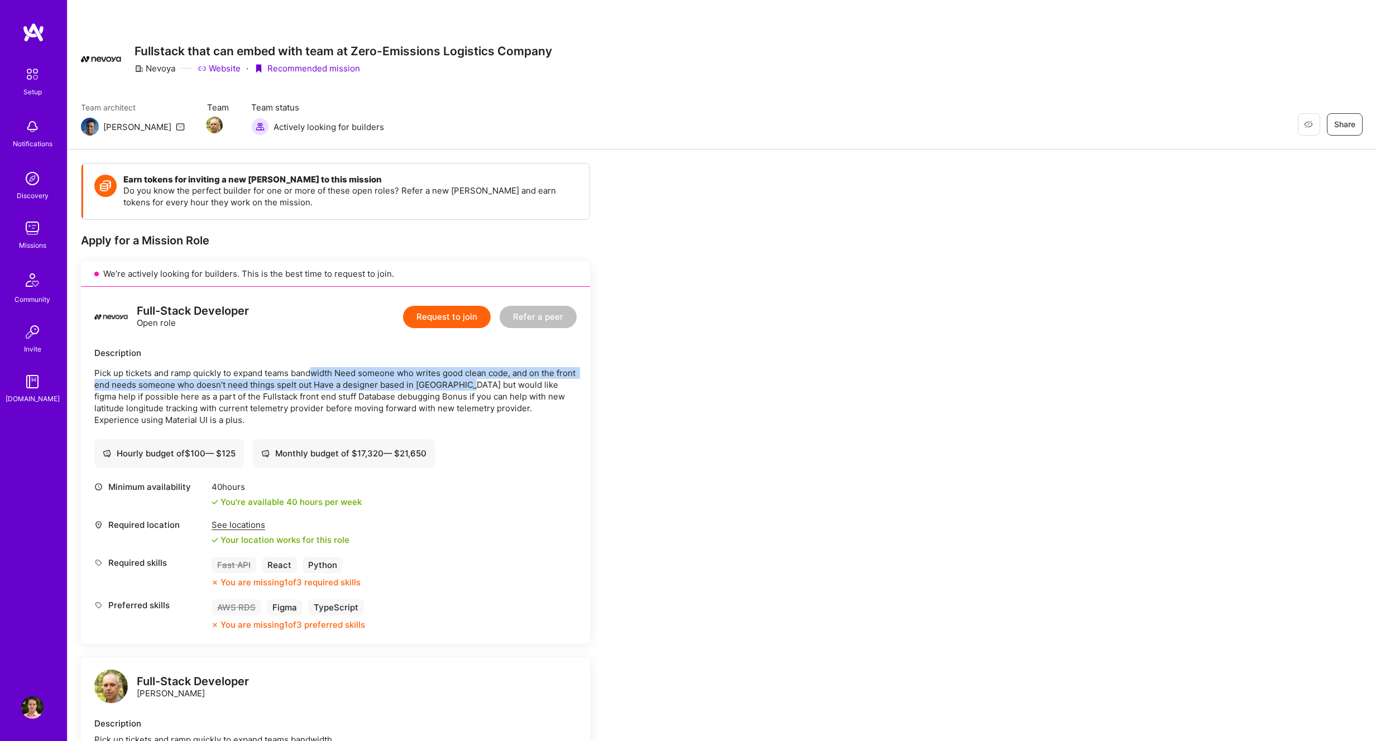
drag, startPoint x: 339, startPoint y: 378, endPoint x: 486, endPoint y: 381, distance: 146.8
click at [486, 381] on p "Pick up tickets and ramp quickly to expand teams bandwidth Need someone who wri…" at bounding box center [335, 396] width 482 height 59
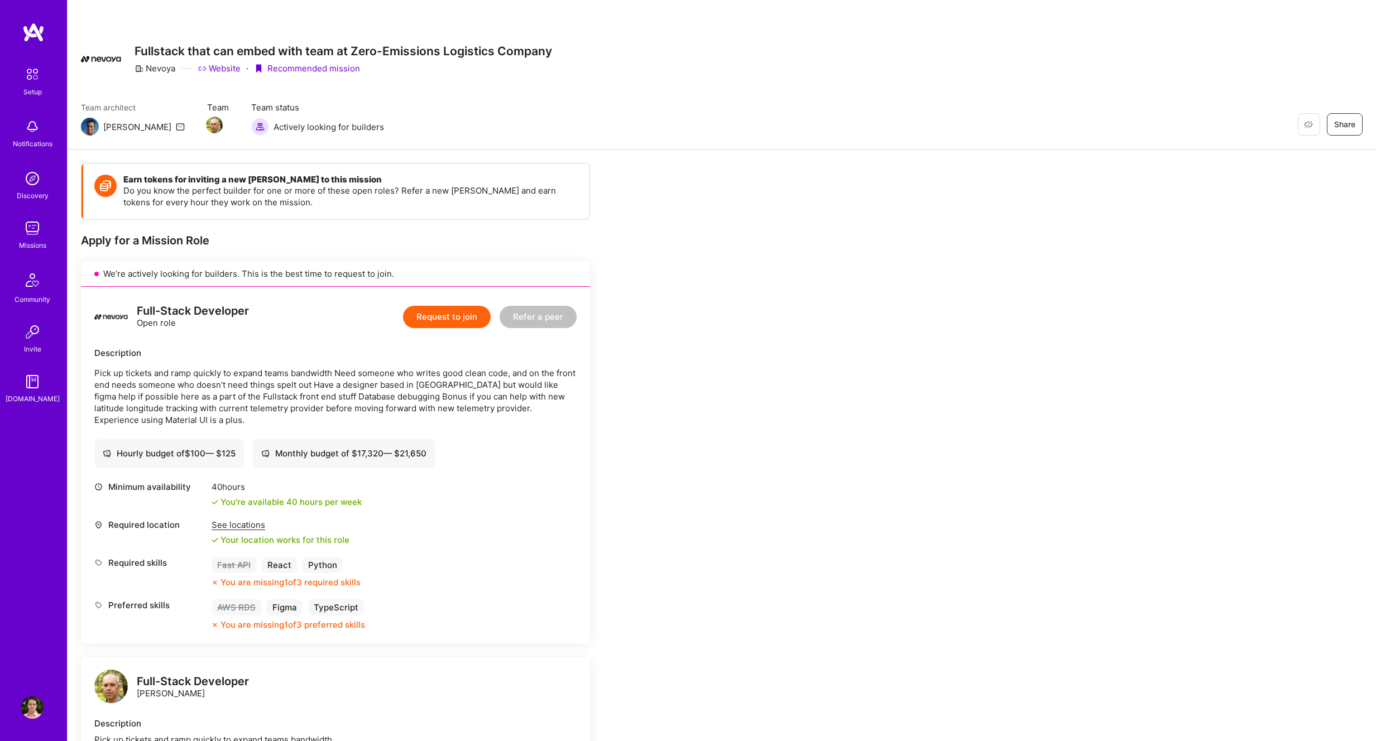
click at [526, 383] on p "Pick up tickets and ramp quickly to expand teams bandwidth Need someone who wri…" at bounding box center [335, 396] width 482 height 59
drag, startPoint x: 192, startPoint y: 384, endPoint x: 334, endPoint y: 386, distance: 141.7
click at [334, 386] on p "Pick up tickets and ramp quickly to expand teams bandwidth Need someone who wri…" at bounding box center [335, 396] width 482 height 59
click at [353, 383] on p "Pick up tickets and ramp quickly to expand teams bandwidth Need someone who wri…" at bounding box center [335, 396] width 482 height 59
drag, startPoint x: 351, startPoint y: 384, endPoint x: 545, endPoint y: 384, distance: 193.6
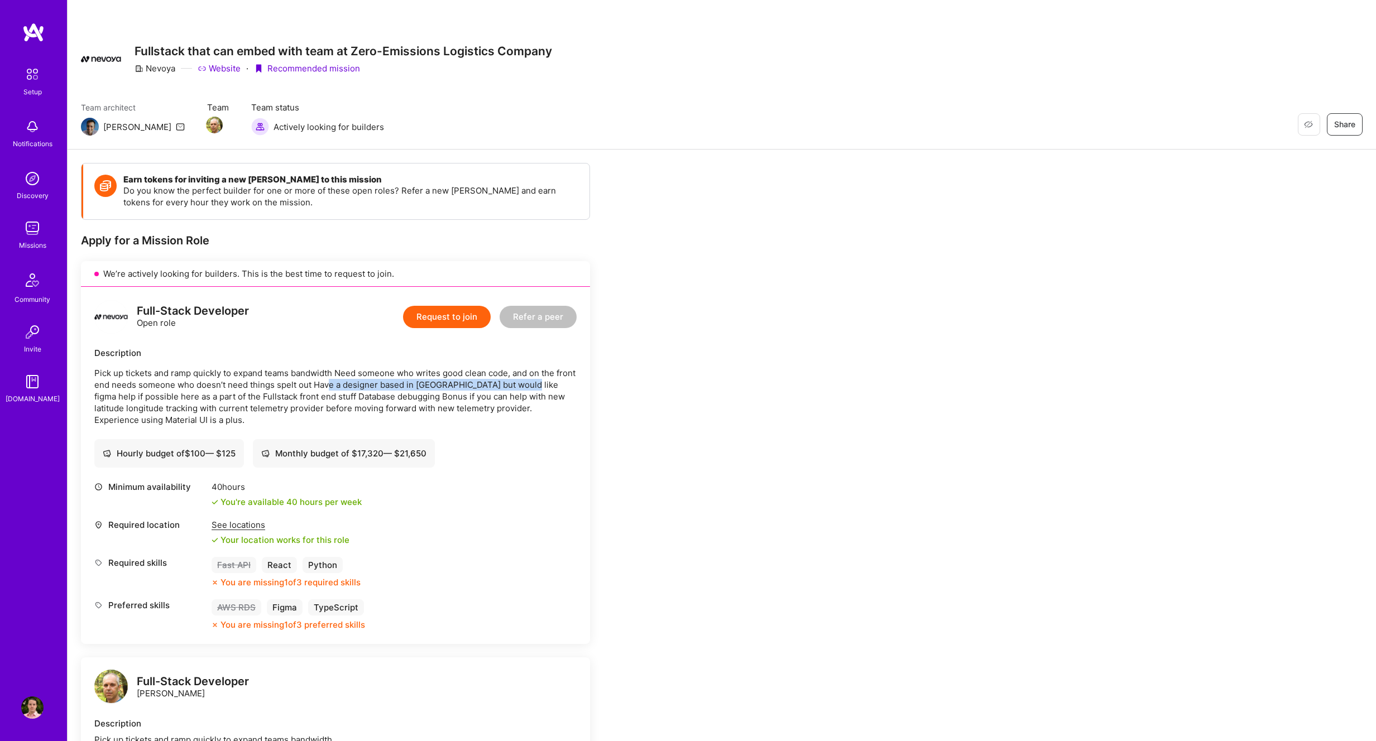
click at [545, 384] on p "Pick up tickets and ramp quickly to expand teams bandwidth Need someone who wri…" at bounding box center [335, 396] width 482 height 59
drag, startPoint x: 118, startPoint y: 395, endPoint x: 439, endPoint y: 401, distance: 321.5
click at [439, 401] on p "Pick up tickets and ramp quickly to expand teams bandwidth Need someone who wri…" at bounding box center [335, 396] width 482 height 59
click at [435, 402] on p "Pick up tickets and ramp quickly to expand teams bandwidth Need someone who wri…" at bounding box center [335, 396] width 482 height 59
drag, startPoint x: 134, startPoint y: 410, endPoint x: 203, endPoint y: 411, distance: 68.6
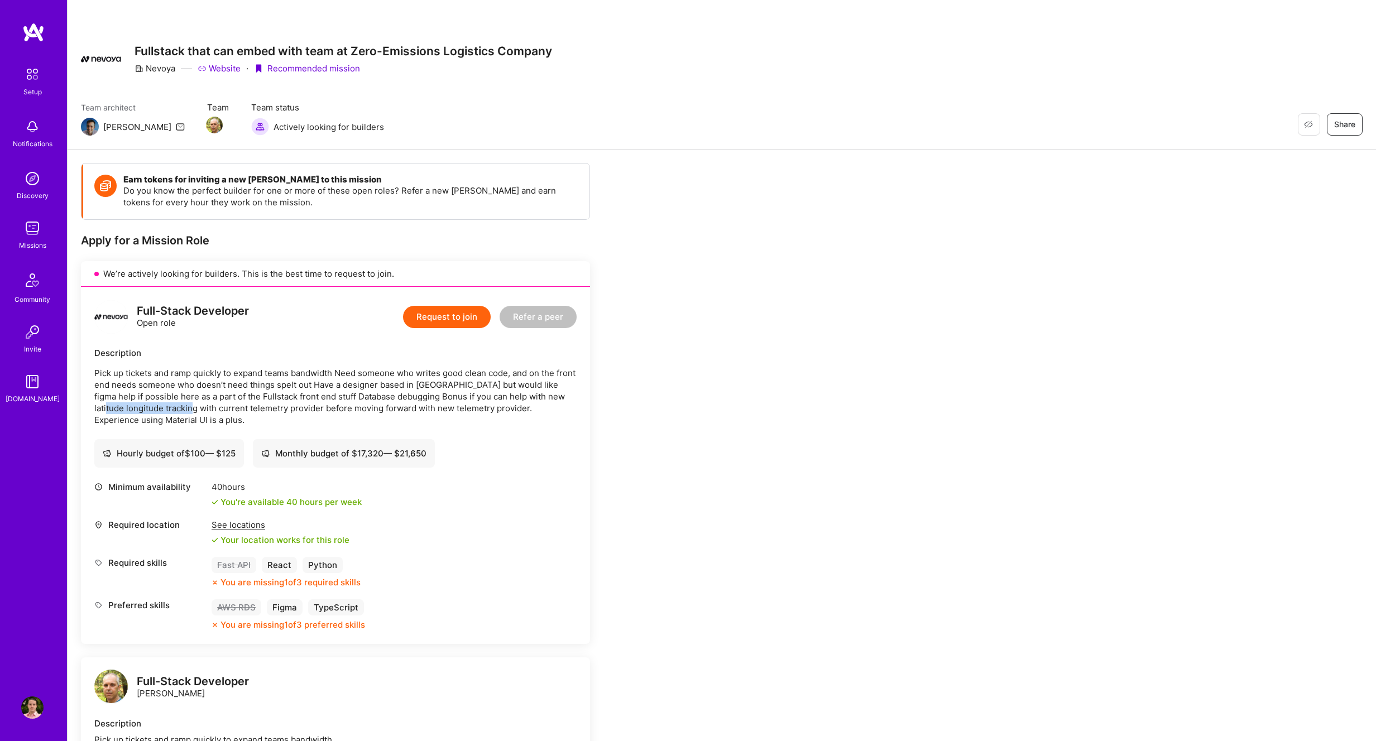
click at [203, 411] on p "Pick up tickets and ramp quickly to expand teams bandwidth Need someone who wri…" at bounding box center [335, 396] width 482 height 59
click at [227, 410] on p "Pick up tickets and ramp quickly to expand teams bandwidth Need someone who wri…" at bounding box center [335, 396] width 482 height 59
drag, startPoint x: 214, startPoint y: 410, endPoint x: 319, endPoint y: 409, distance: 104.9
click at [319, 409] on p "Pick up tickets and ramp quickly to expand teams bandwidth Need someone who wri…" at bounding box center [335, 396] width 482 height 59
click at [225, 410] on p "Pick up tickets and ramp quickly to expand teams bandwidth Need someone who wri…" at bounding box center [335, 396] width 482 height 59
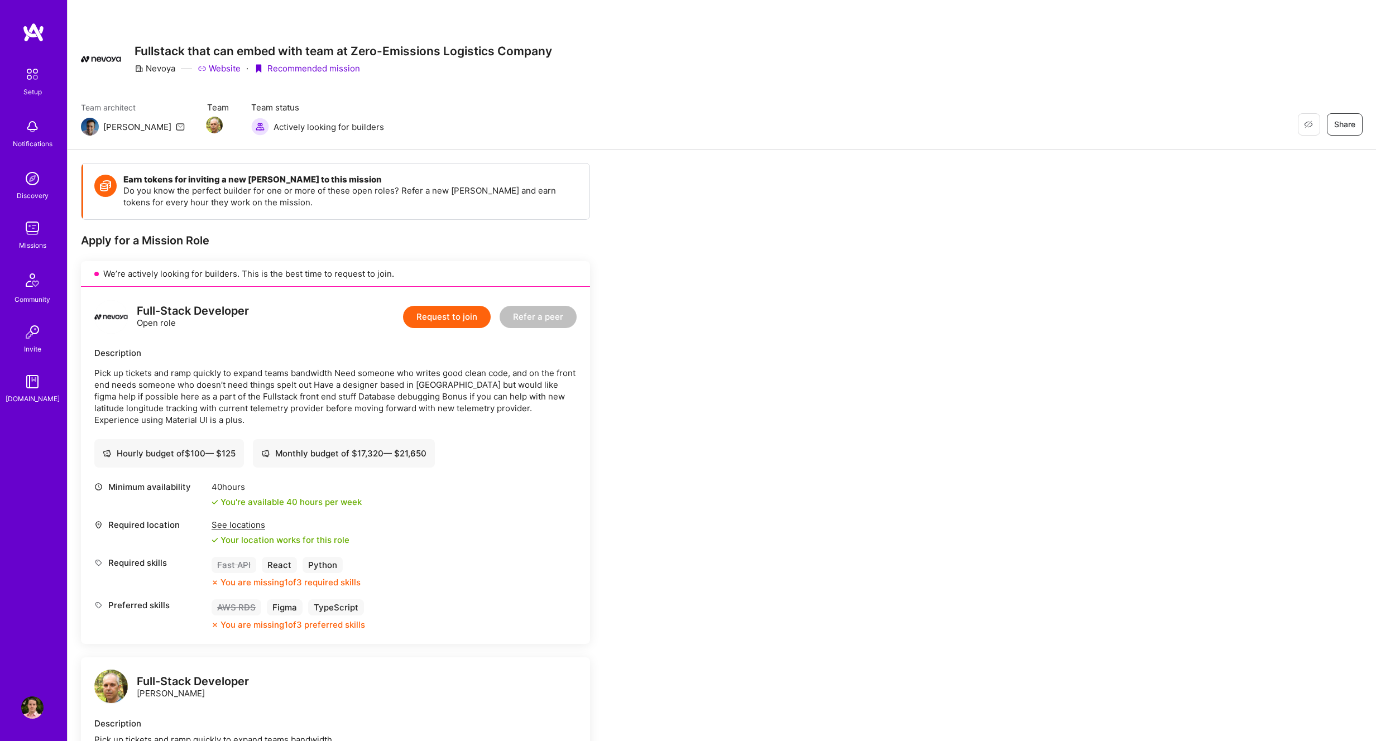
click at [224, 407] on p "Pick up tickets and ramp quickly to expand teams bandwidth Need someone who wri…" at bounding box center [335, 396] width 482 height 59
copy p "telemetry"
drag, startPoint x: 323, startPoint y: 408, endPoint x: 410, endPoint y: 410, distance: 86.5
click at [410, 410] on p "Pick up tickets and ramp quickly to expand teams bandwidth Need someone who wri…" at bounding box center [335, 396] width 482 height 59
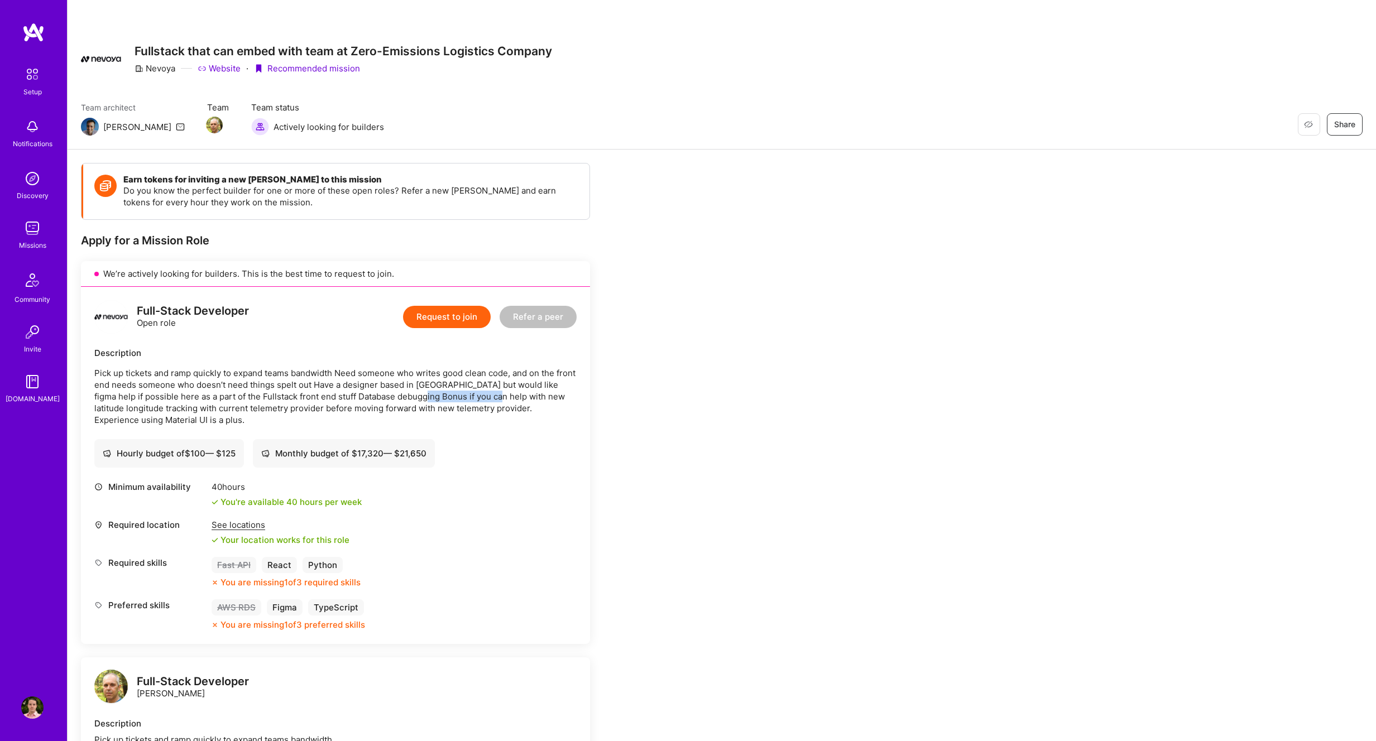
drag, startPoint x: 423, startPoint y: 395, endPoint x: 496, endPoint y: 396, distance: 73.1
click at [496, 396] on p "Pick up tickets and ramp quickly to expand teams bandwidth Need someone who wri…" at bounding box center [335, 396] width 482 height 59
drag, startPoint x: 448, startPoint y: 387, endPoint x: 435, endPoint y: 393, distance: 14.2
click at [448, 387] on p "Pick up tickets and ramp quickly to expand teams bandwidth Need someone who wri…" at bounding box center [335, 396] width 482 height 59
drag, startPoint x: 439, startPoint y: 399, endPoint x: 496, endPoint y: 410, distance: 58.4
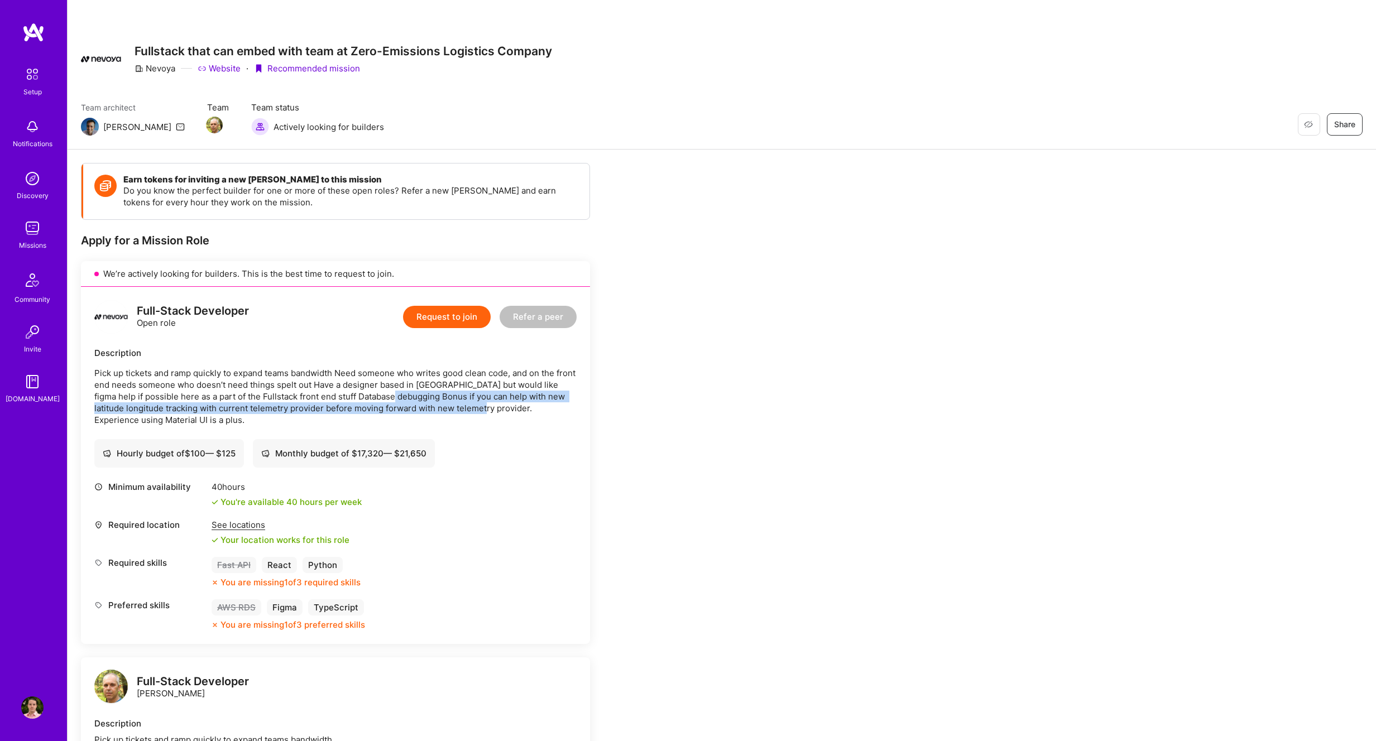
click at [496, 410] on p "Pick up tickets and ramp quickly to expand teams bandwidth Need someone who wri…" at bounding box center [335, 396] width 482 height 59
copy p "Bonus if you can help with new latitude longitude tracking with current telemet…"
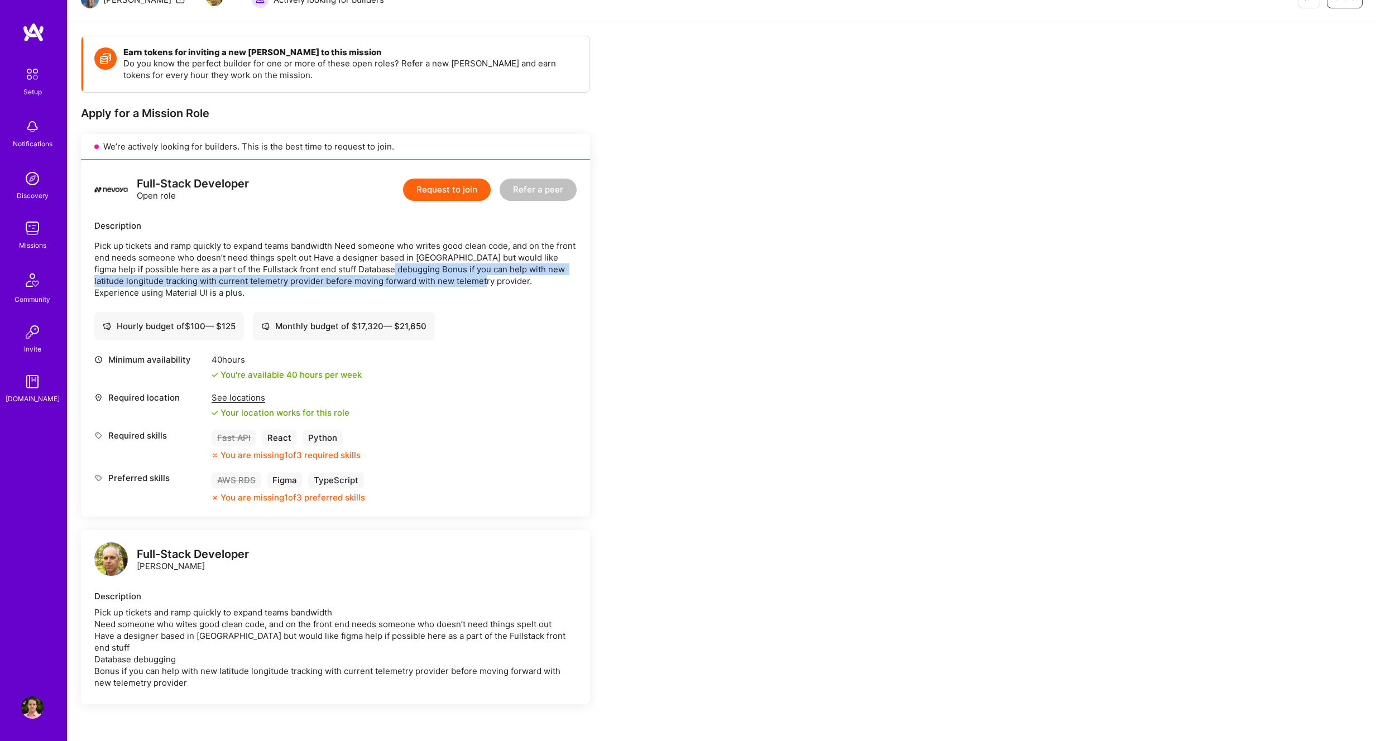
scroll to position [123, 0]
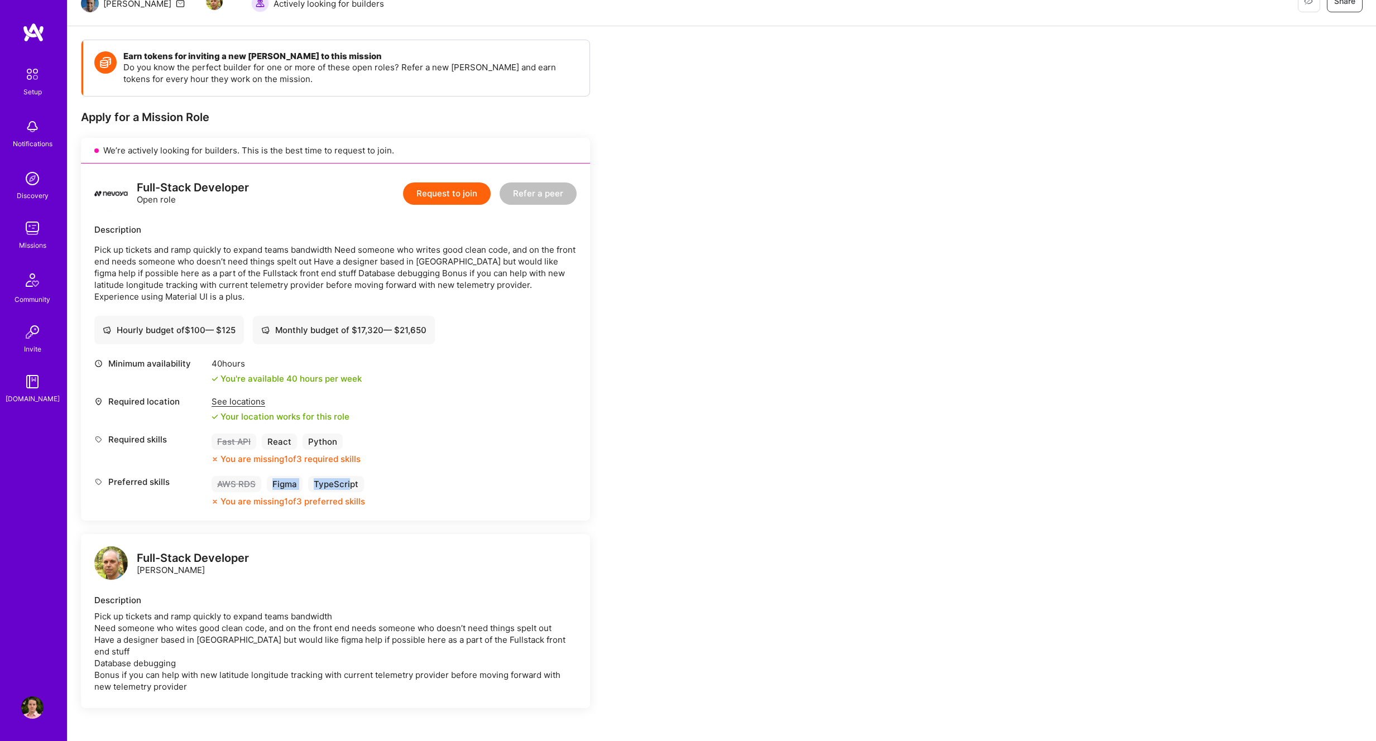
drag, startPoint x: 347, startPoint y: 484, endPoint x: 263, endPoint y: 486, distance: 83.2
click at [263, 486] on div "AWS RDS Figma TypeScript" at bounding box center [287, 484] width 153 height 16
click at [475, 192] on button "Request to join" at bounding box center [447, 193] width 88 height 22
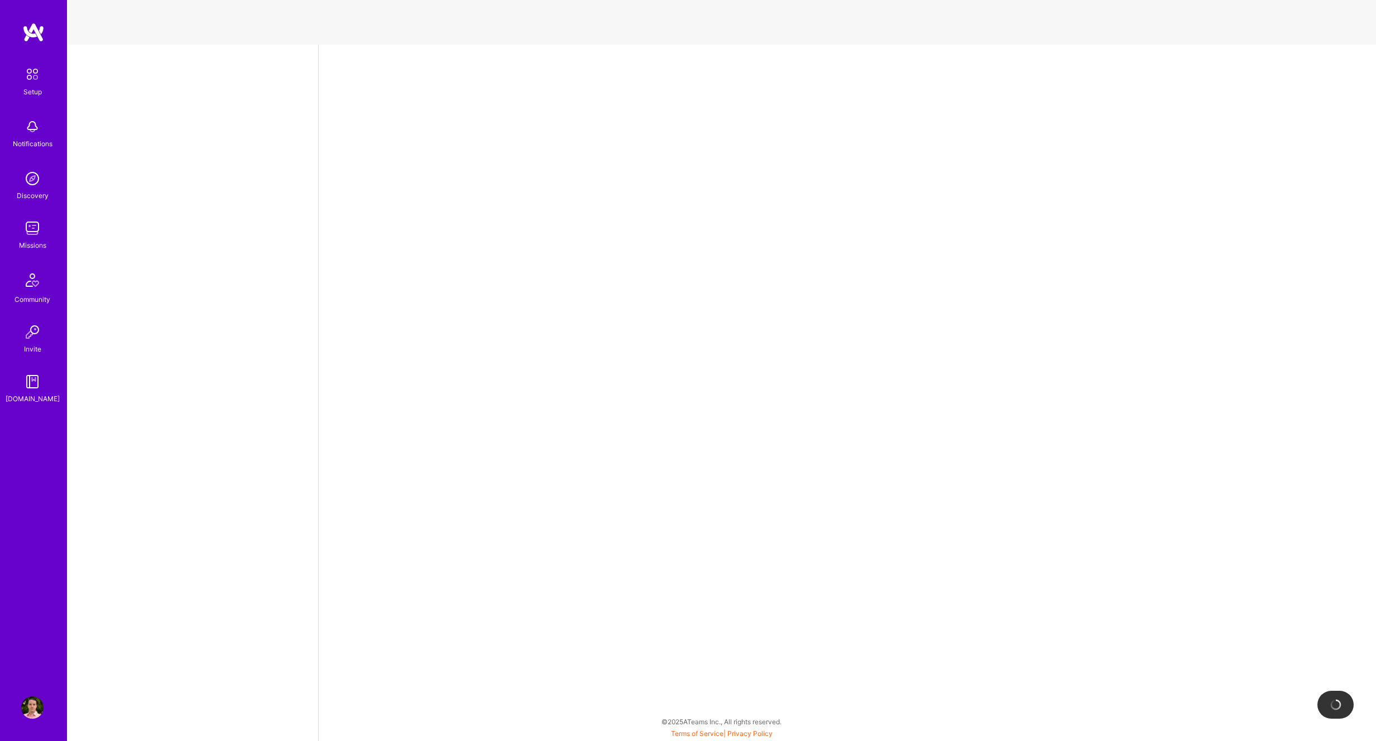
select select "NI"
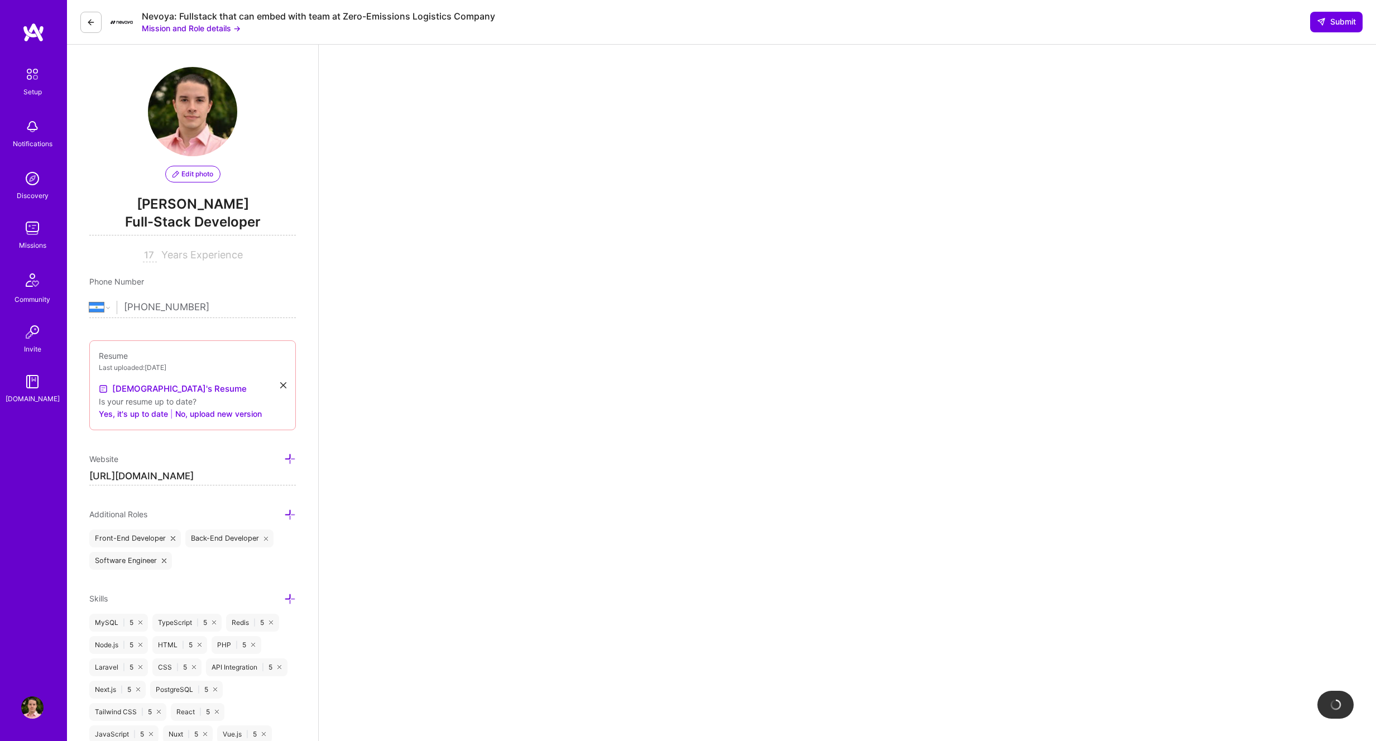
scroll to position [1, 0]
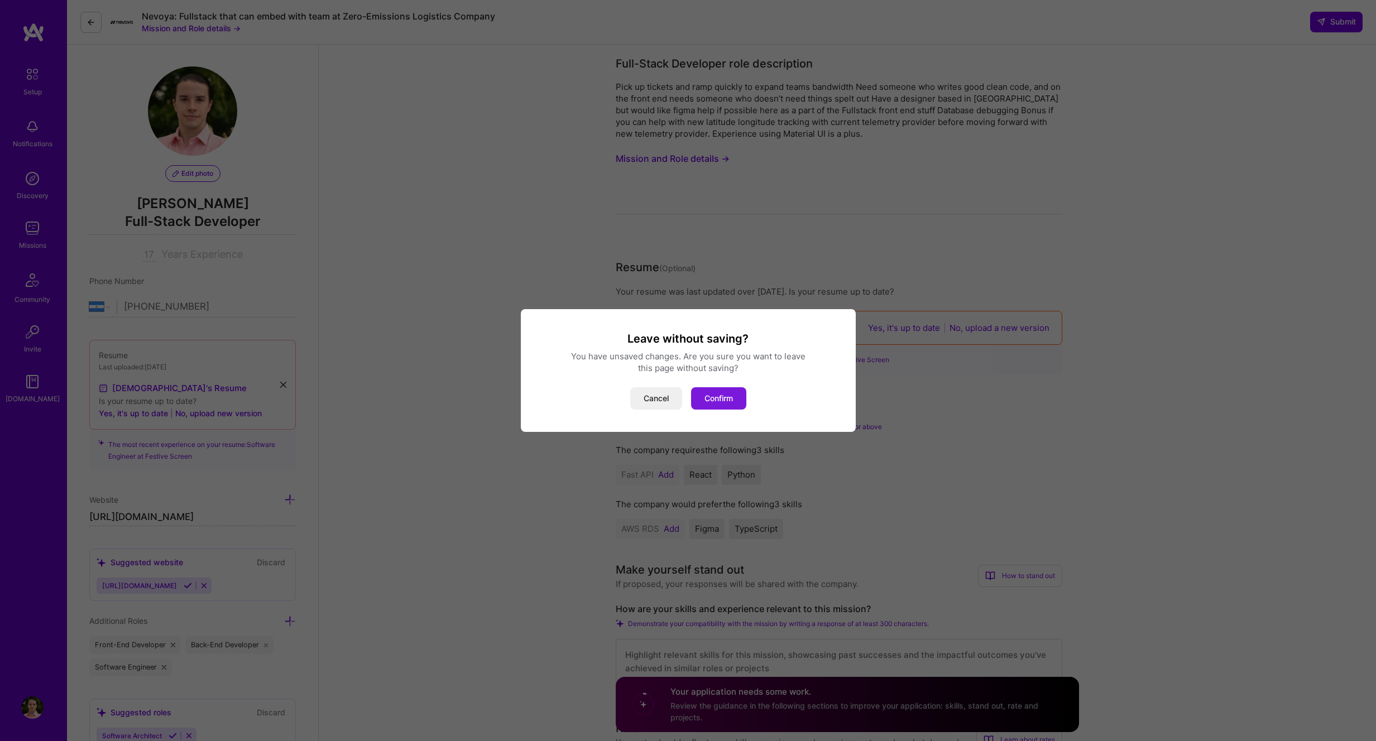
click at [726, 397] on button "Confirm" at bounding box center [718, 398] width 55 height 22
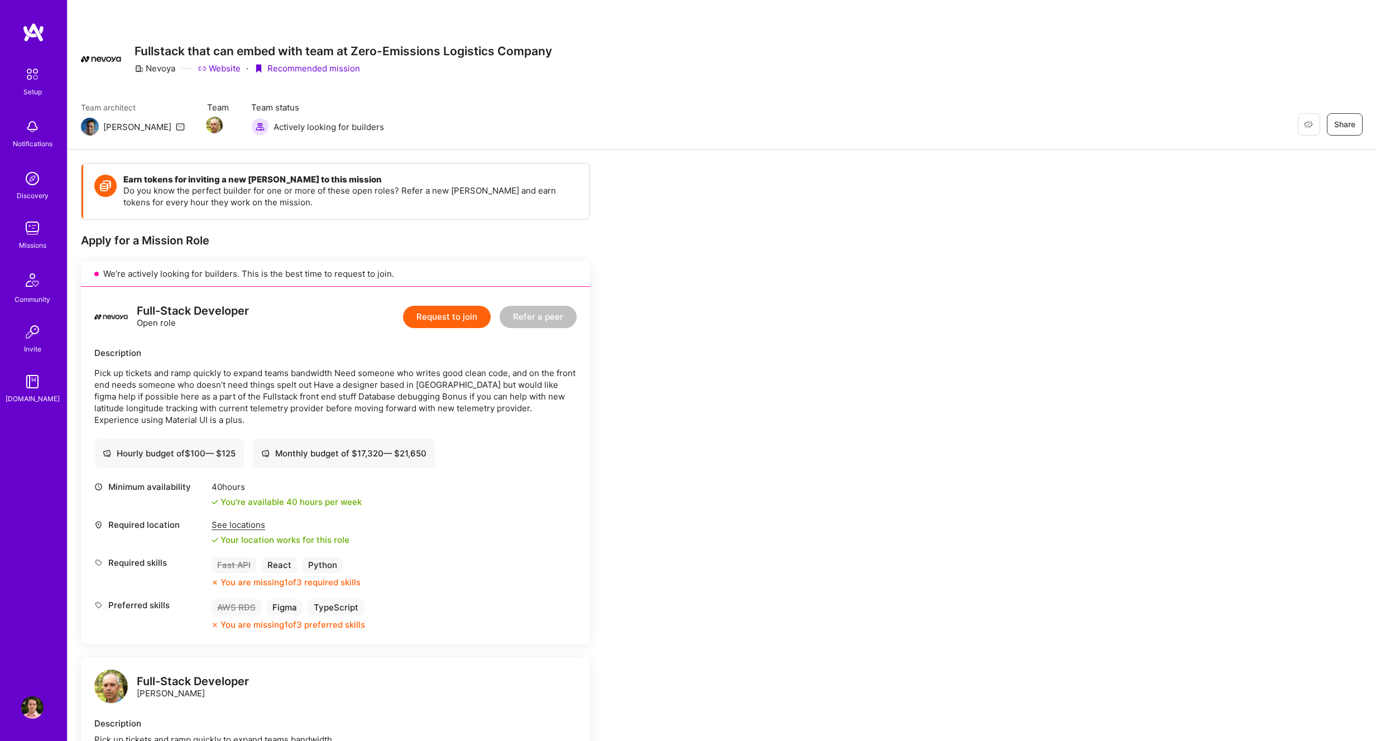
click at [422, 319] on button "Request to join" at bounding box center [447, 317] width 88 height 22
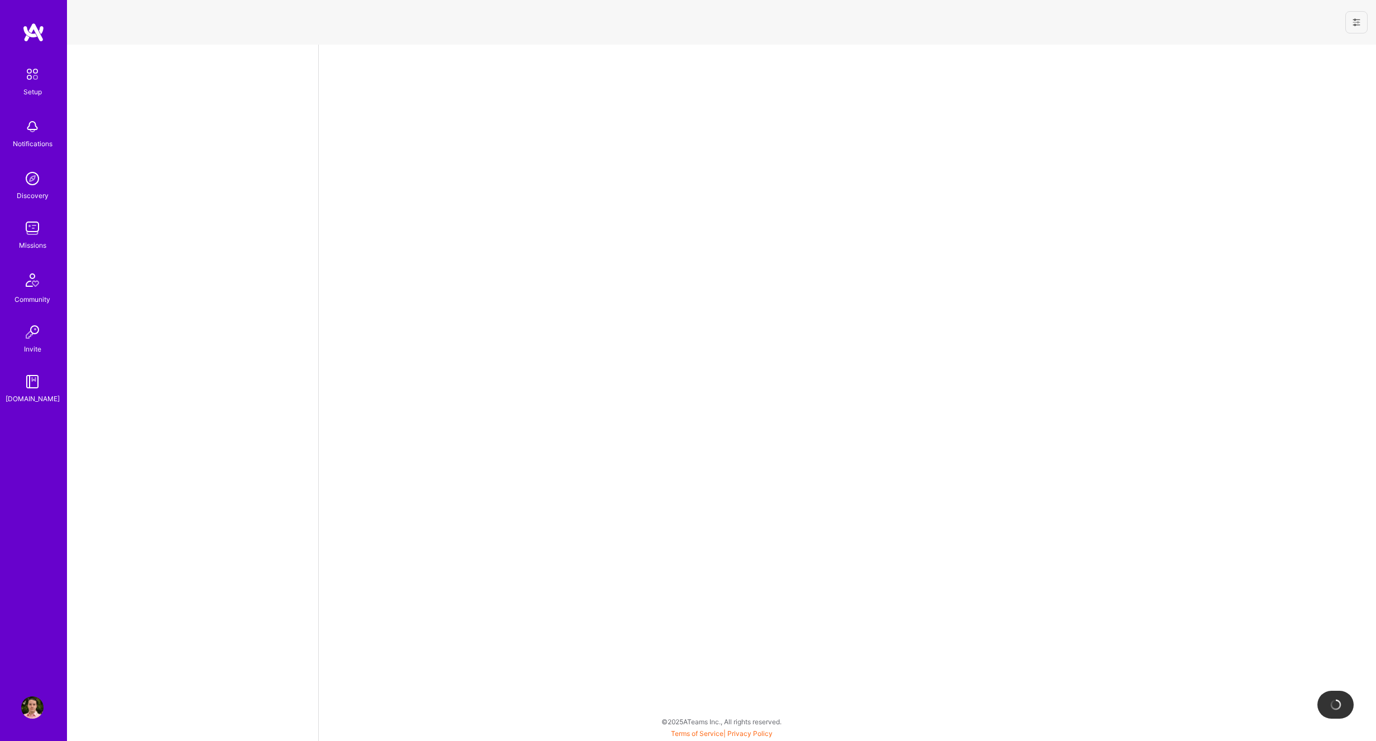
select select "NI"
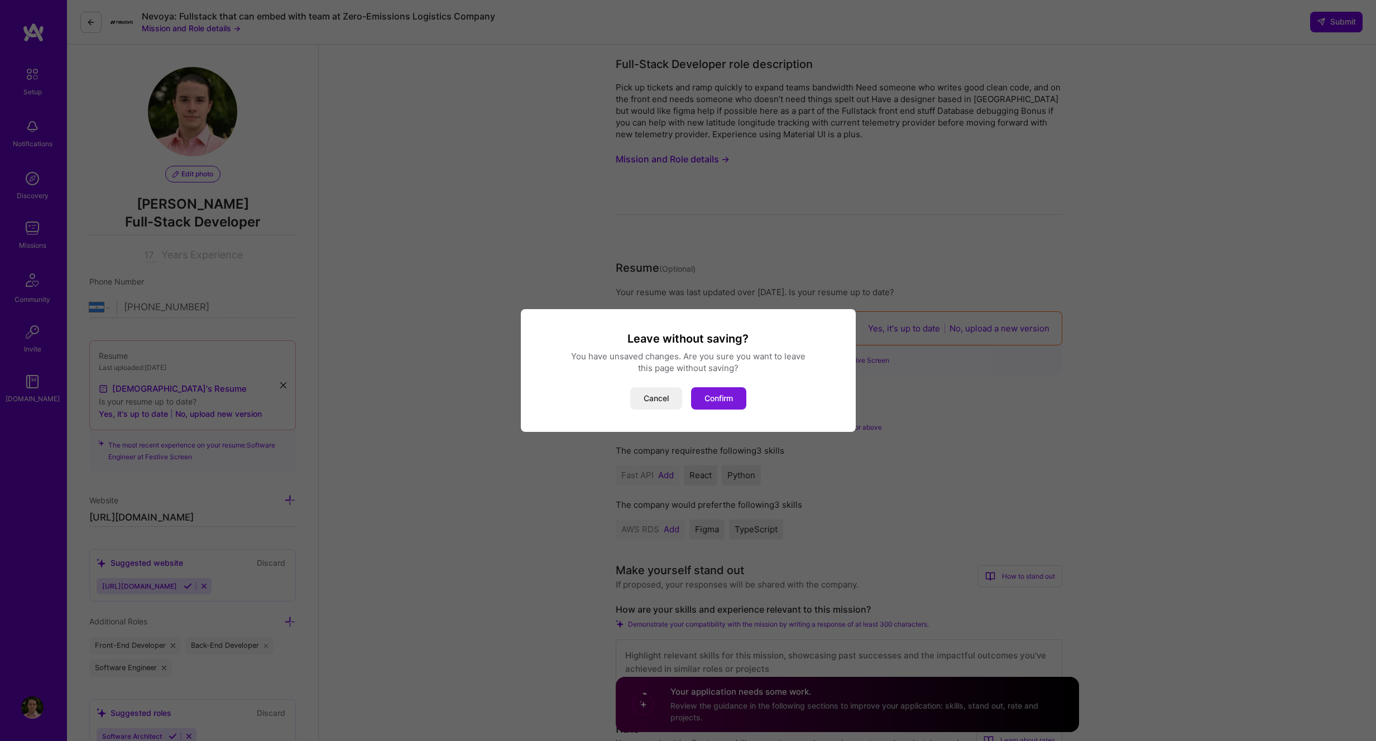
click at [708, 401] on button "Confirm" at bounding box center [718, 398] width 55 height 22
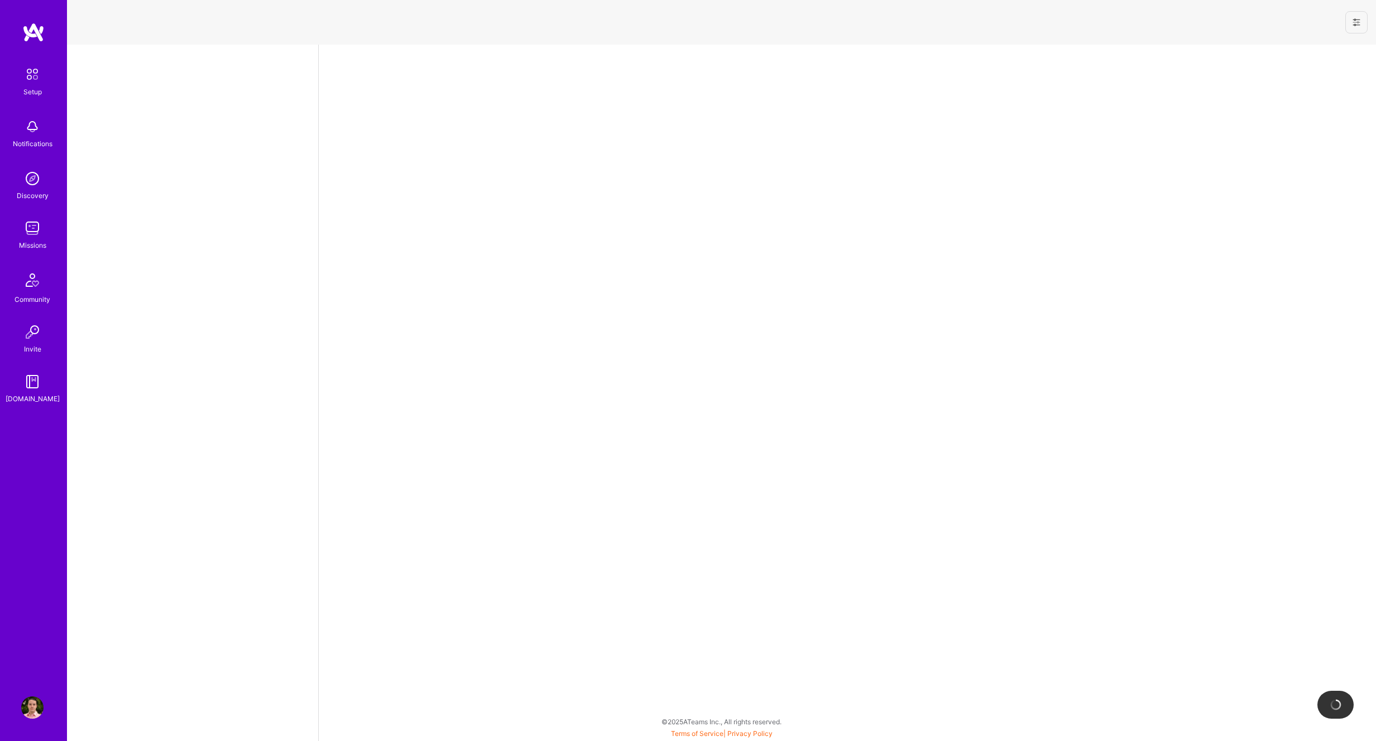
select select "NI"
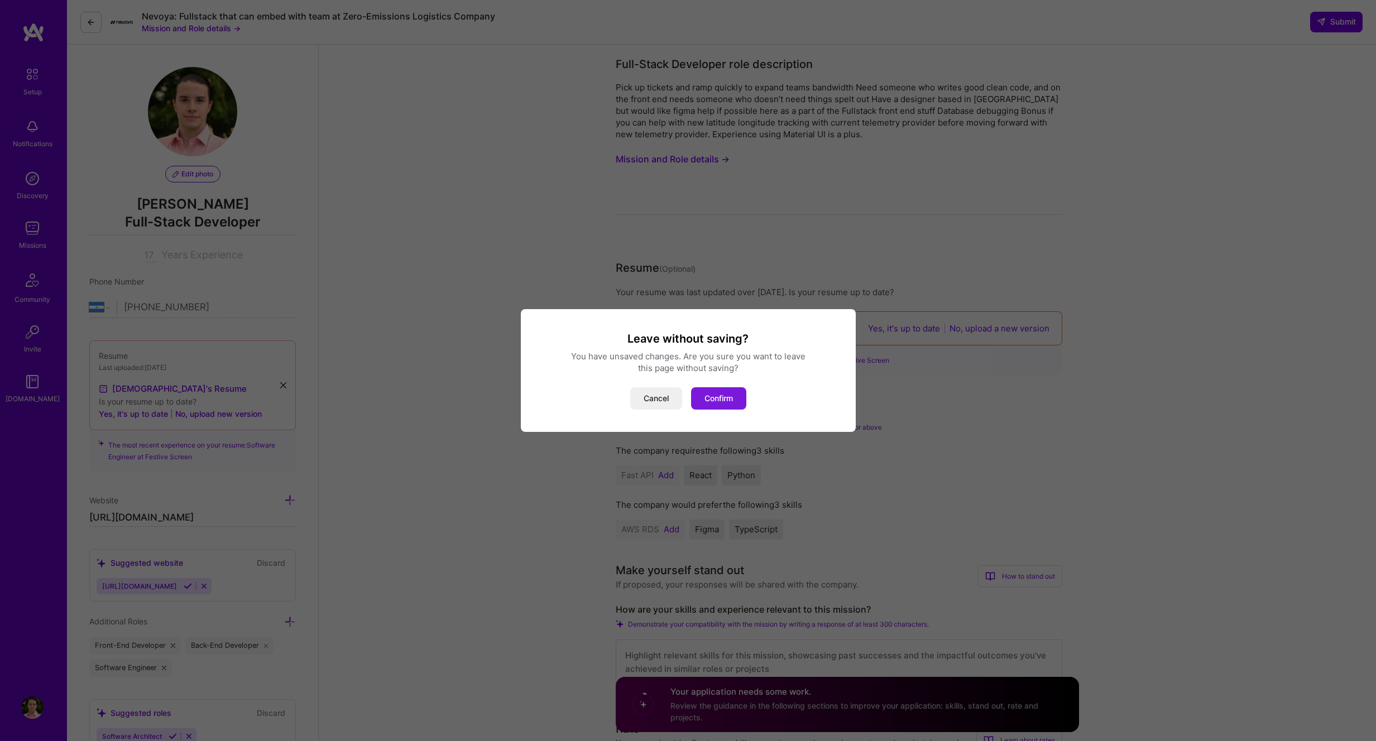
click at [719, 388] on button "Confirm" at bounding box center [718, 398] width 55 height 22
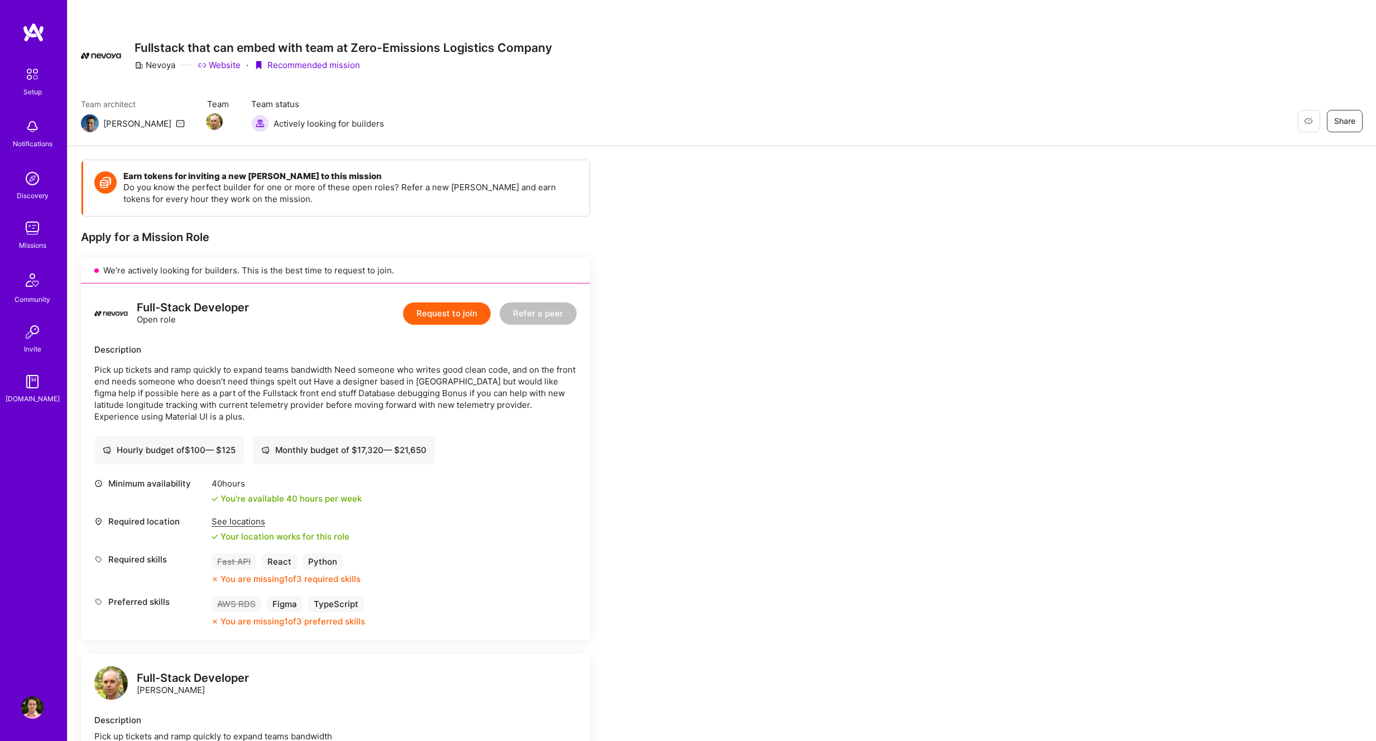
scroll to position [4, 0]
click at [23, 233] on img at bounding box center [32, 228] width 22 height 22
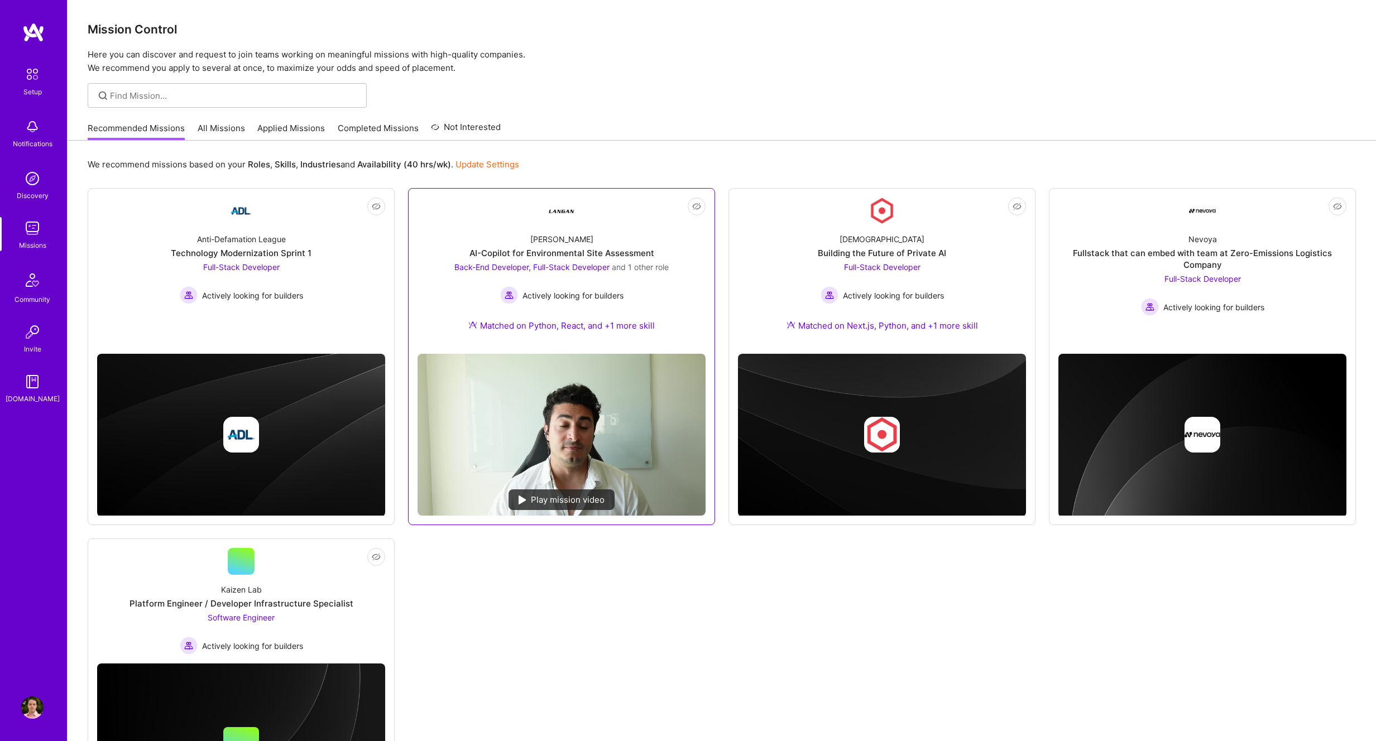
click at [617, 242] on div "[PERSON_NAME]-Copilot for Environmental Site Assessment Back-End Developer, Ful…" at bounding box center [561, 284] width 288 height 121
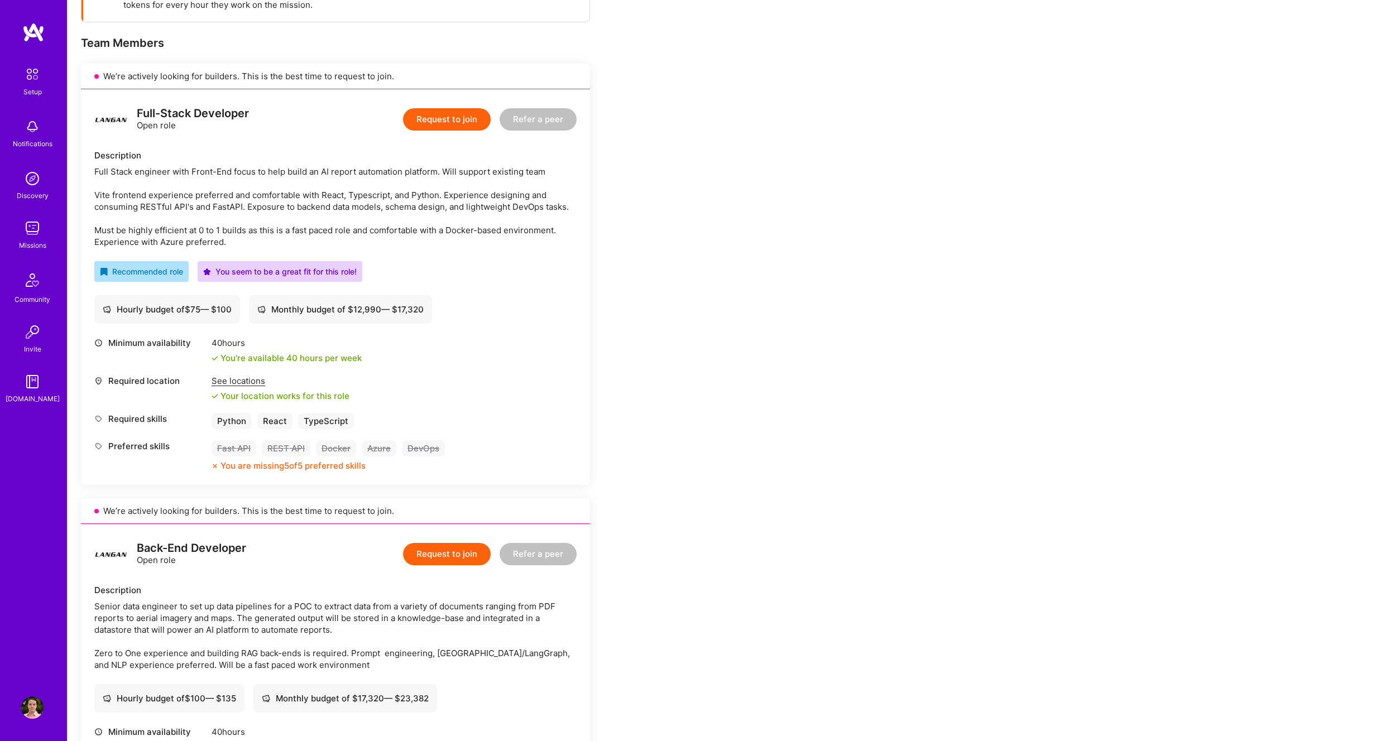
scroll to position [199, 0]
drag, startPoint x: 206, startPoint y: 228, endPoint x: 499, endPoint y: 232, distance: 293.0
click at [499, 232] on div "Full Stack engineer with Front-End focus to help build an AI report automation …" at bounding box center [335, 206] width 482 height 82
drag, startPoint x: 273, startPoint y: 207, endPoint x: 367, endPoint y: 204, distance: 93.8
click at [367, 204] on div "Full Stack engineer with Front-End focus to help build an AI report automation …" at bounding box center [335, 206] width 482 height 82
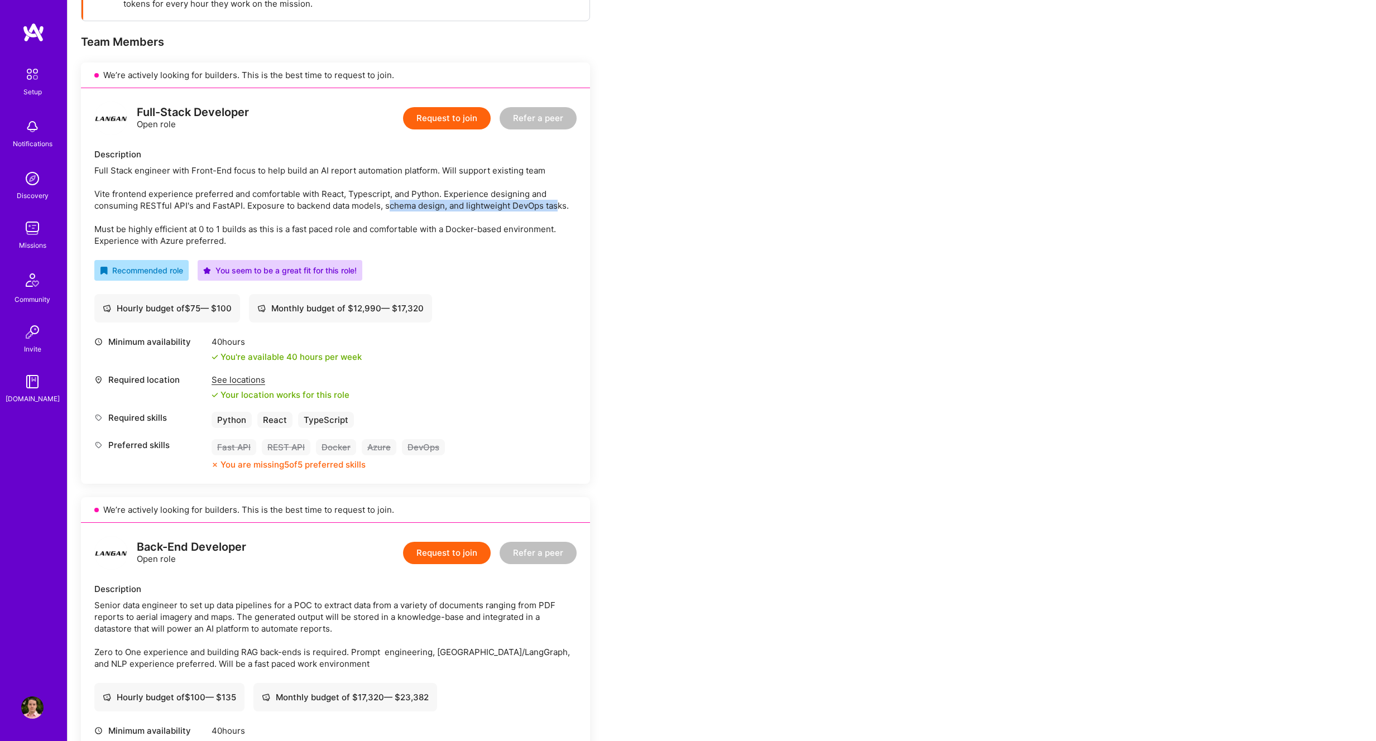
drag, startPoint x: 398, startPoint y: 206, endPoint x: 556, endPoint y: 207, distance: 157.4
click at [559, 207] on div "Full Stack engineer with Front-End focus to help build an AI report automation …" at bounding box center [335, 206] width 482 height 82
drag, startPoint x: 330, startPoint y: 208, endPoint x: 380, endPoint y: 204, distance: 49.8
click at [380, 204] on div "Full Stack engineer with Front-End focus to help build an AI report automation …" at bounding box center [335, 206] width 482 height 82
copy div "backend data models"
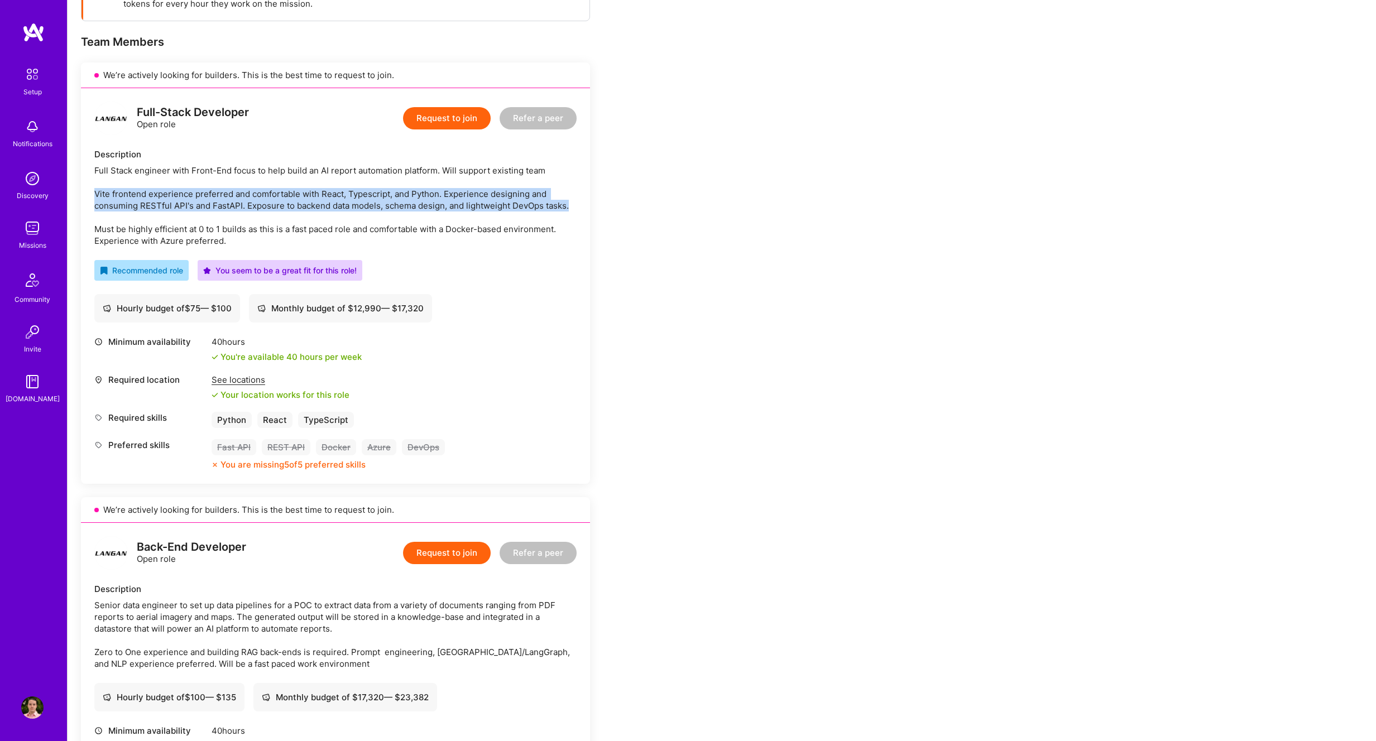
drag, startPoint x: 571, startPoint y: 206, endPoint x: 179, endPoint y: 172, distance: 393.2
copy div "Vite frontend experience preferred and comfortable with React, Typescript, and …"
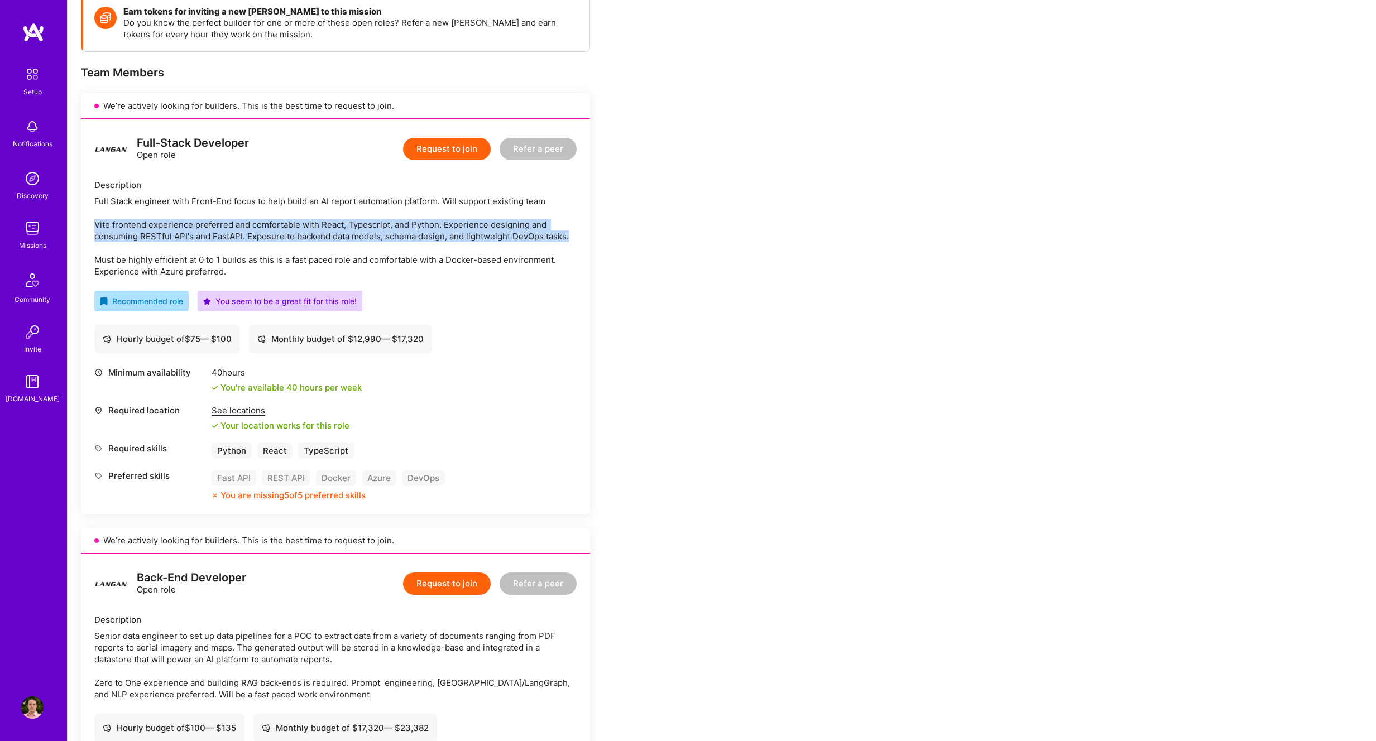
scroll to position [171, 0]
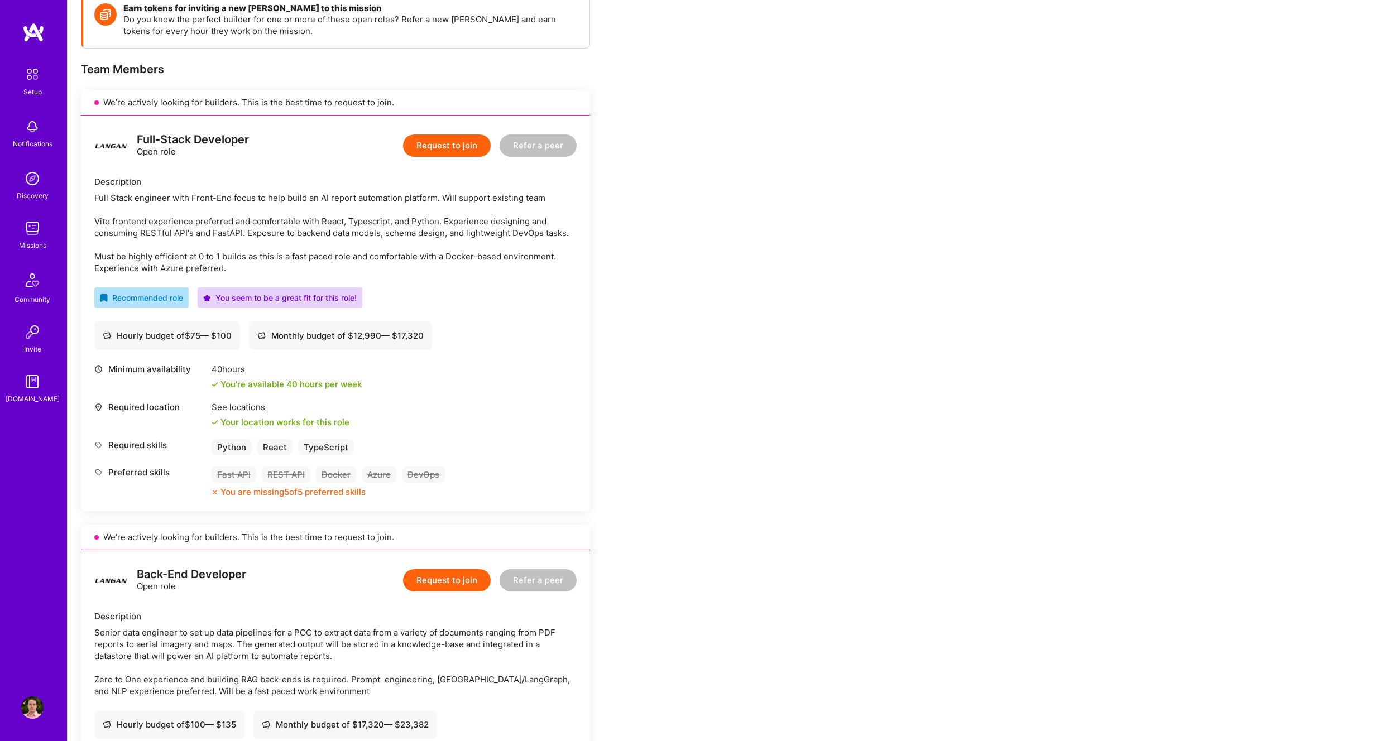
click at [114, 224] on div "Full Stack engineer with Front-End focus to help build an AI report automation …" at bounding box center [335, 233] width 482 height 82
drag, startPoint x: 135, startPoint y: 220, endPoint x: 448, endPoint y: 222, distance: 313.1
click at [448, 222] on div "Full Stack engineer with Front-End focus to help build an AI report automation …" at bounding box center [335, 233] width 482 height 82
drag, startPoint x: 272, startPoint y: 233, endPoint x: 532, endPoint y: 235, distance: 260.0
click at [532, 235] on div "Full Stack engineer with Front-End focus to help build an AI report automation …" at bounding box center [335, 233] width 482 height 82
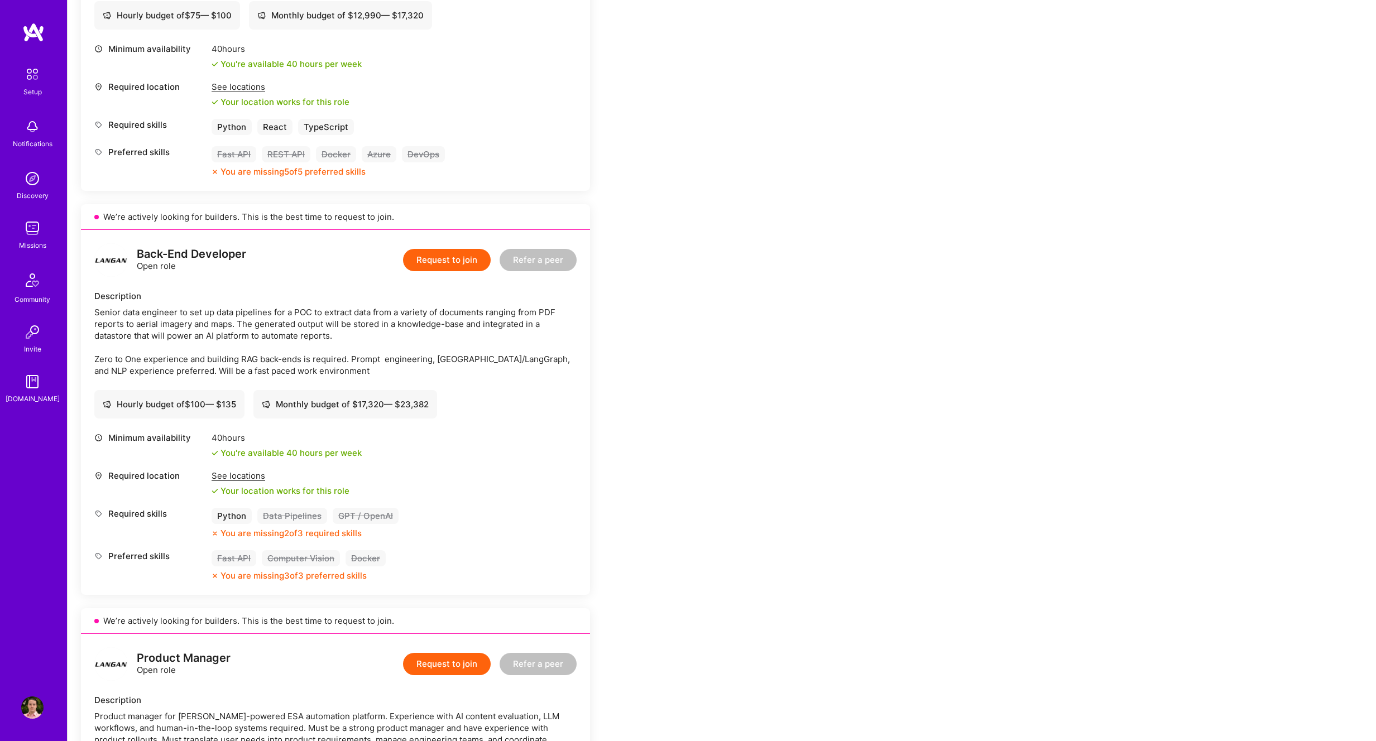
scroll to position [493, 0]
drag, startPoint x: 137, startPoint y: 357, endPoint x: 347, endPoint y: 360, distance: 209.8
click at [347, 360] on div "Senior data engineer to set up data pipelines for a POC to extract data from a …" at bounding box center [335, 340] width 482 height 70
drag, startPoint x: 422, startPoint y: 356, endPoint x: 343, endPoint y: 356, distance: 79.2
click at [343, 356] on div "Senior data engineer to set up data pipelines for a POC to extract data from a …" at bounding box center [335, 340] width 482 height 70
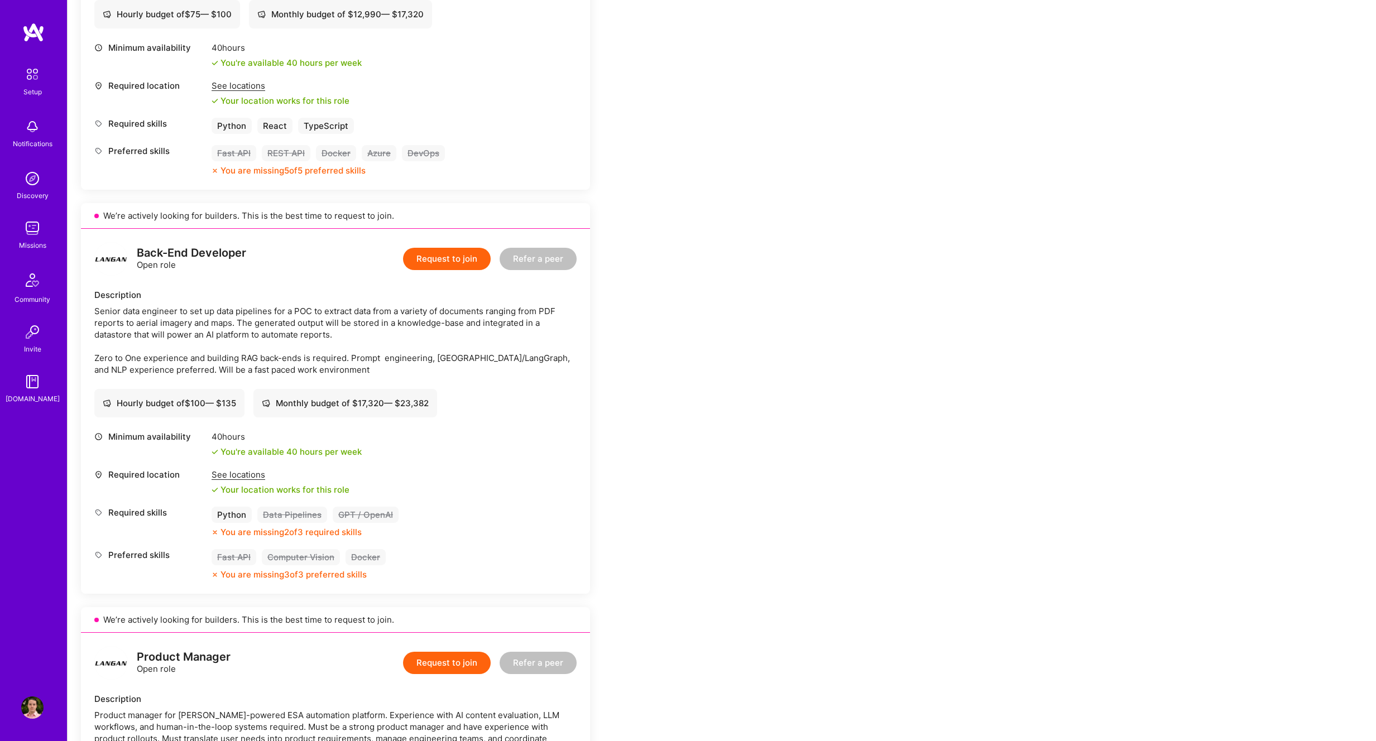
drag, startPoint x: 327, startPoint y: 362, endPoint x: 339, endPoint y: 359, distance: 12.6
click at [326, 362] on div "Senior data engineer to set up data pipelines for a POC to extract data from a …" at bounding box center [335, 340] width 482 height 70
drag, startPoint x: 393, startPoint y: 355, endPoint x: 302, endPoint y: 368, distance: 91.9
click at [302, 368] on div "Senior data engineer to set up data pipelines for a POC to extract data from a …" at bounding box center [335, 340] width 482 height 70
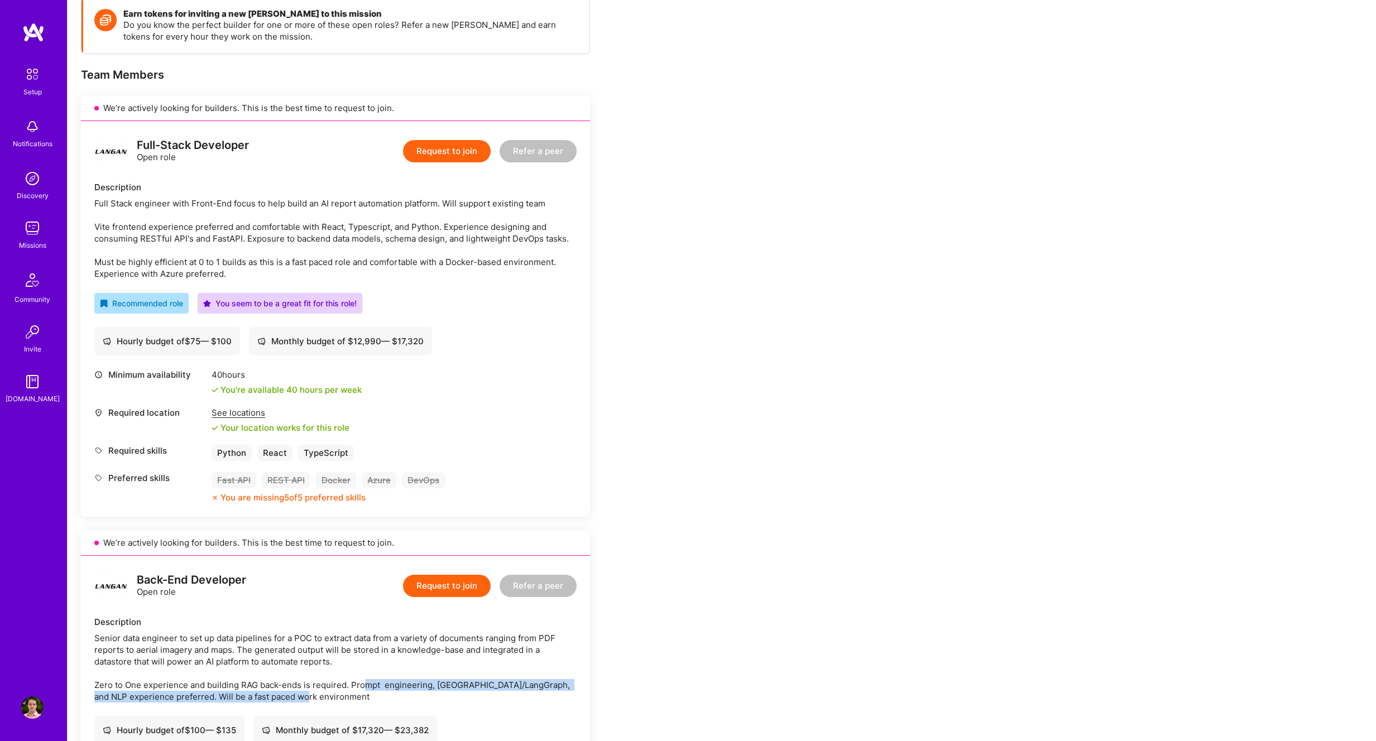
scroll to position [171, 0]
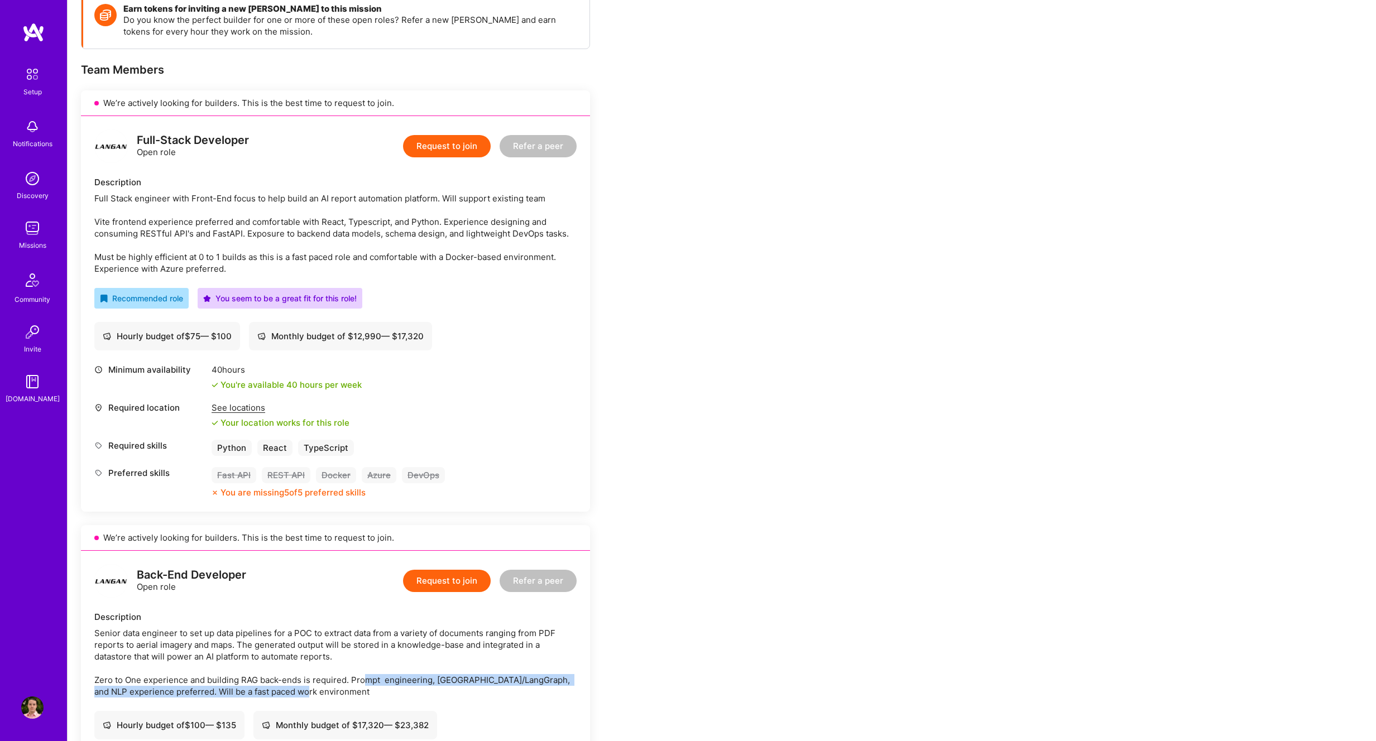
click at [453, 150] on button "Request to join" at bounding box center [447, 146] width 88 height 22
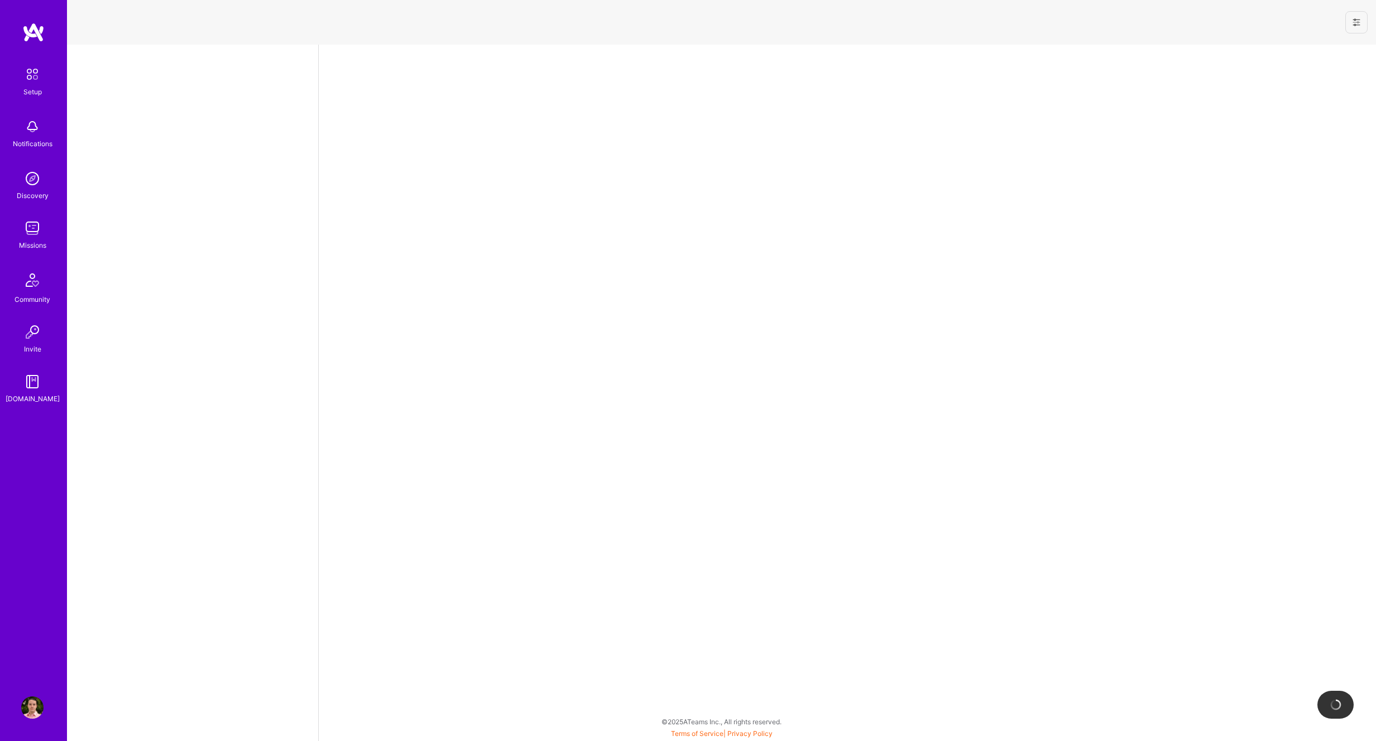
select select "NI"
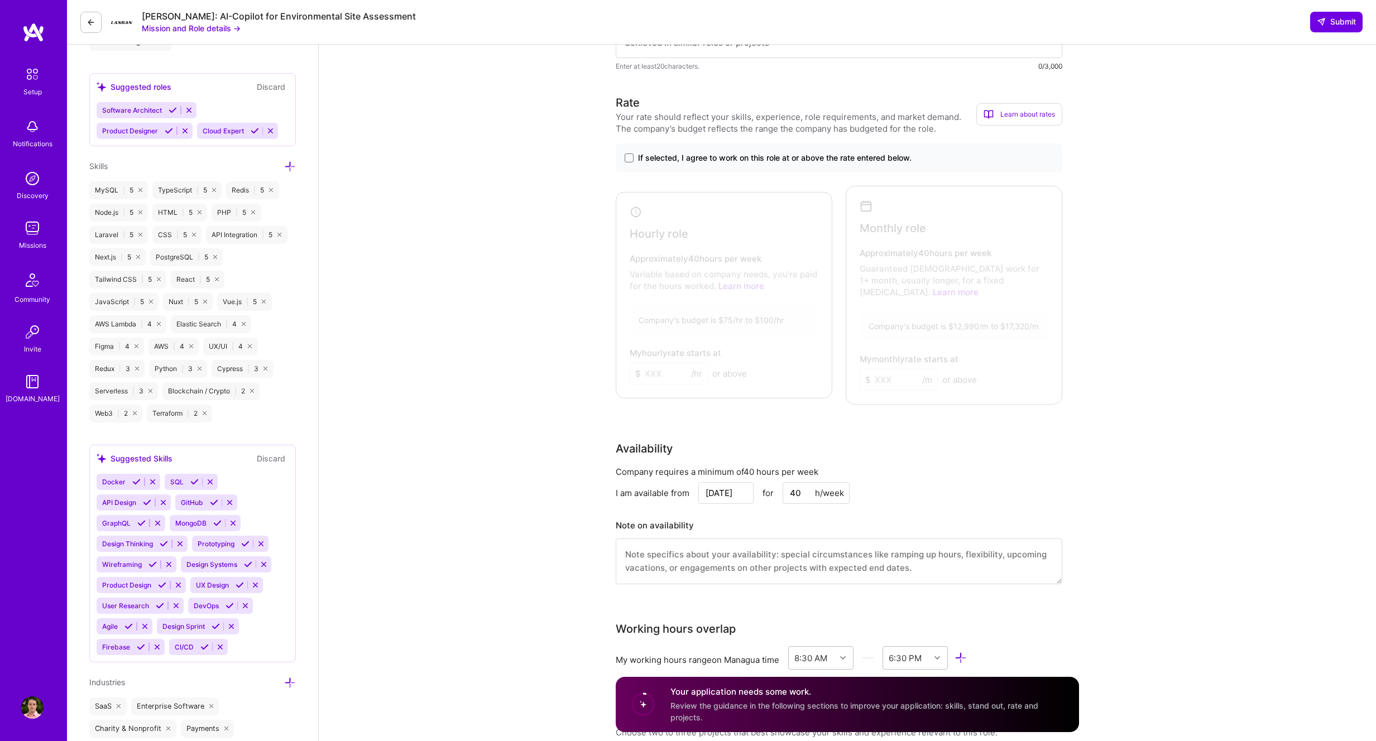
scroll to position [629, 0]
click at [648, 153] on span "If selected, I agree to work on this role at or above the rate entered below." at bounding box center [774, 154] width 273 height 11
click at [0, 0] on input "If selected, I agree to work on this role at or above the rate entered below." at bounding box center [0, 0] width 0 height 0
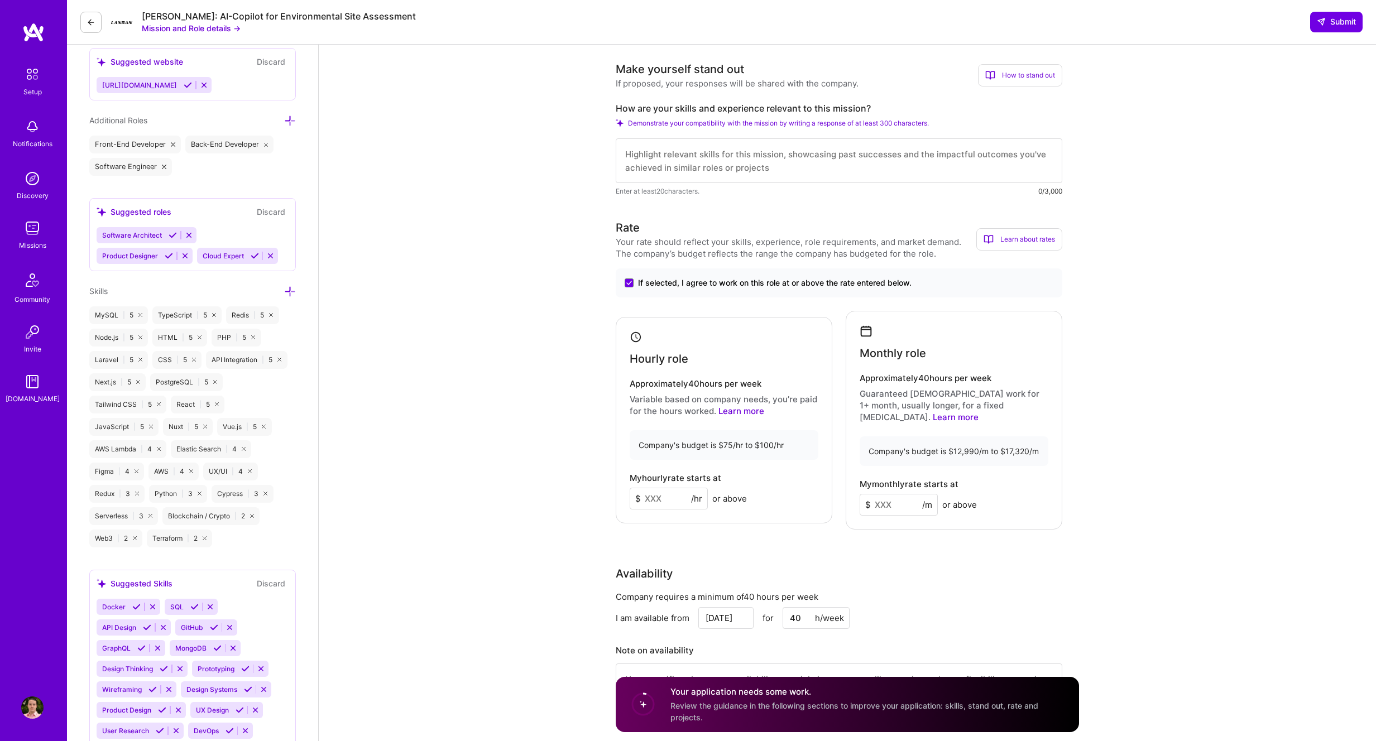
scroll to position [499, 0]
click at [665, 501] on input at bounding box center [668, 500] width 78 height 22
type input "75"
click at [891, 496] on input at bounding box center [898, 507] width 78 height 22
drag, startPoint x: 955, startPoint y: 440, endPoint x: 979, endPoint y: 440, distance: 24.0
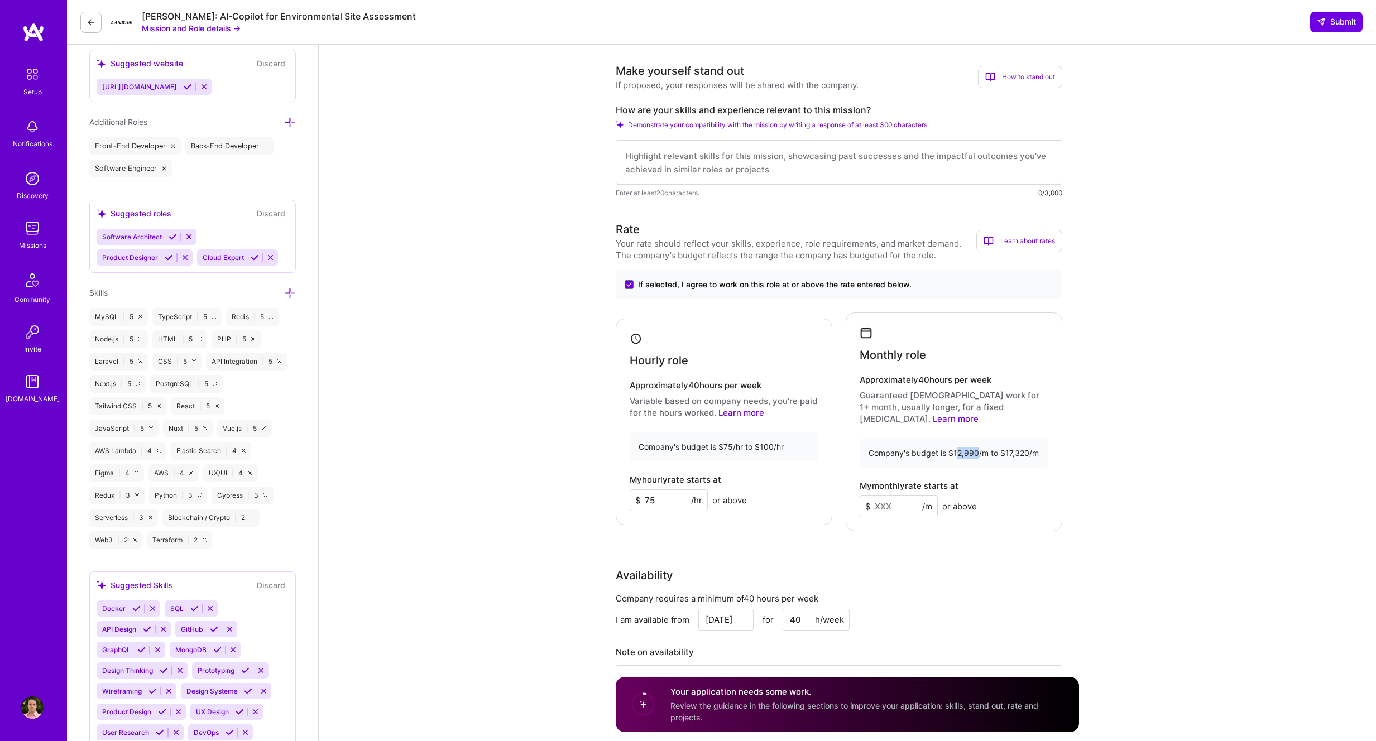
click at [979, 440] on div "Company's budget is $12,990/m to $17,320/m" at bounding box center [953, 453] width 189 height 30
copy div "2,990"
click at [987, 438] on div "Company's budget is $12,990/m to $17,320/m" at bounding box center [953, 453] width 189 height 30
drag, startPoint x: 978, startPoint y: 442, endPoint x: 948, endPoint y: 445, distance: 30.8
click at [952, 441] on div "Company's budget is $12,990/m to $17,320/m" at bounding box center [953, 453] width 189 height 30
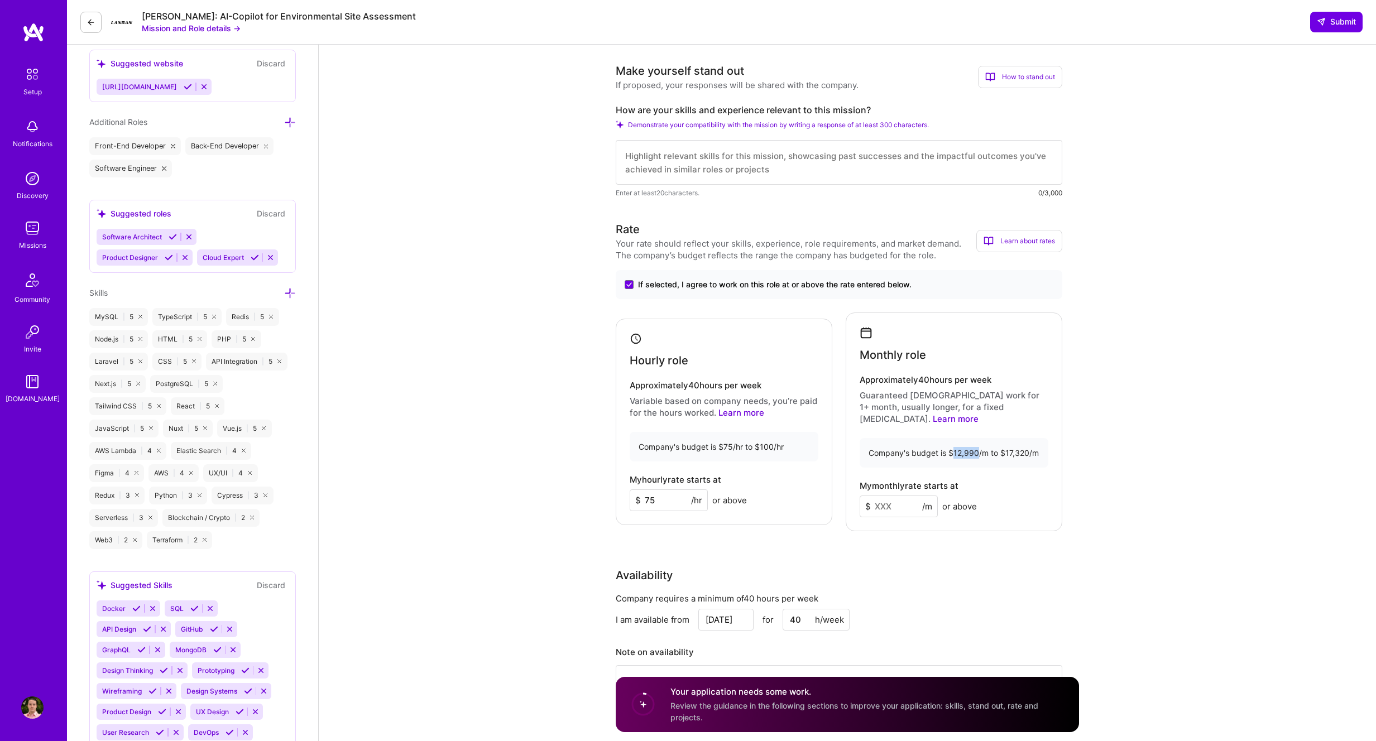
copy div "12,990"
click at [900, 496] on input at bounding box center [898, 507] width 78 height 22
paste input
click at [897, 496] on input at bounding box center [898, 507] width 78 height 22
paste input
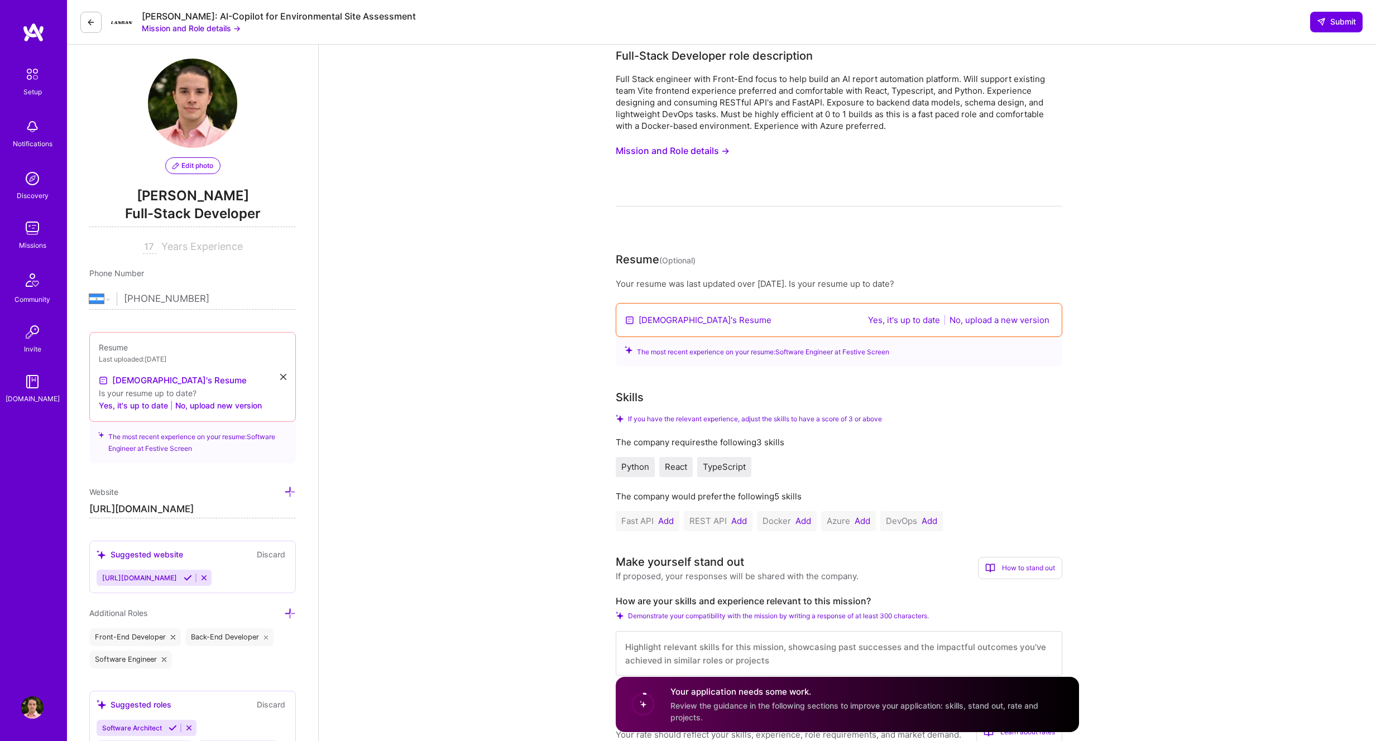
scroll to position [32, 0]
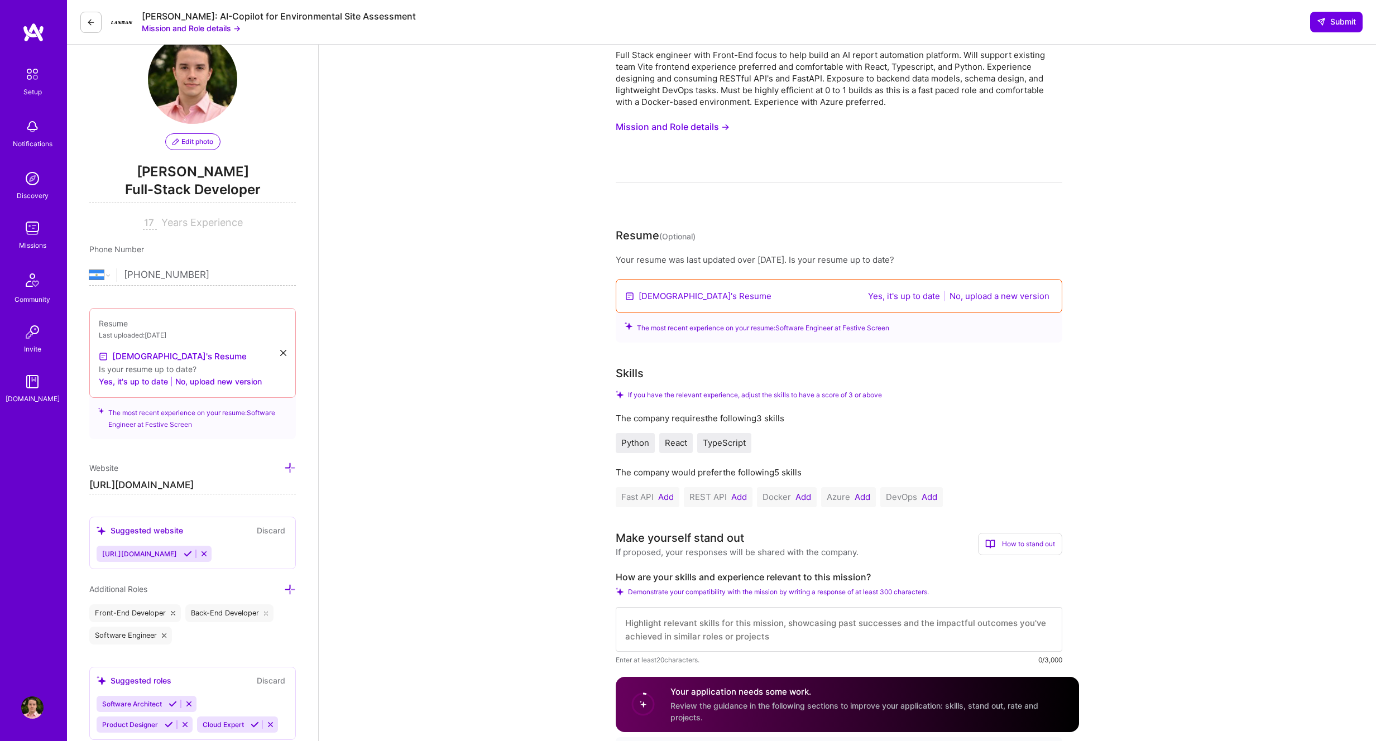
type input "13000"
click at [806, 494] on button "Add" at bounding box center [803, 497] width 16 height 9
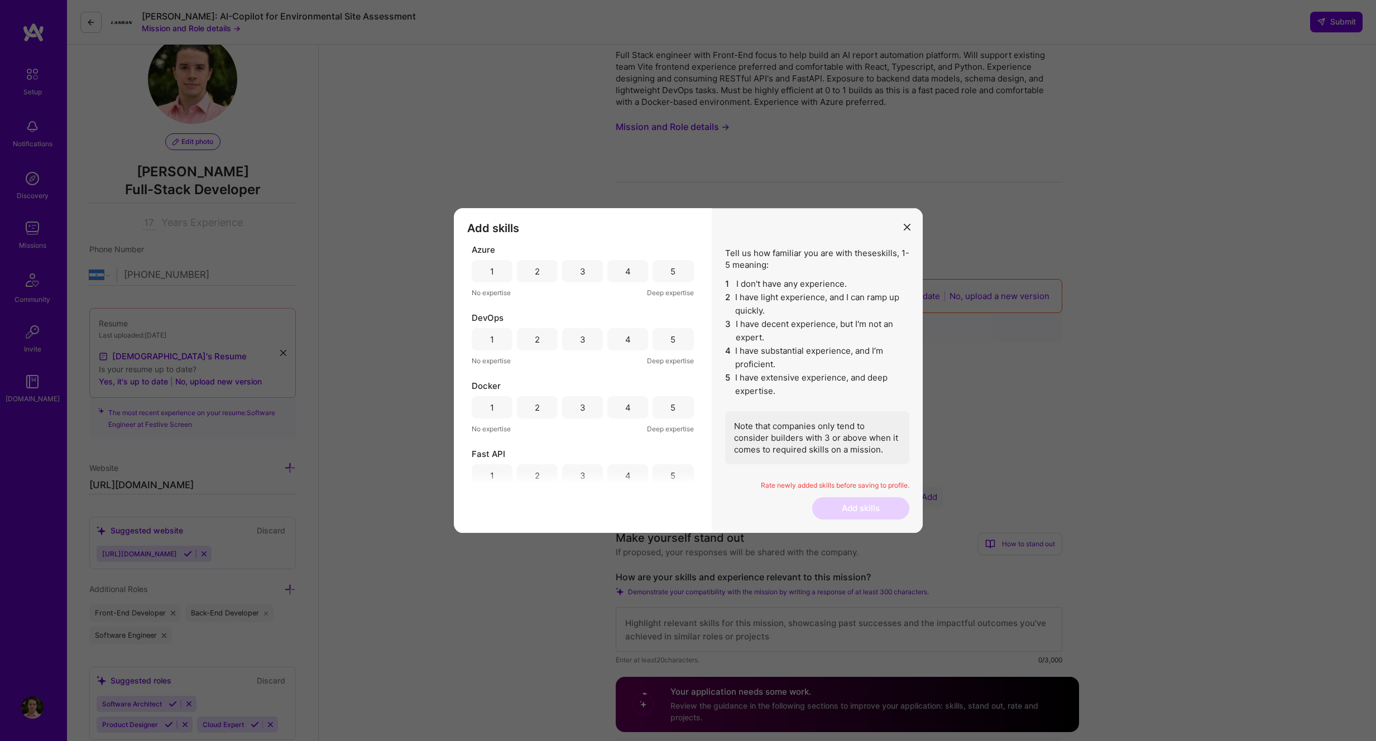
click at [589, 405] on div "3" at bounding box center [582, 407] width 41 height 22
click at [625, 403] on div "4" at bounding box center [628, 408] width 6 height 12
click at [581, 341] on div "3" at bounding box center [583, 340] width 6 height 12
click at [576, 390] on div "3" at bounding box center [582, 392] width 41 height 22
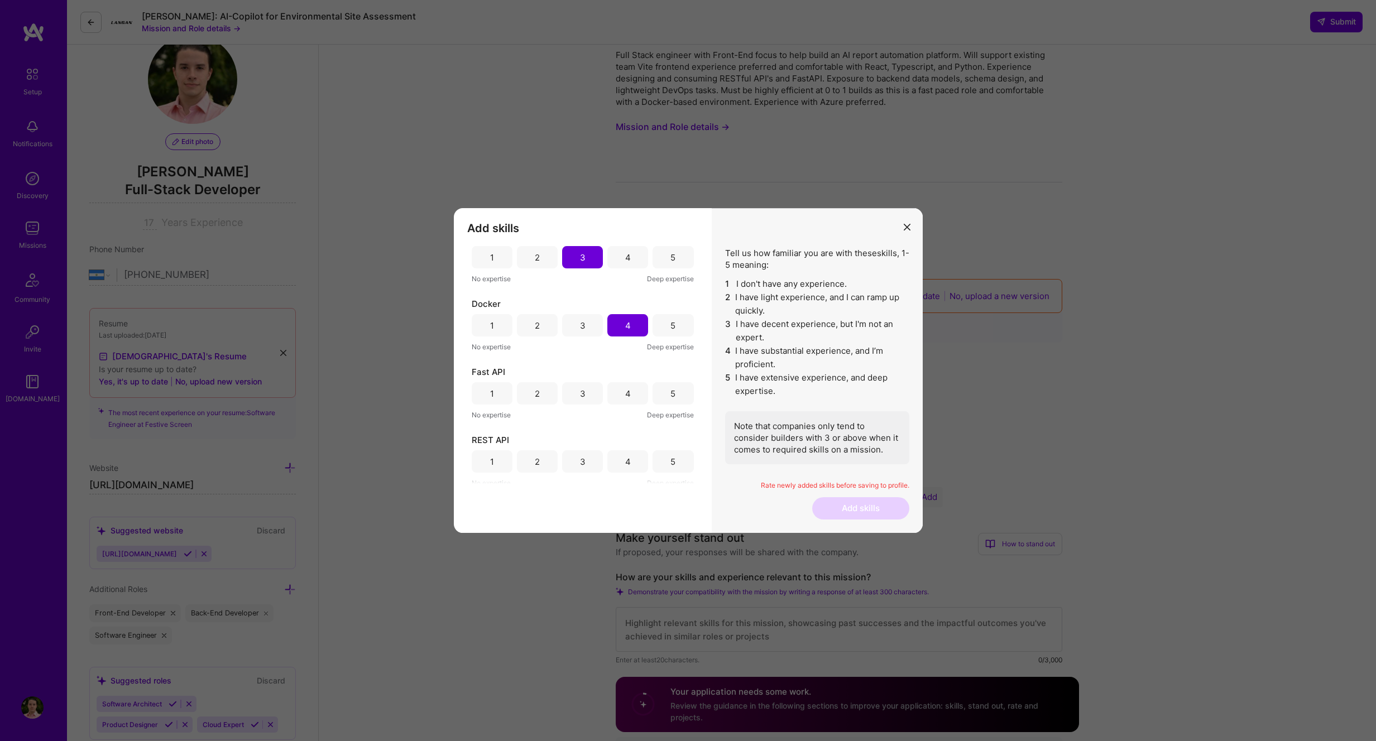
scroll to position [81, 0]
click at [685, 467] on div "5" at bounding box center [672, 462] width 41 height 22
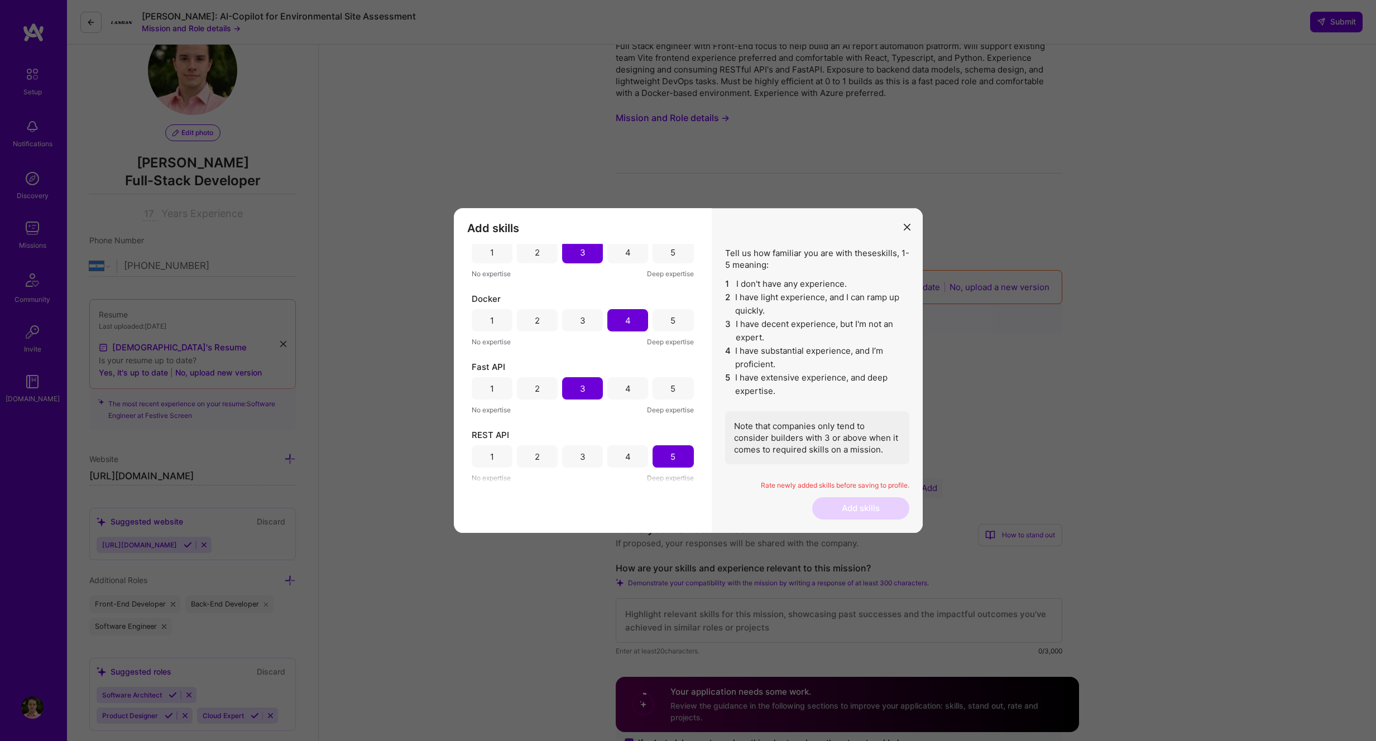
scroll to position [0, 0]
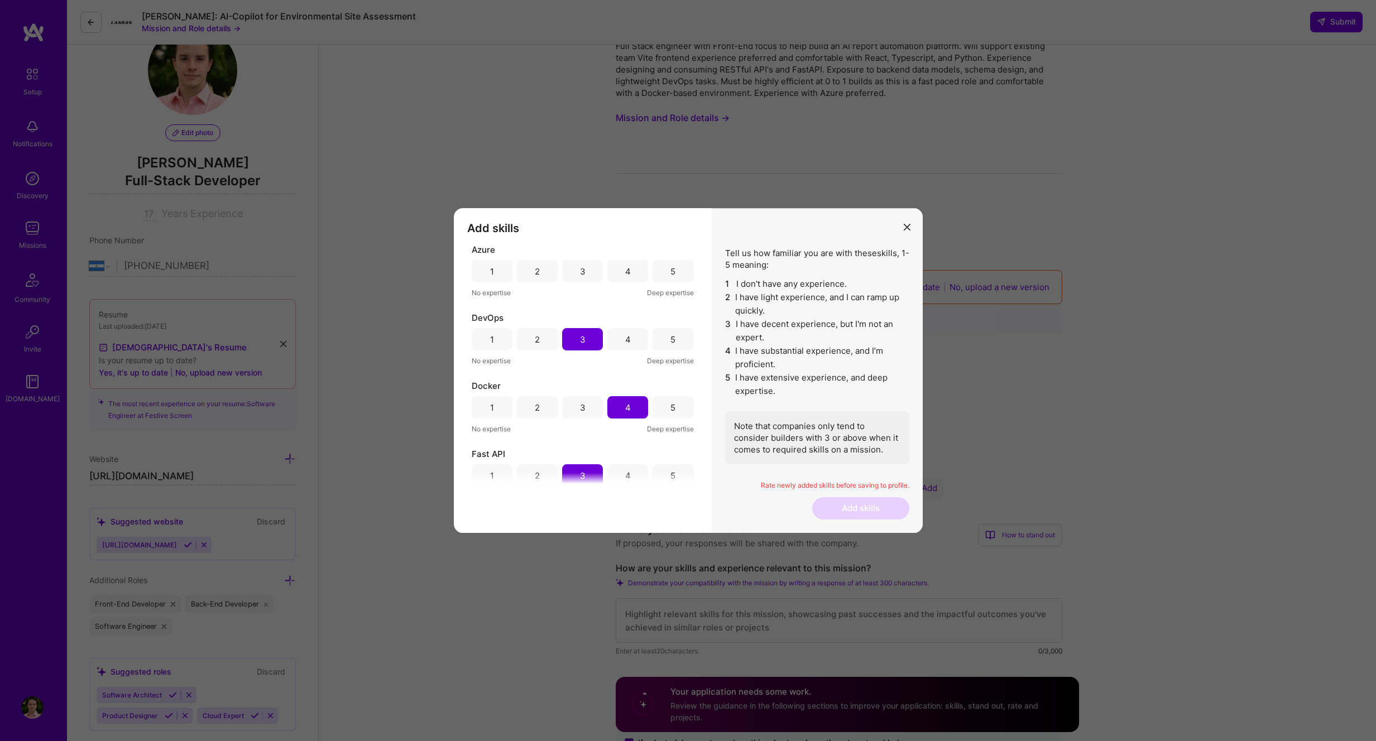
click at [476, 267] on div "1" at bounding box center [492, 271] width 41 height 22
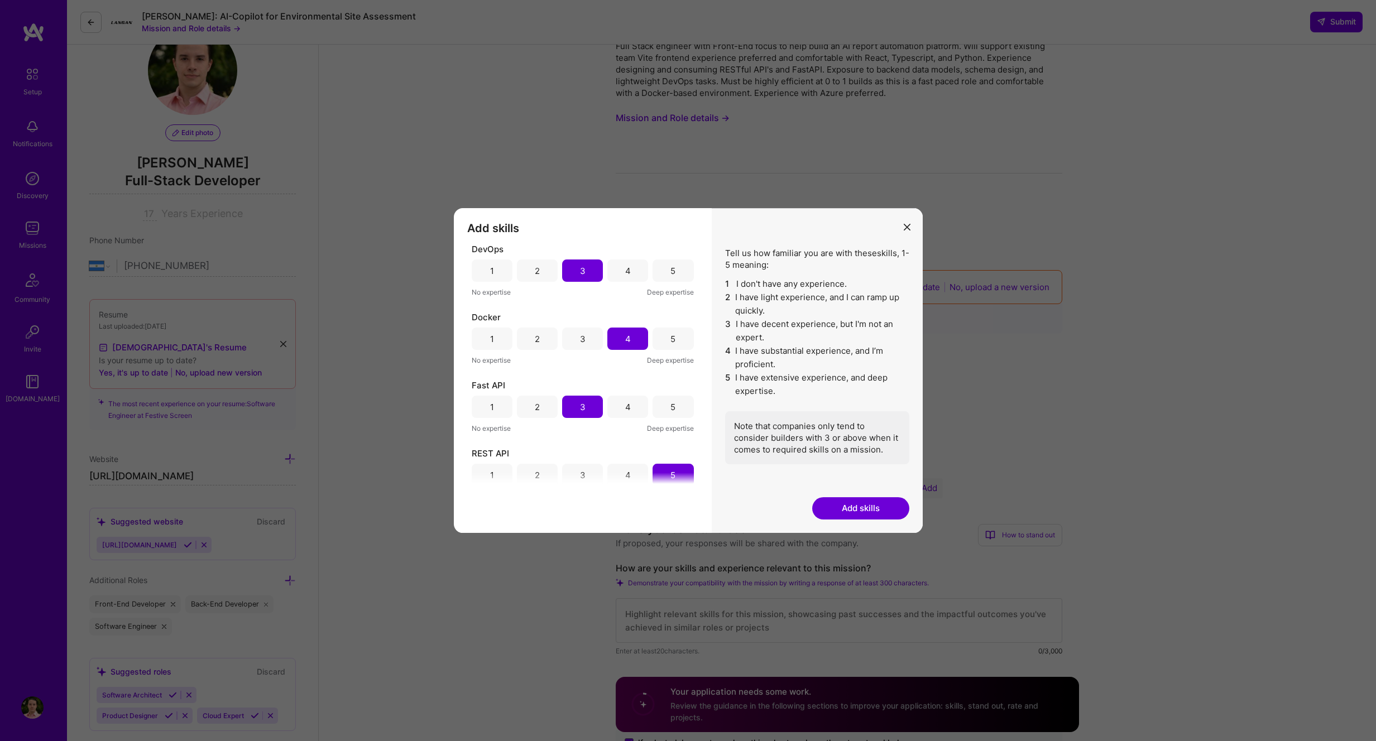
scroll to position [87, 0]
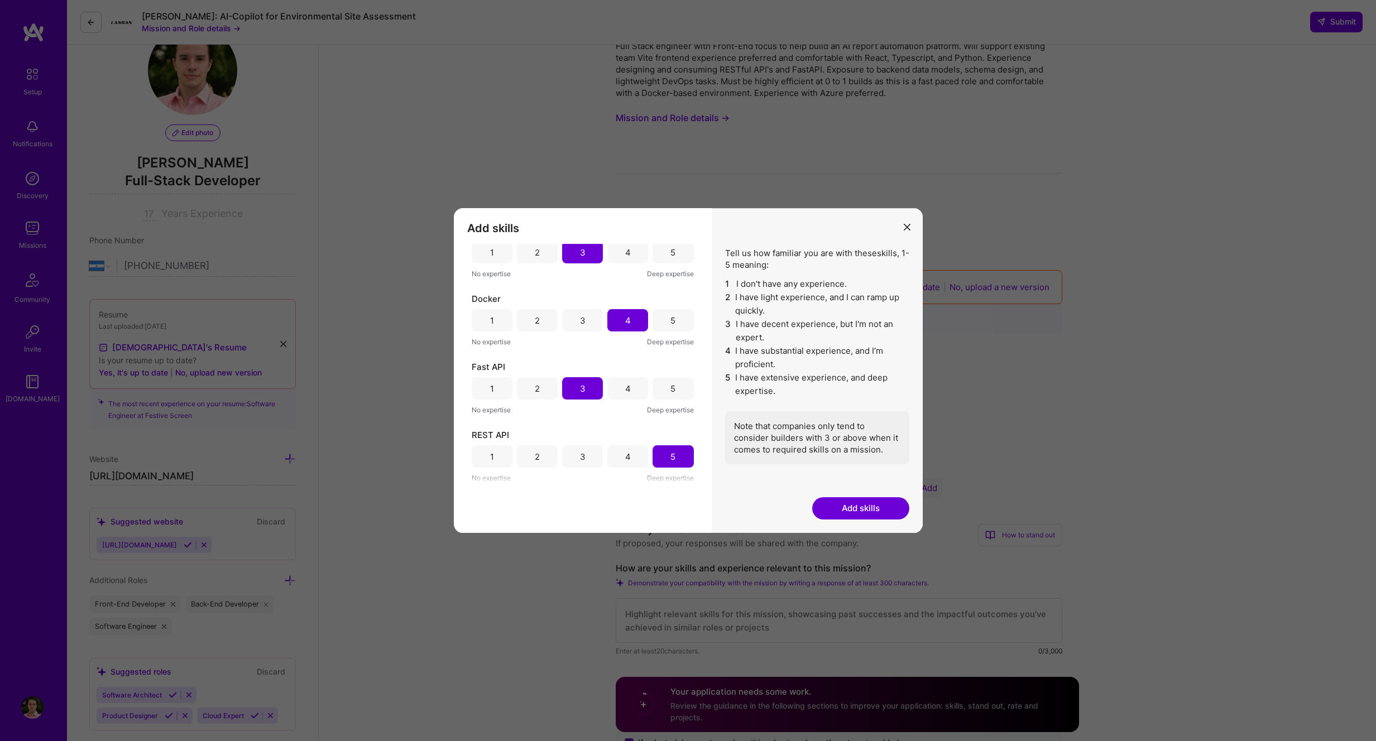
click at [617, 389] on div "4" at bounding box center [627, 388] width 41 height 22
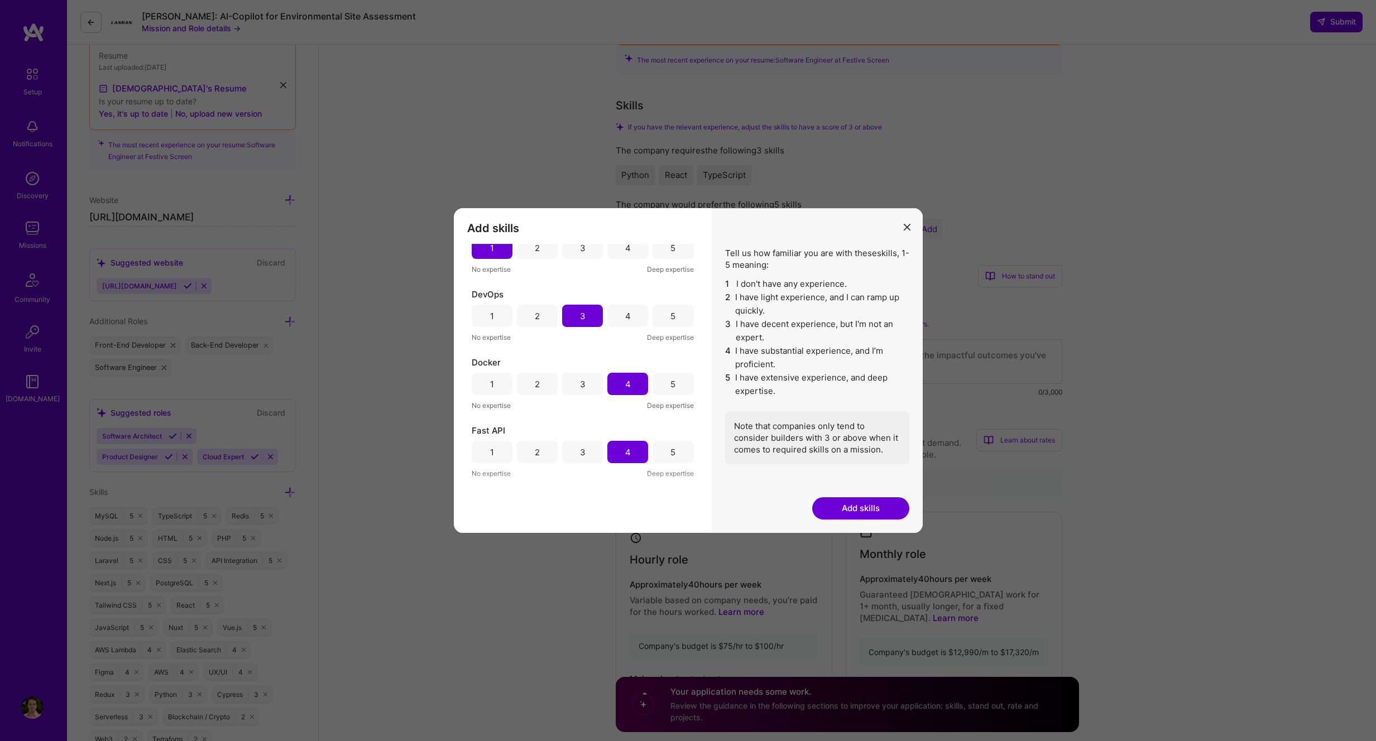
scroll to position [0, 0]
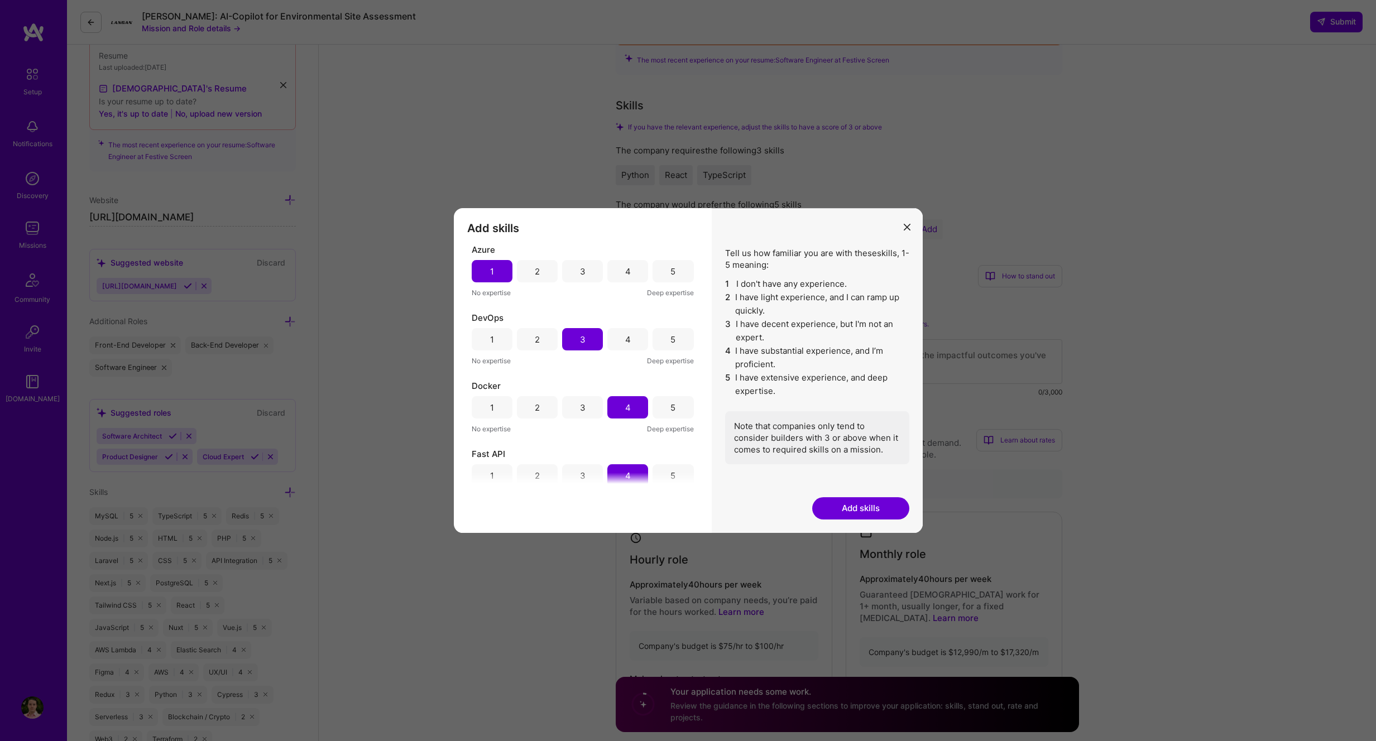
click at [862, 509] on button "Add skills" at bounding box center [860, 508] width 97 height 22
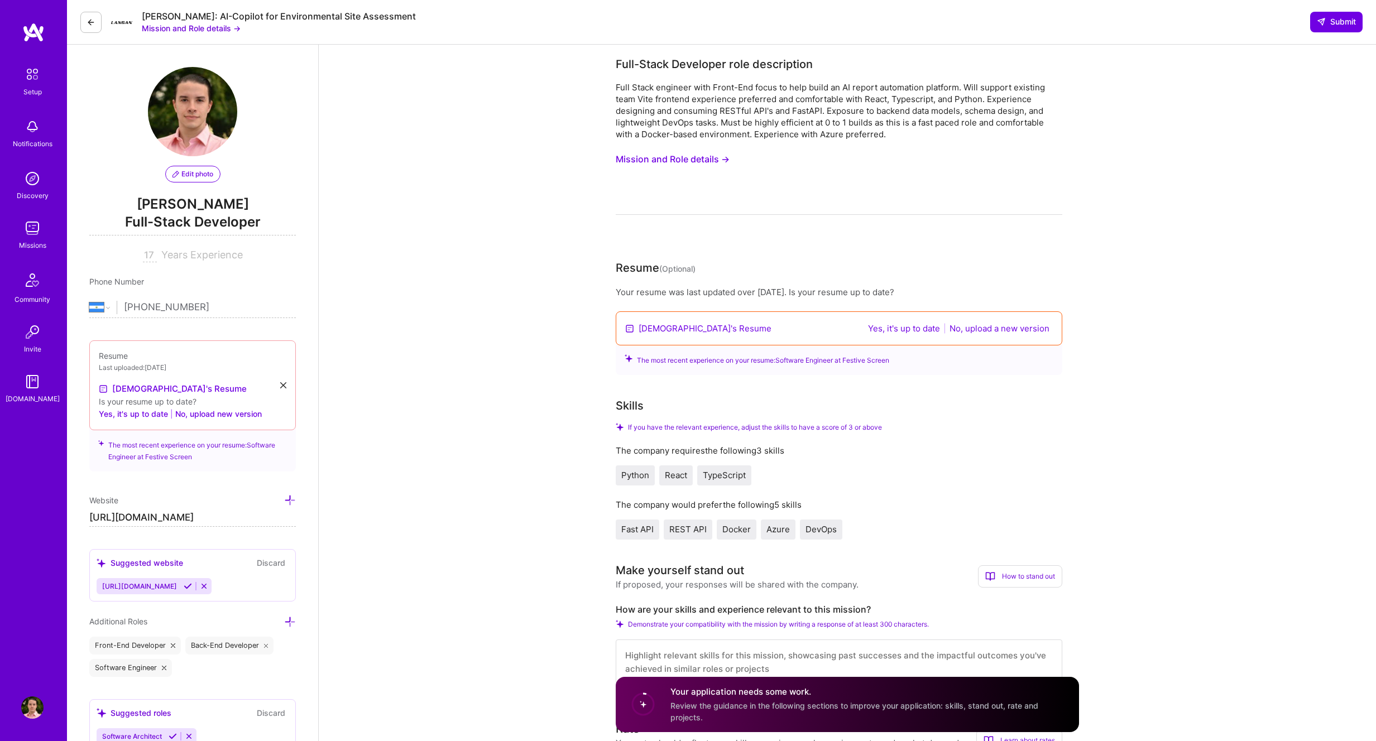
drag, startPoint x: 692, startPoint y: 330, endPoint x: 682, endPoint y: 327, distance: 9.9
click at [692, 330] on link "[DEMOGRAPHIC_DATA]'s Resume" at bounding box center [704, 329] width 133 height 12
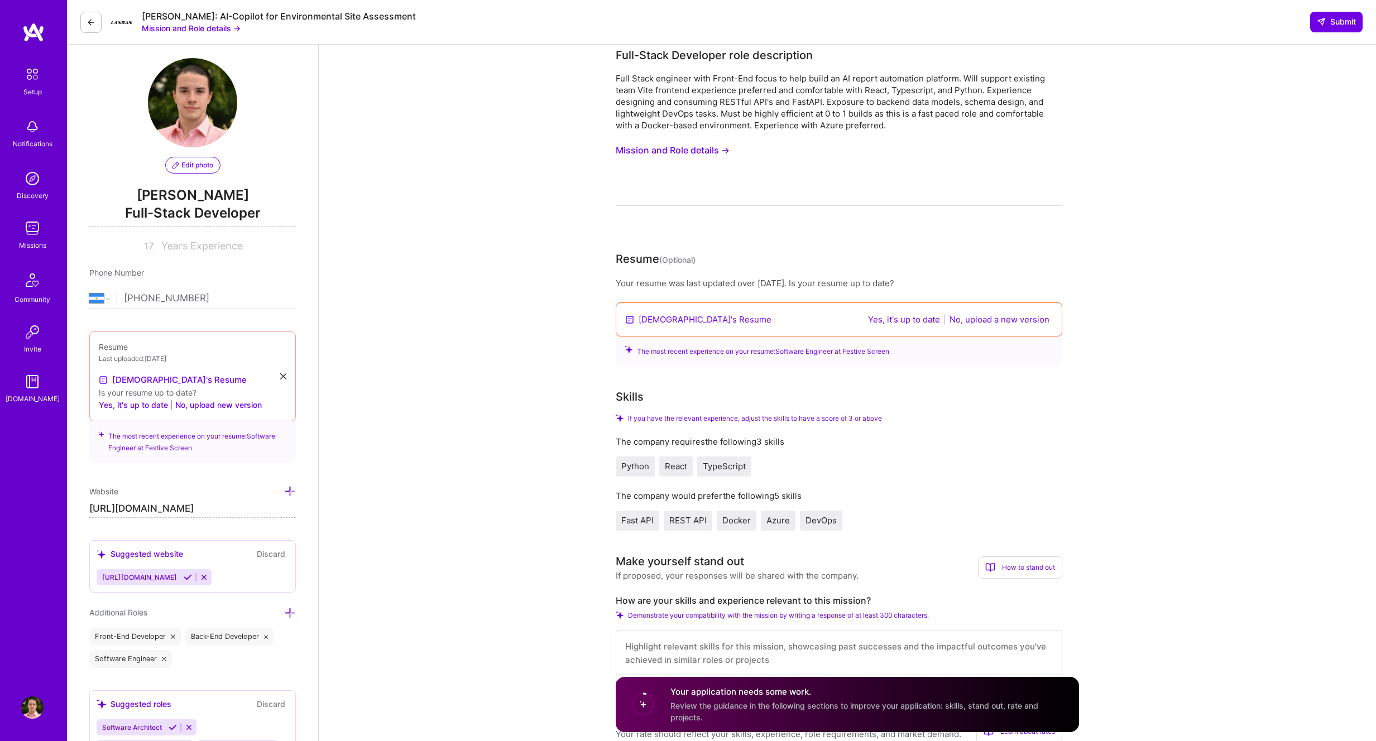
scroll to position [14, 0]
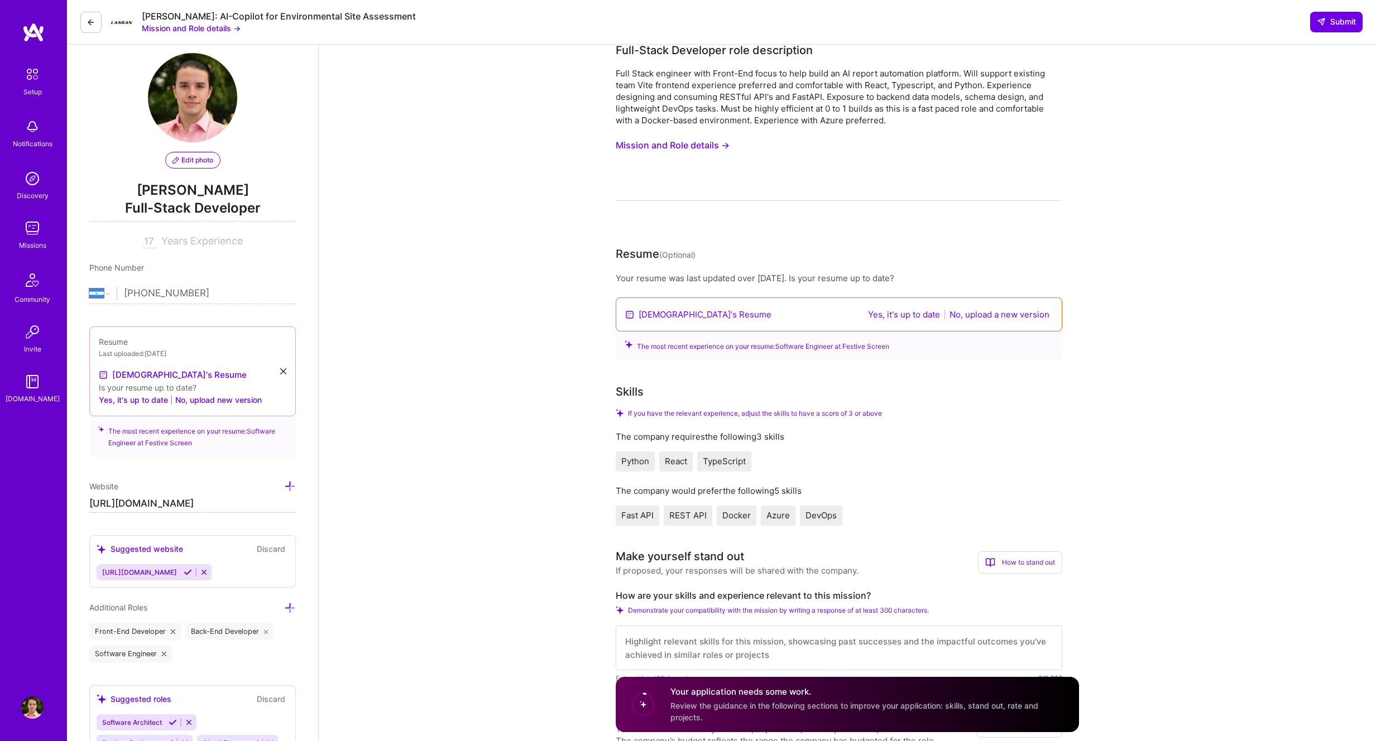
click at [919, 317] on button "Yes, it's up to date" at bounding box center [903, 314] width 79 height 13
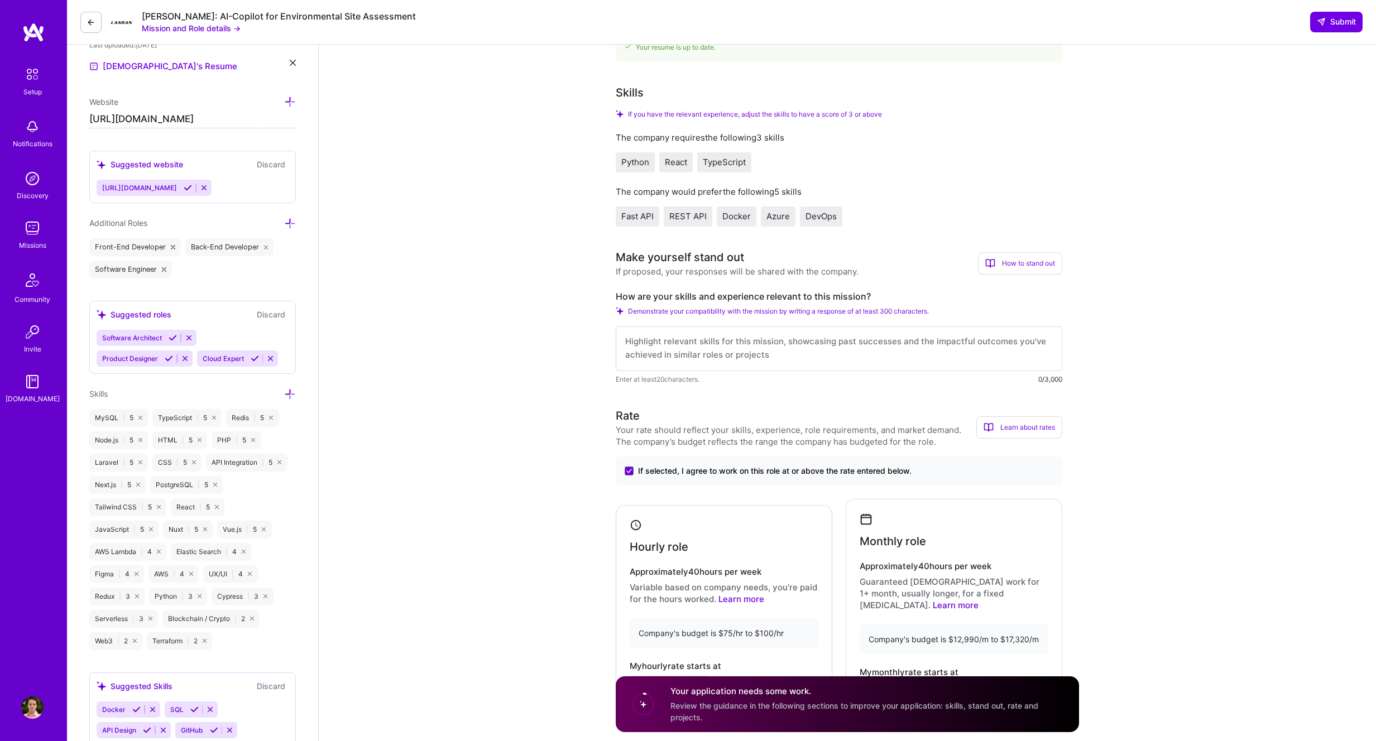
scroll to position [0, 0]
click at [757, 355] on textarea at bounding box center [838, 348] width 446 height 45
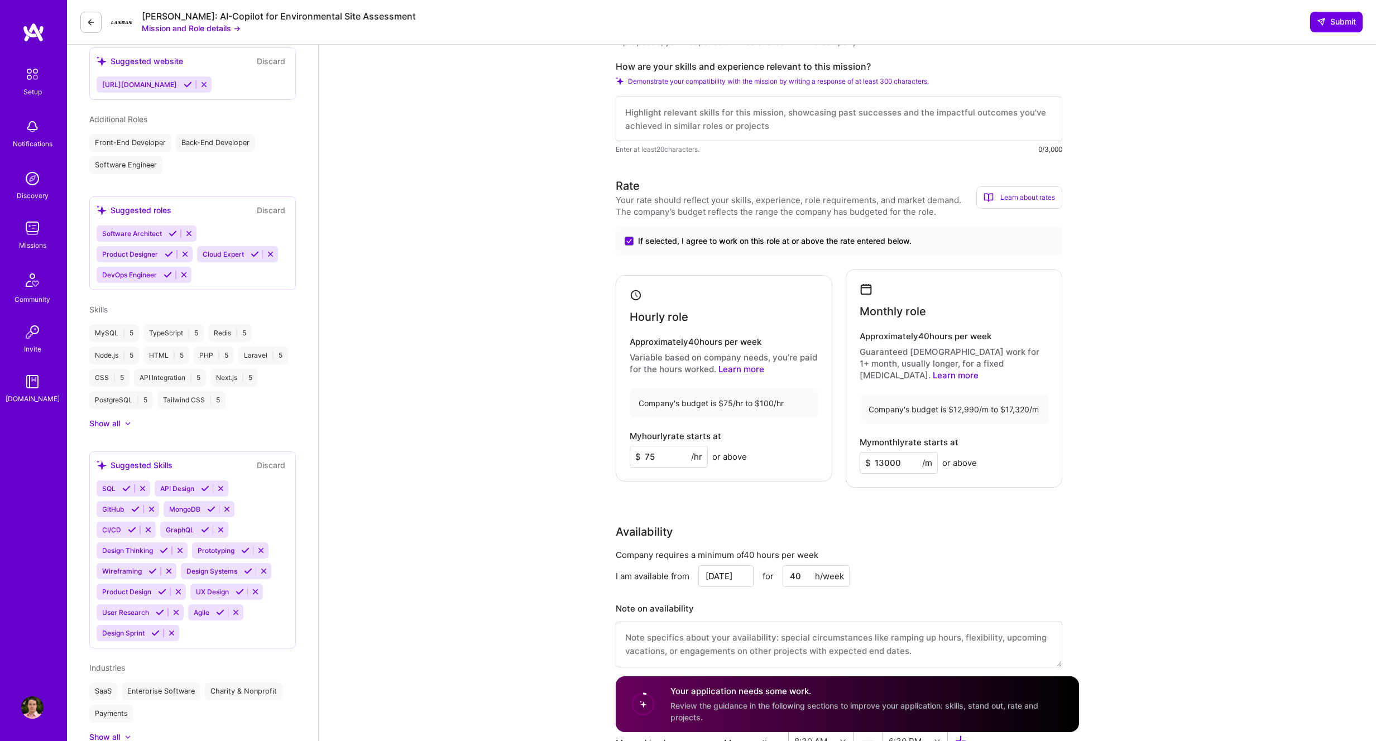
scroll to position [377, 0]
drag, startPoint x: 617, startPoint y: 68, endPoint x: 879, endPoint y: 64, distance: 262.3
click at [879, 63] on label "How are your skills and experience relevant to this mission?" at bounding box center [838, 68] width 446 height 12
copy label "How are your skills and experience relevant to this mission?"
